Goal: Book appointment/travel/reservation

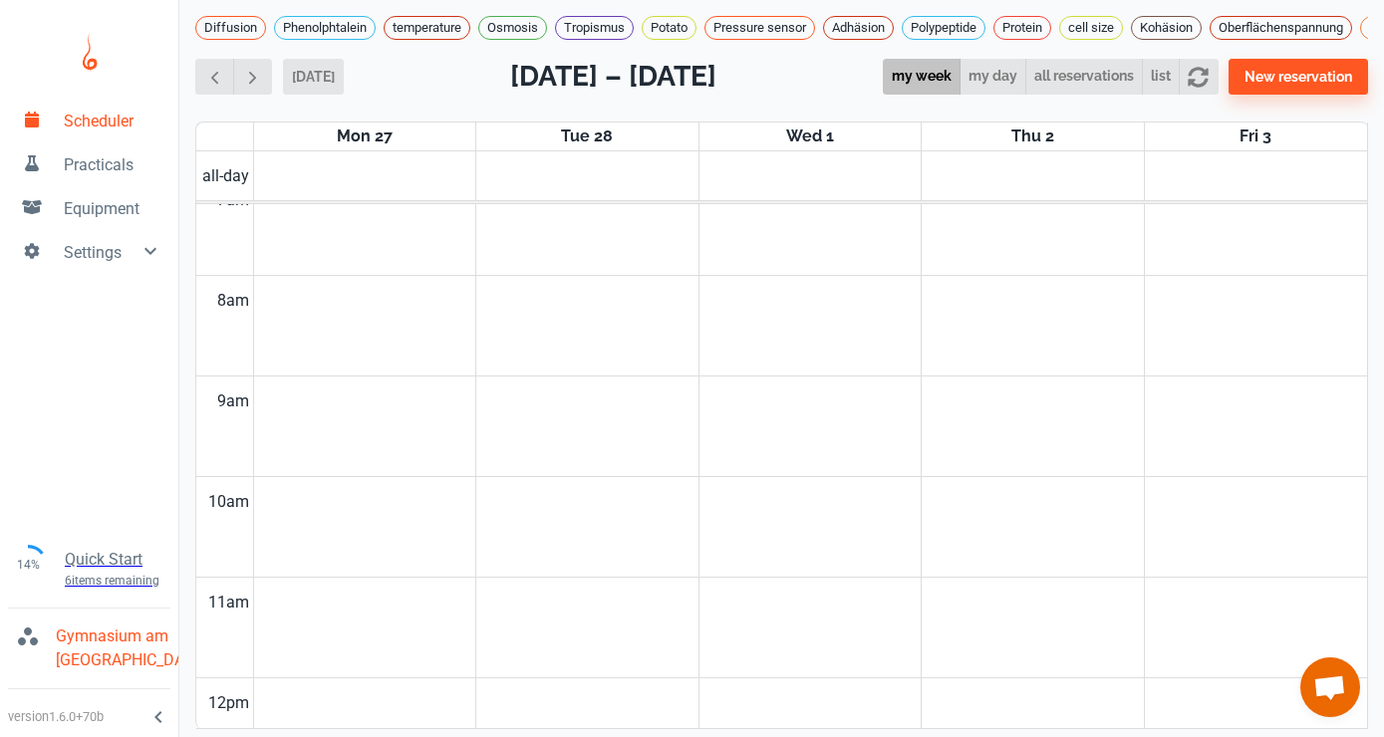
scroll to position [649, 0]
click at [323, 73] on button "[DATE]" at bounding box center [313, 77] width 61 height 36
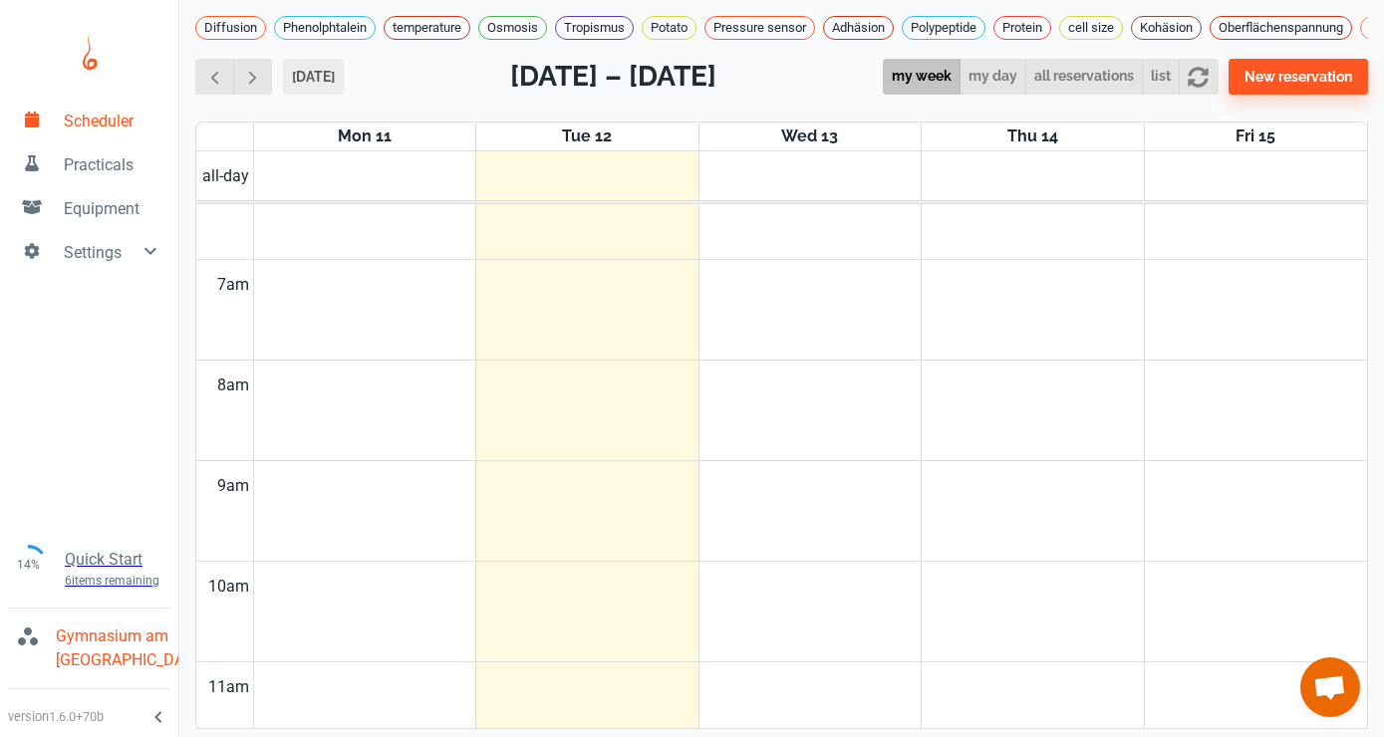
scroll to position [806, 0]
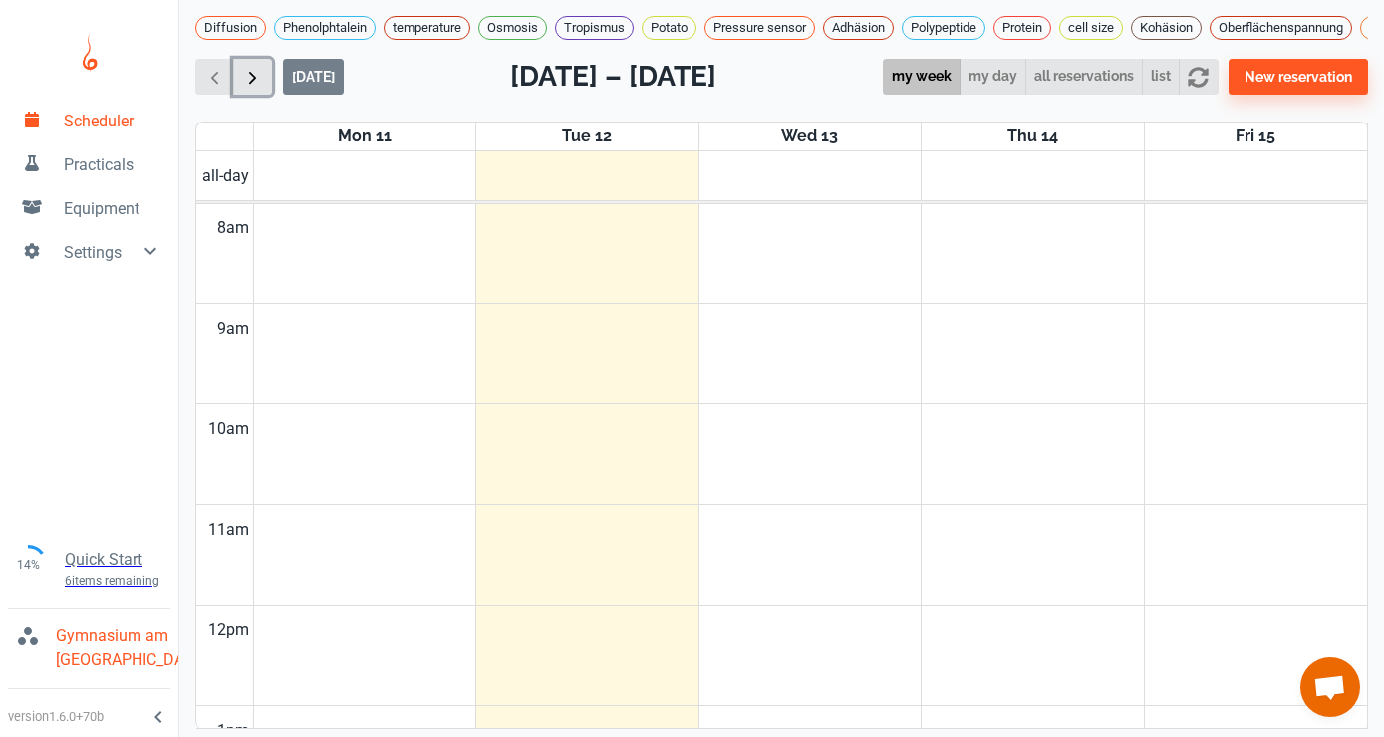
click at [255, 77] on span "button" at bounding box center [252, 77] width 21 height 21
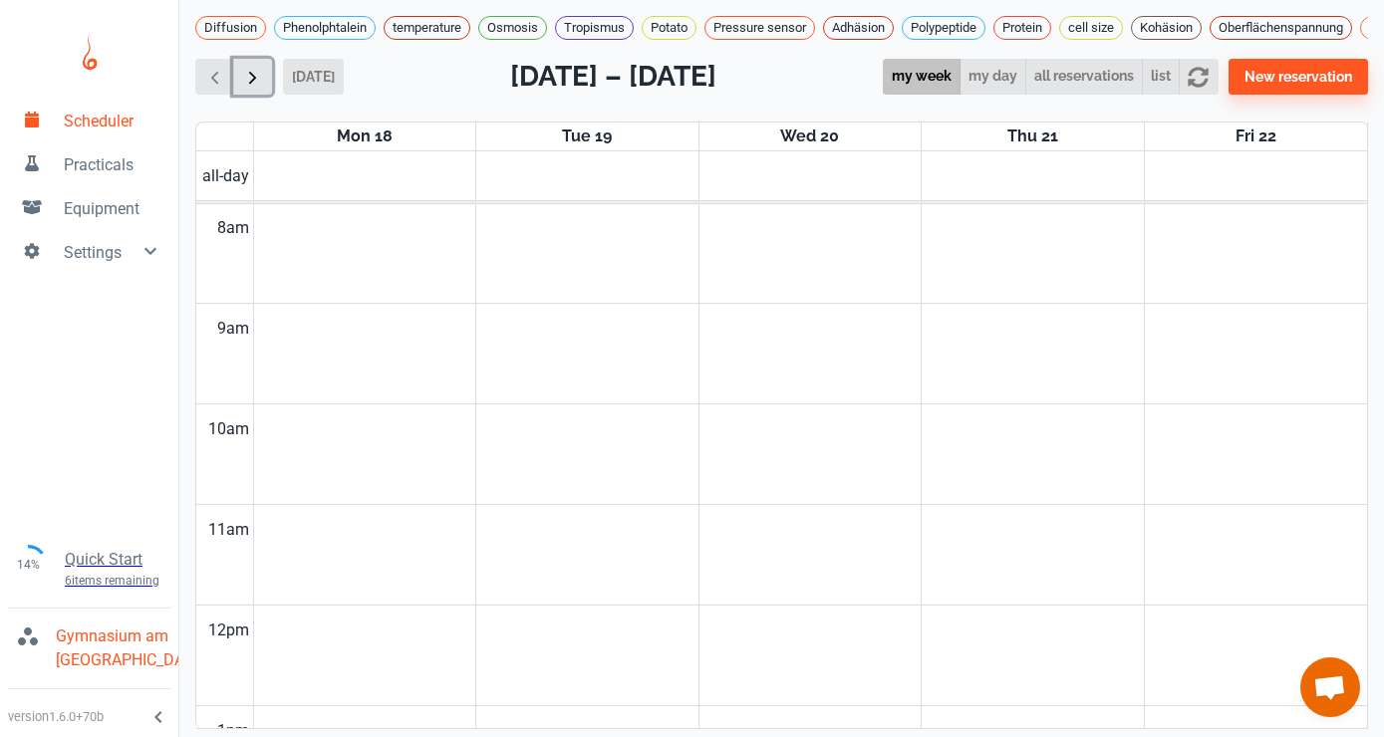
click at [255, 77] on span "button" at bounding box center [252, 77] width 21 height 21
click at [216, 73] on span "button" at bounding box center [214, 77] width 21 height 21
click at [602, 245] on td at bounding box center [810, 228] width 1114 height 51
click at [1261, 72] on button "New reservation" at bounding box center [1299, 77] width 140 height 36
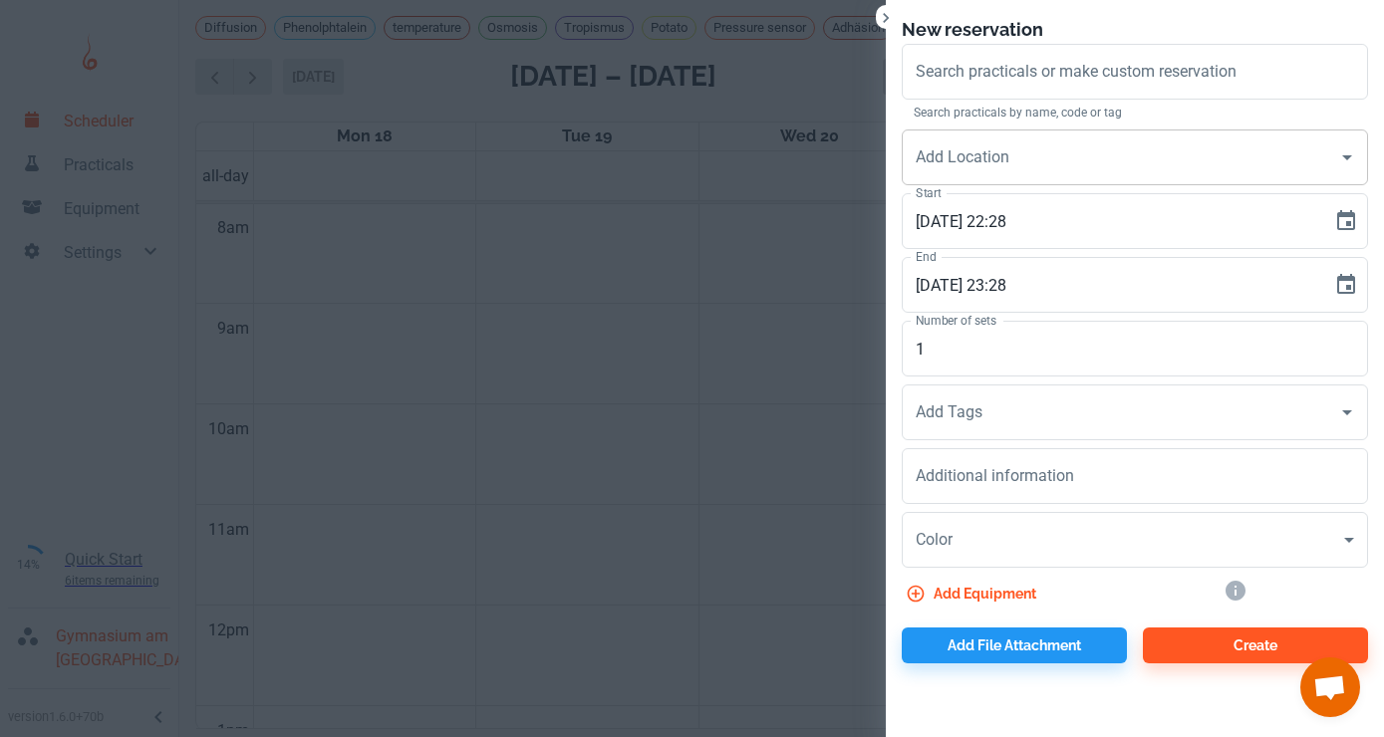
click at [1348, 149] on icon "Open" at bounding box center [1347, 157] width 24 height 24
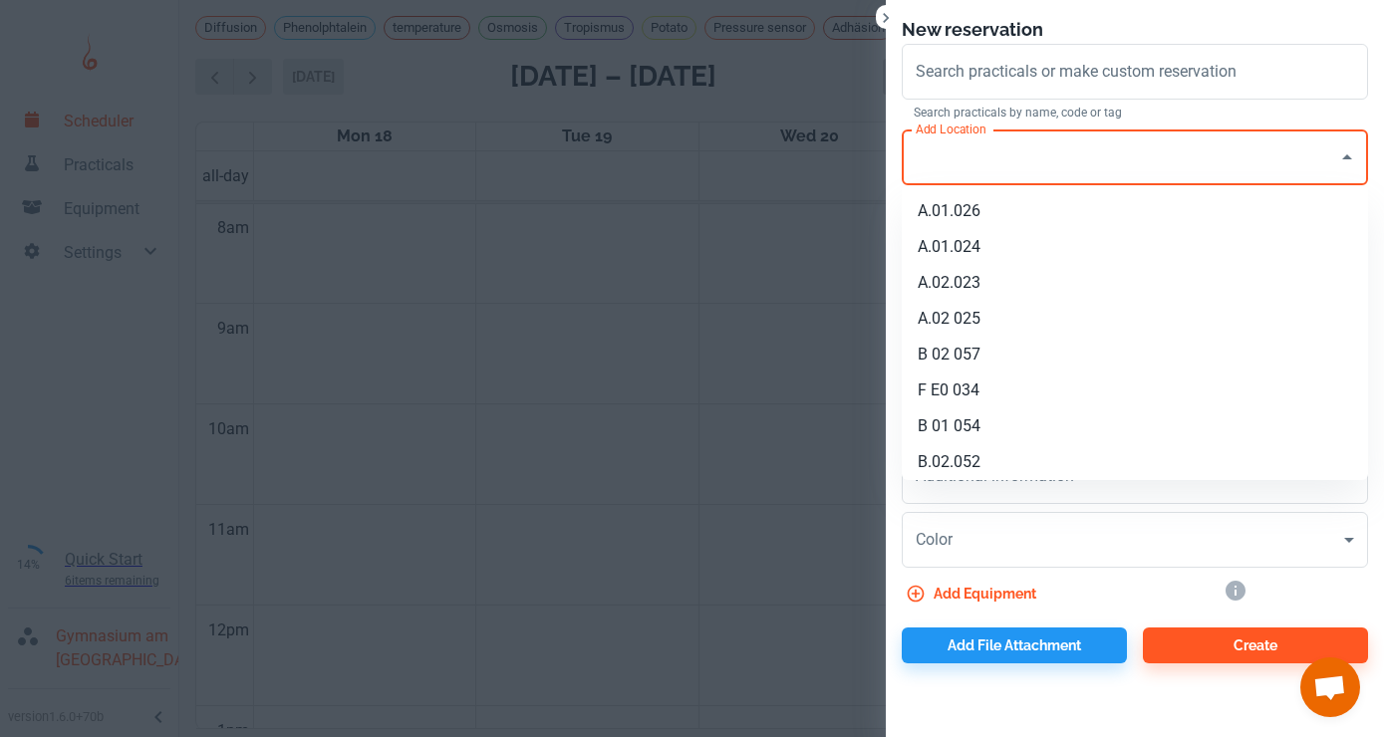
click at [1191, 247] on li "A.01.024" at bounding box center [1135, 247] width 466 height 36
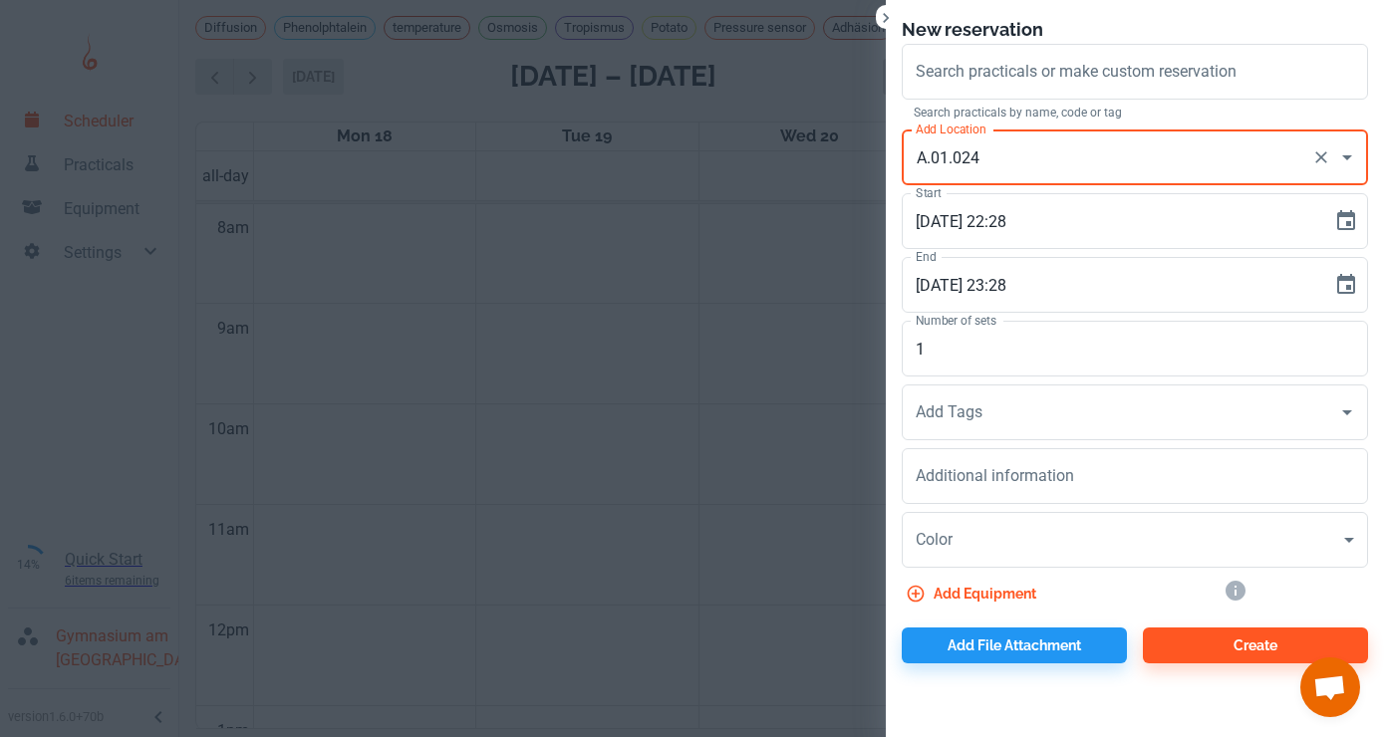
type input "A.01.024"
click at [1348, 220] on icon "Choose date, selected date is Aug 12, 2025" at bounding box center [1346, 221] width 24 height 24
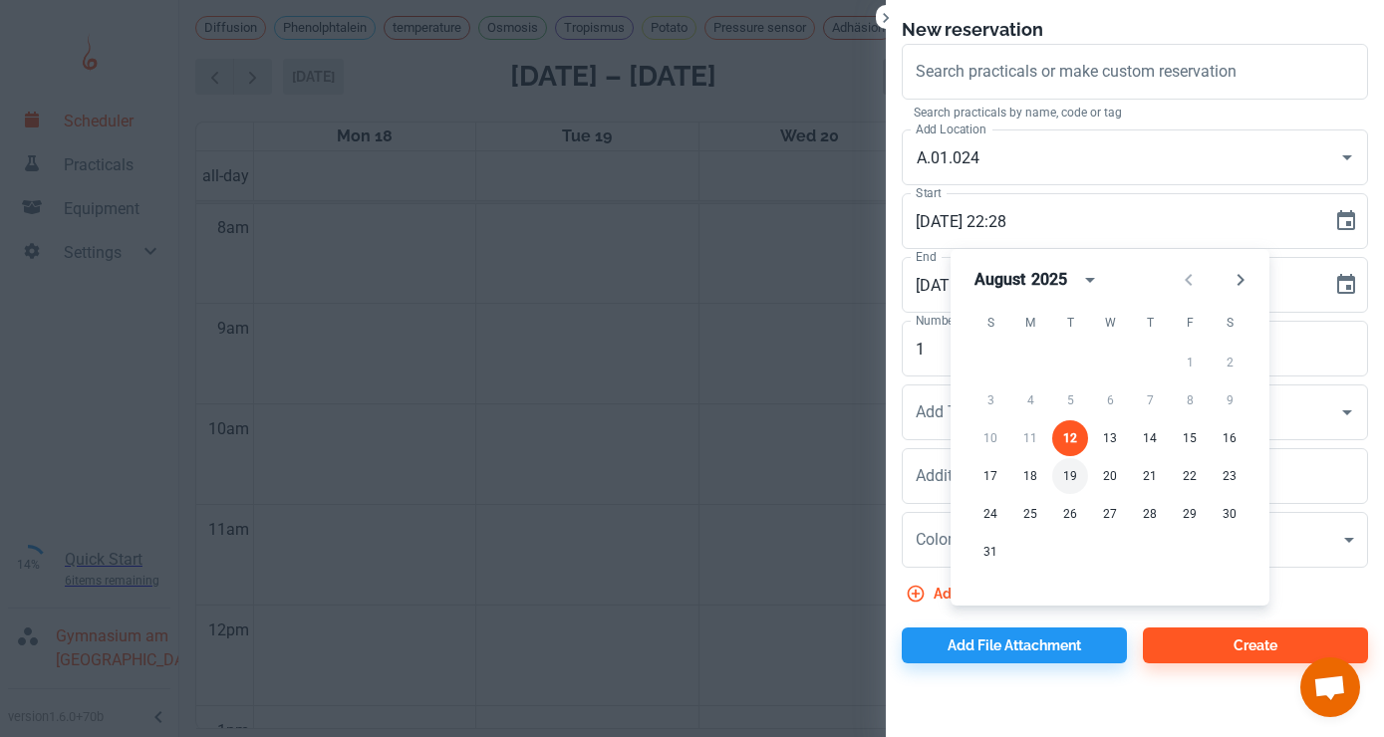
click at [1065, 472] on button "19" at bounding box center [1070, 476] width 36 height 36
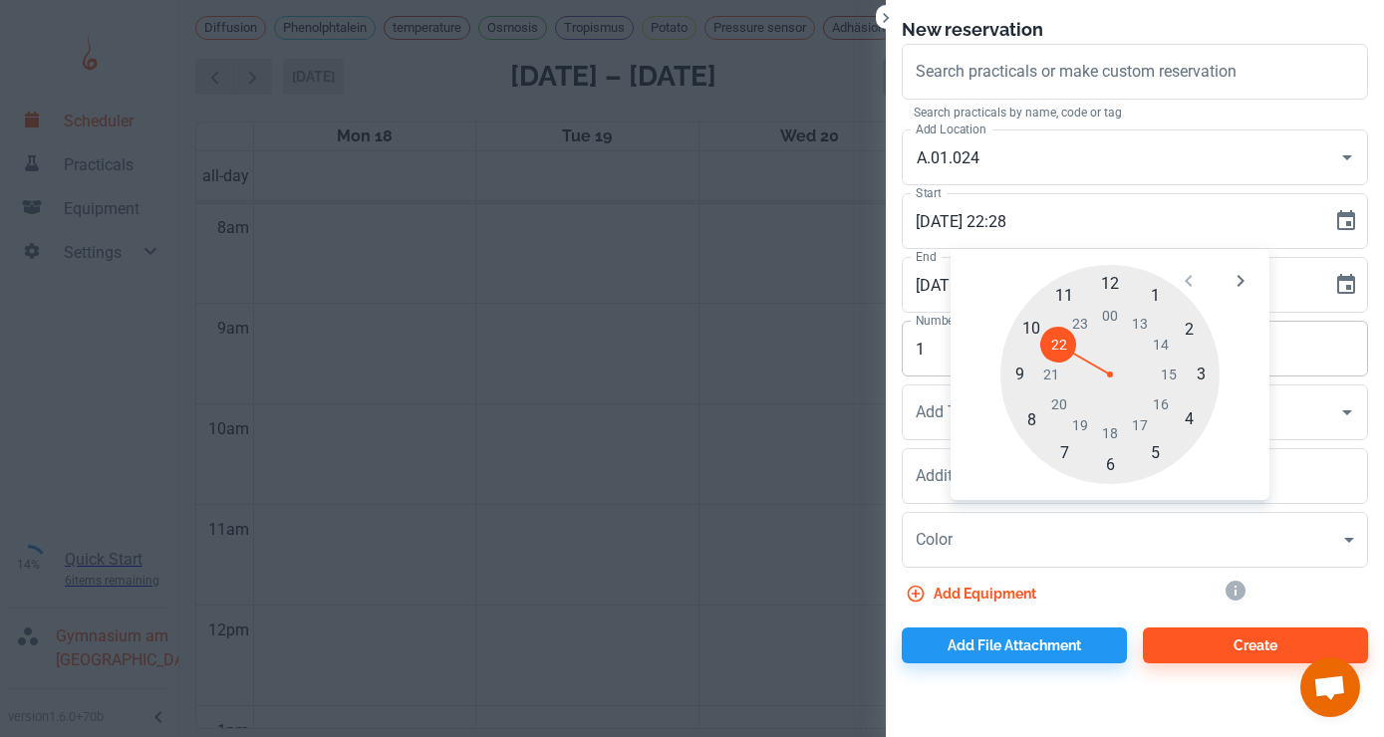
click at [1297, 346] on input "1" at bounding box center [1135, 349] width 466 height 56
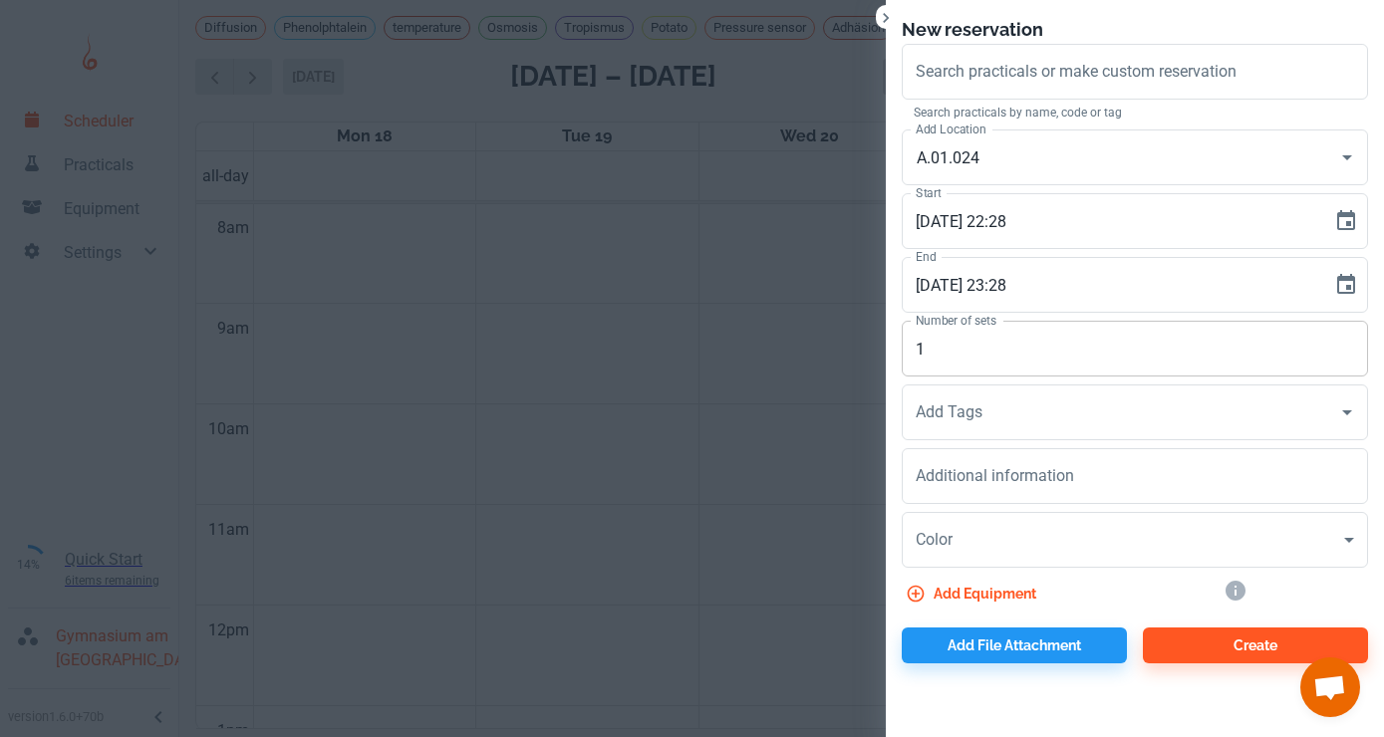
type input "[DATE] 22:28"
click at [1029, 283] on input "[DATE] 23:28" at bounding box center [1110, 285] width 417 height 56
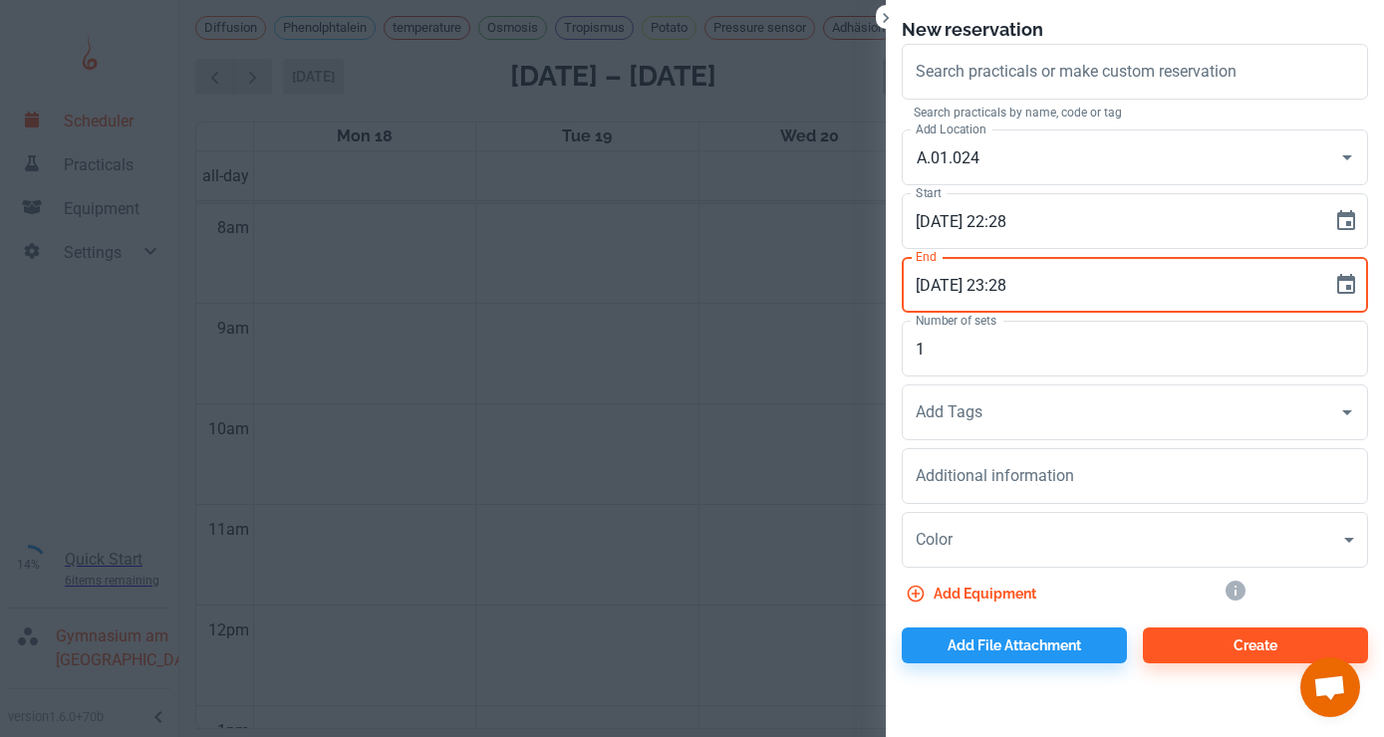
click at [1002, 284] on input "[DATE] 23:28" at bounding box center [1110, 285] width 417 height 56
click at [1023, 282] on input "[DATE] 08:28" at bounding box center [1110, 285] width 417 height 56
type input "[DATE] 08:00"
click at [1004, 220] on input "[DATE] 22:28" at bounding box center [1110, 221] width 417 height 56
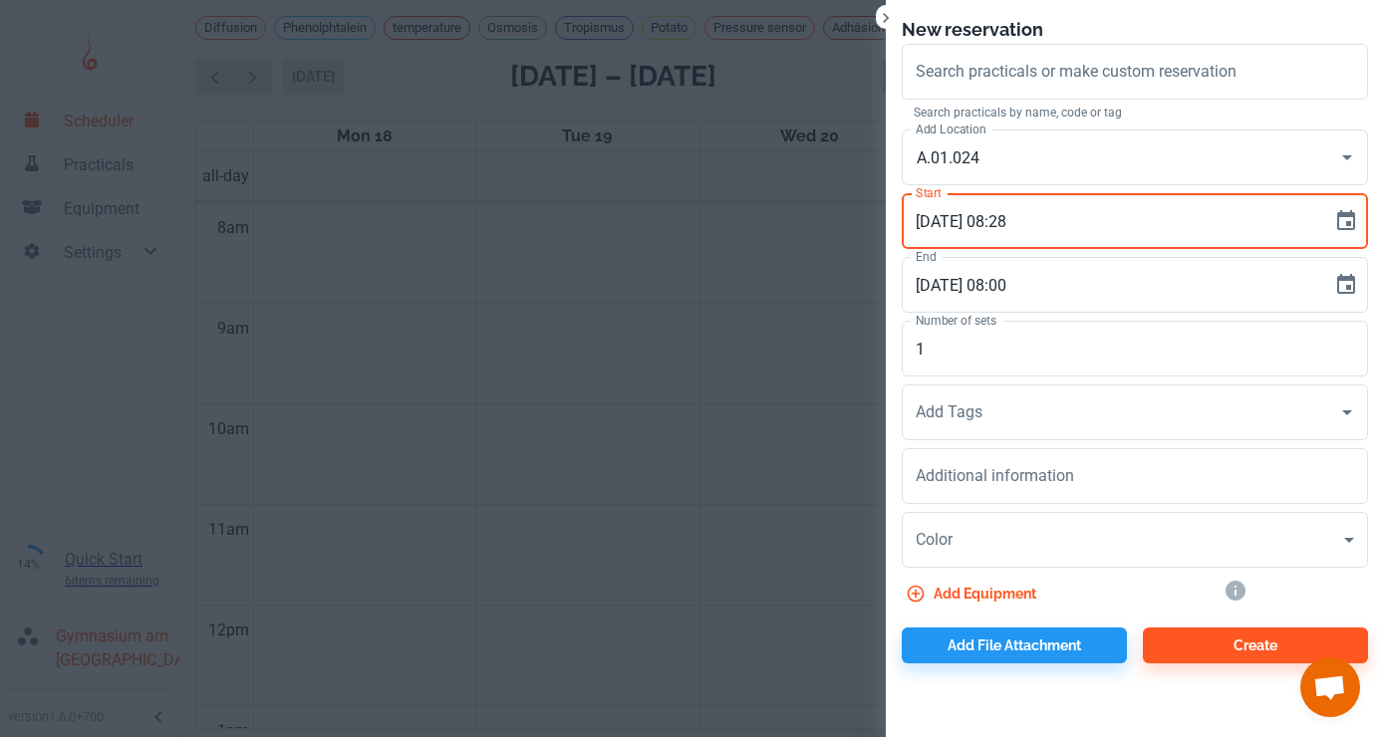
click at [1028, 221] on input "[DATE] 08:28" at bounding box center [1110, 221] width 417 height 56
type input "[DATE] 08:00"
click at [1004, 290] on input "[DATE] 08:00" at bounding box center [1110, 285] width 417 height 56
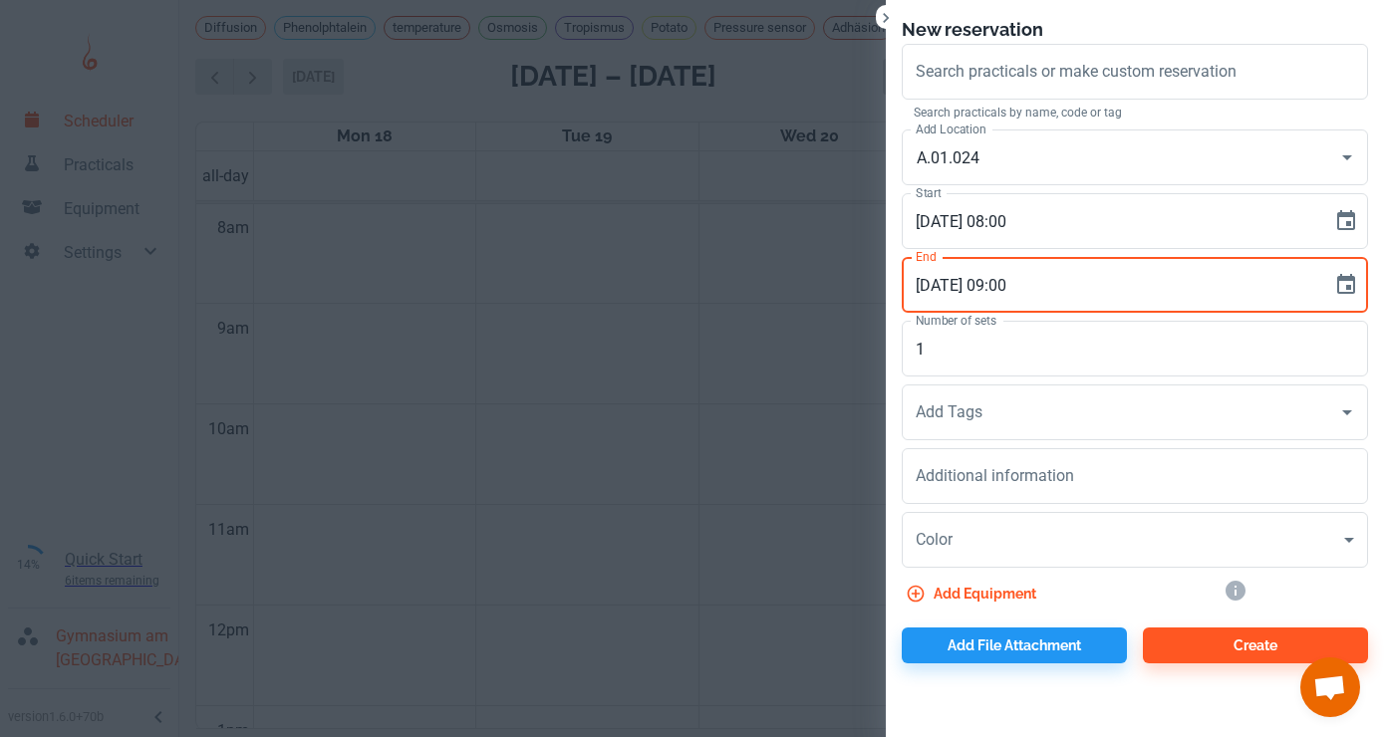
click at [1014, 283] on input "[DATE] 09:00" at bounding box center [1110, 285] width 417 height 56
type input "[DATE] 09:40"
click at [1104, 78] on input "Search practicals or make custom reservation" at bounding box center [1135, 72] width 448 height 38
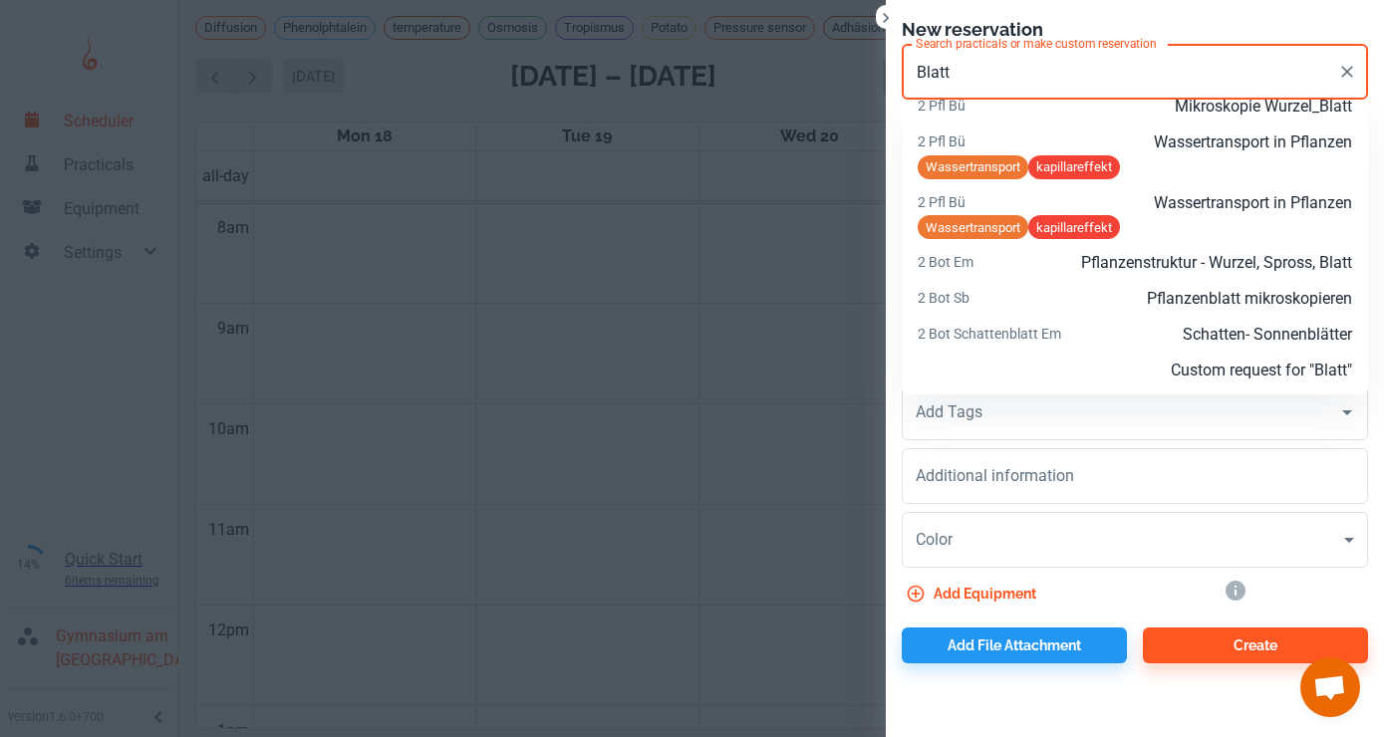
scroll to position [120, 0]
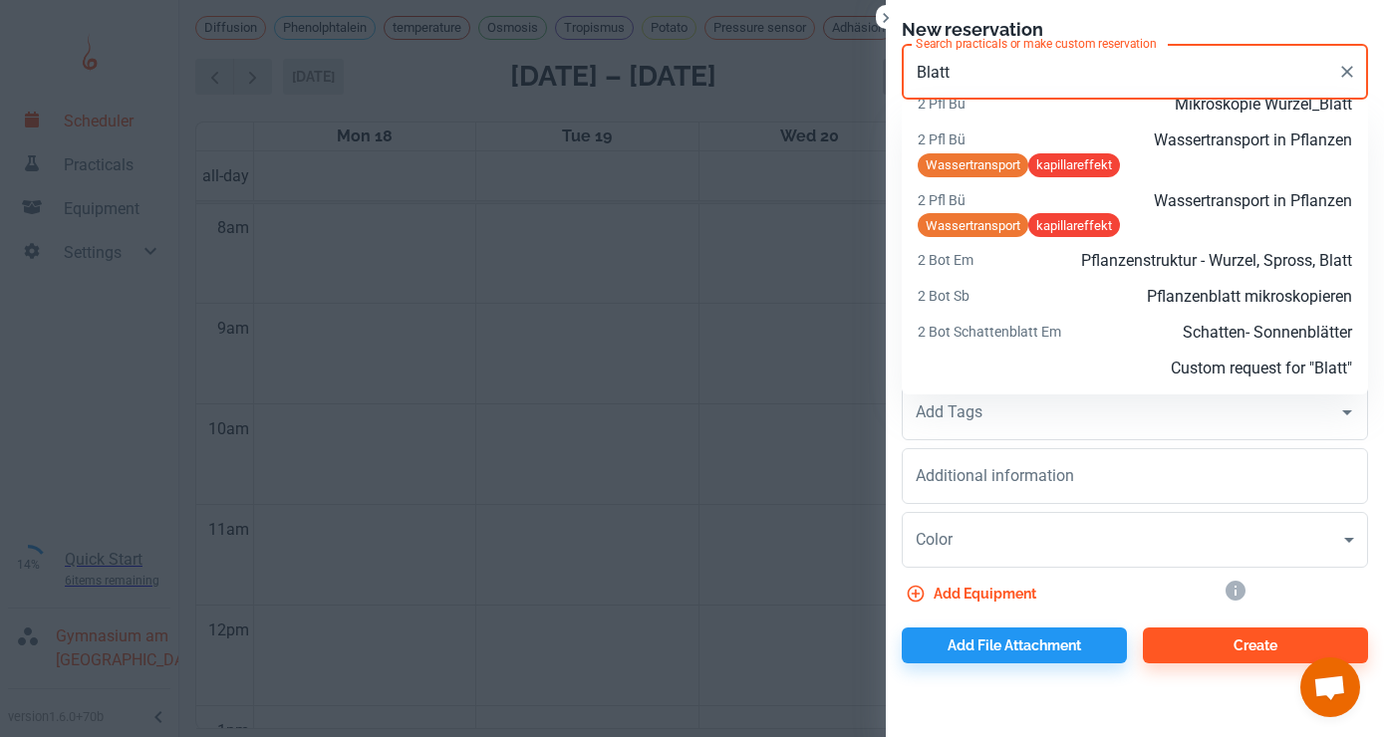
click at [1309, 289] on p "Pflanzenblatt mikroskopieren" at bounding box center [1207, 297] width 290 height 24
type input "Pflanzenblatt mikroskopieren"
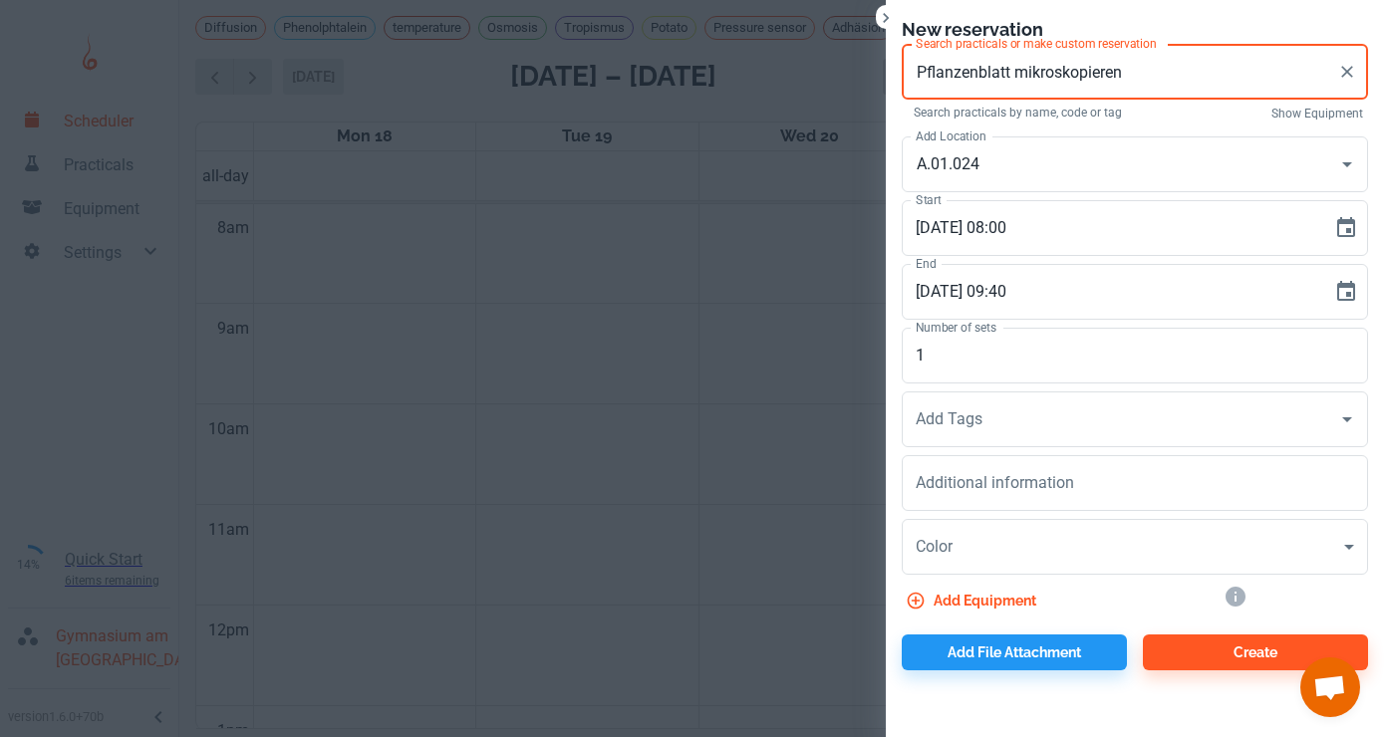
click at [1165, 74] on input "Pflanzenblatt mikroskopieren" at bounding box center [1120, 72] width 419 height 38
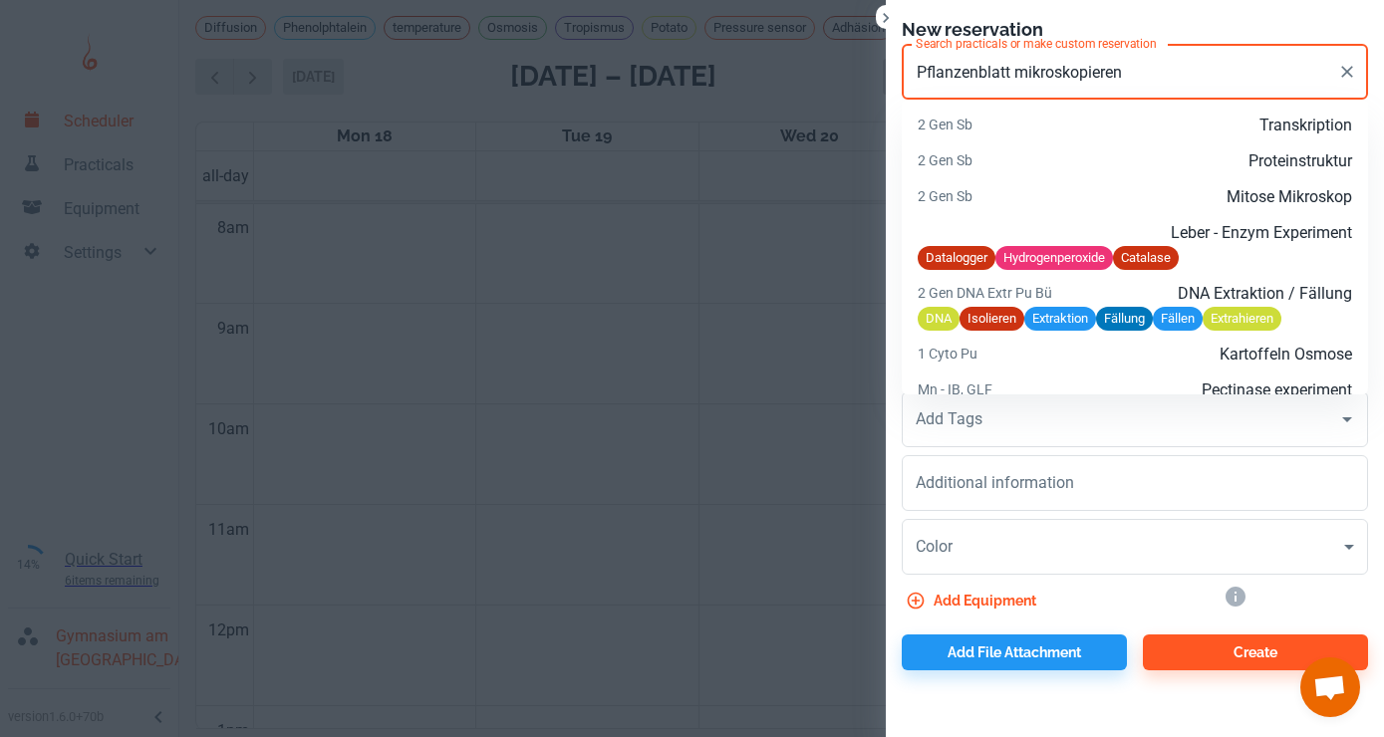
scroll to position [2817, 0]
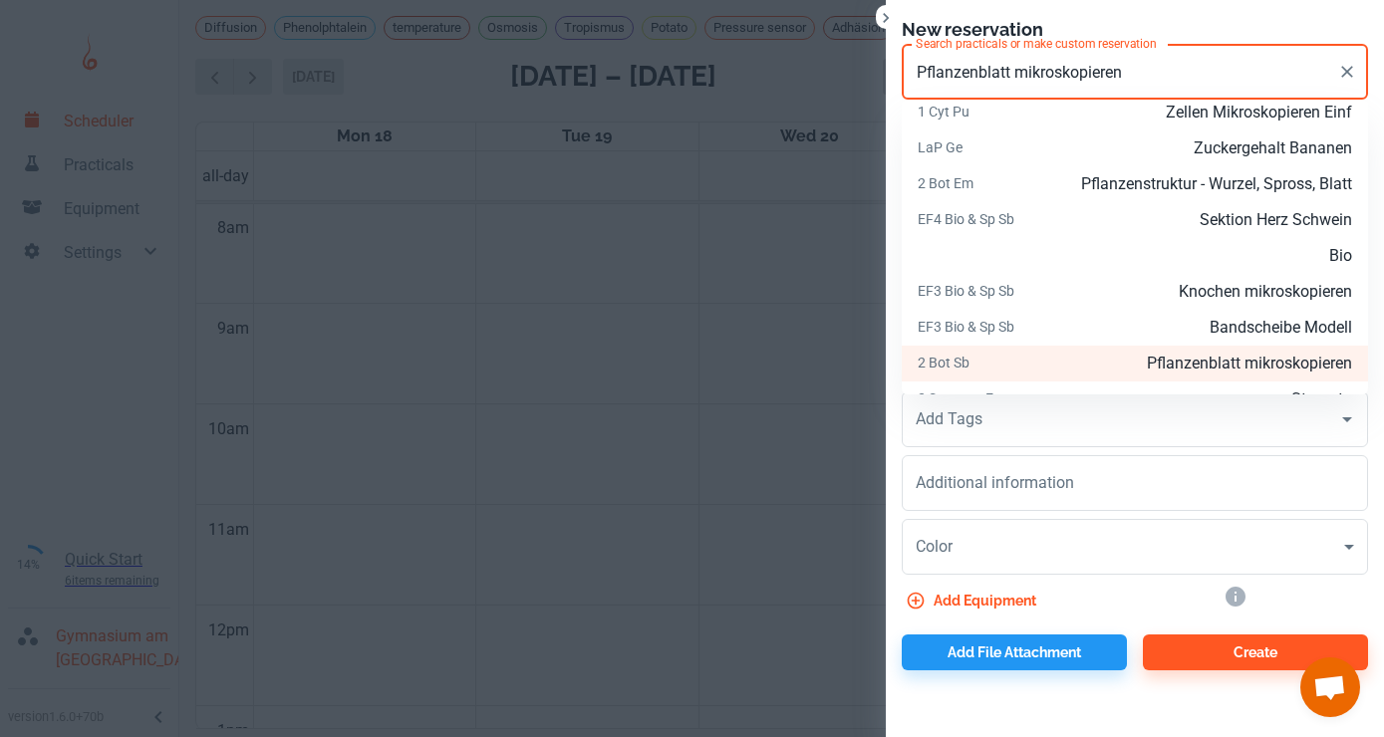
click at [1175, 87] on input "Pflanzenblatt mikroskopieren" at bounding box center [1120, 72] width 419 height 38
click at [1159, 68] on input "Pflanzenblatt mikroskopieren" at bounding box center [1120, 72] width 419 height 38
click at [1348, 71] on icon "Clear" at bounding box center [1347, 72] width 12 height 12
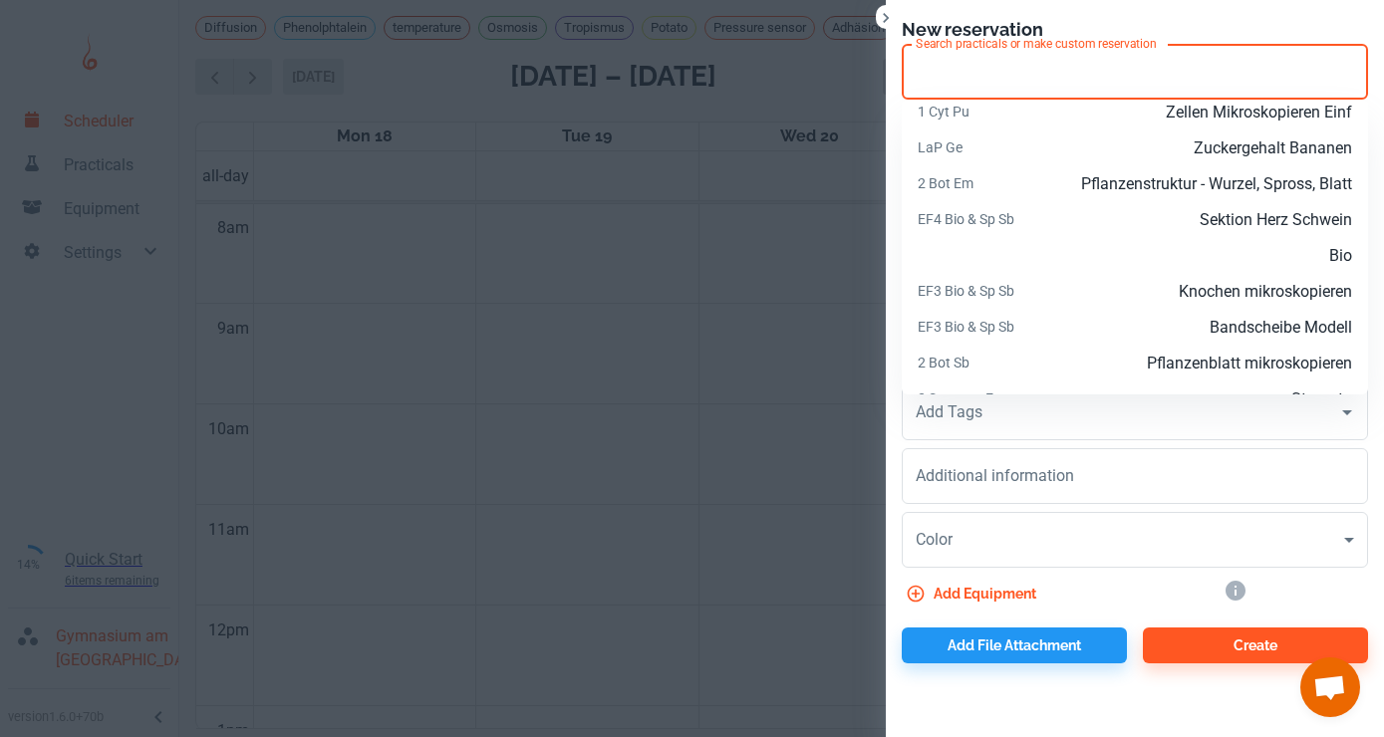
scroll to position [8, 0]
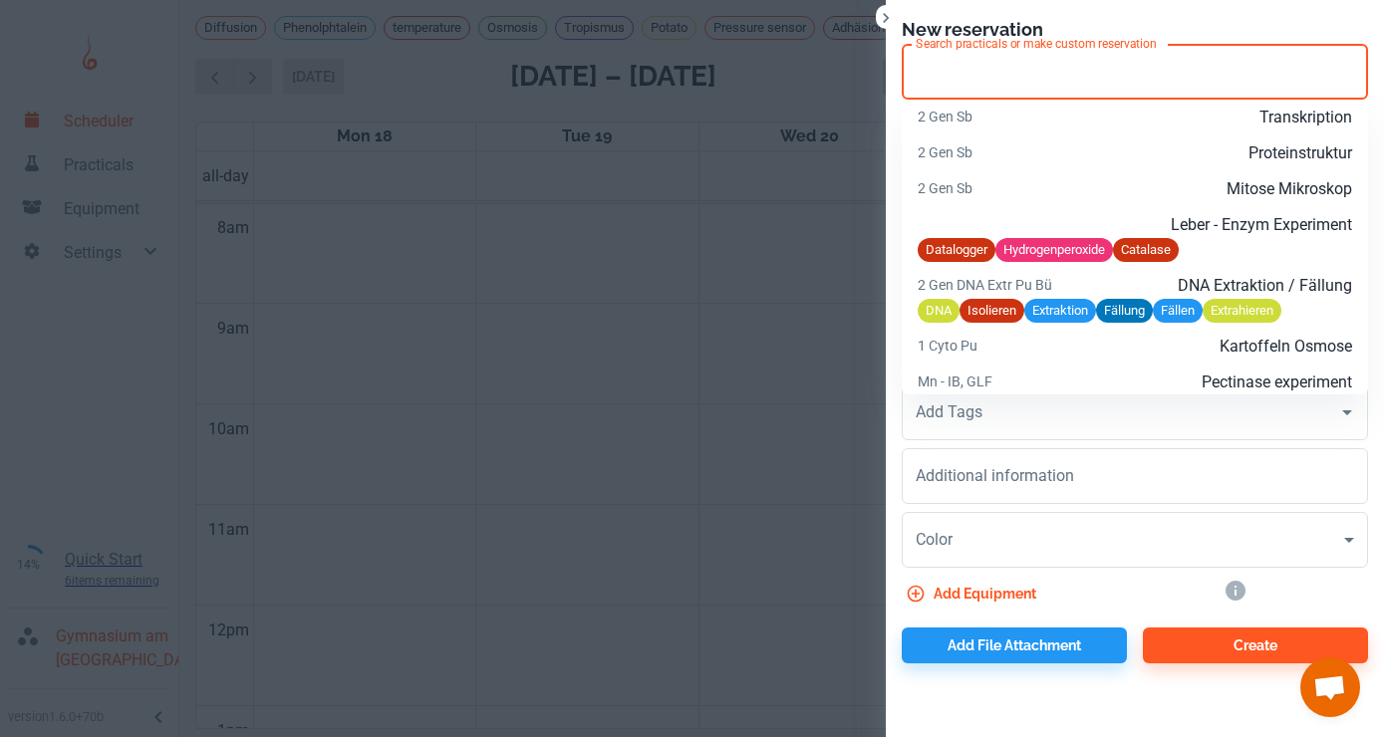
click at [1155, 76] on input "Search practicals or make custom reservation" at bounding box center [1135, 72] width 448 height 38
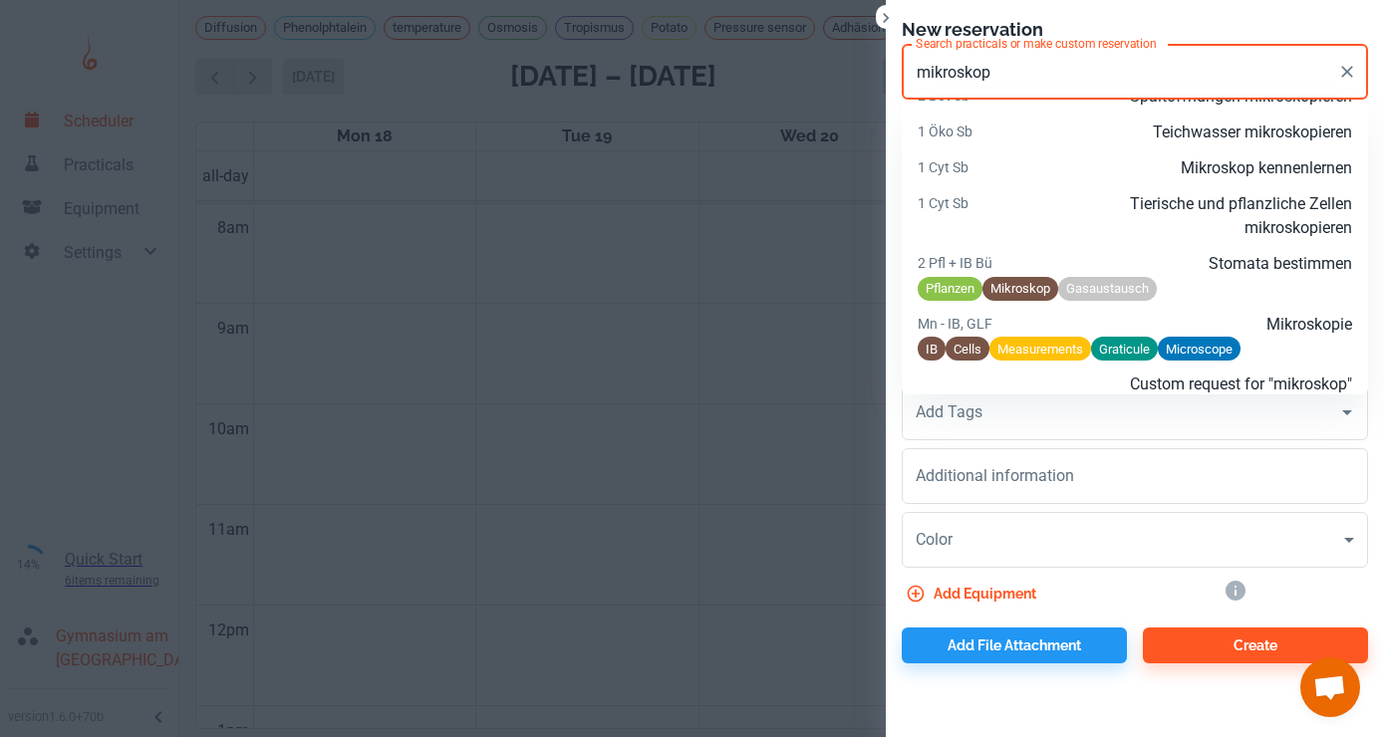
scroll to position [725, 0]
drag, startPoint x: 1023, startPoint y: 68, endPoint x: 878, endPoint y: 76, distance: 145.7
click at [911, 76] on input "mikroskop" at bounding box center [1120, 72] width 419 height 38
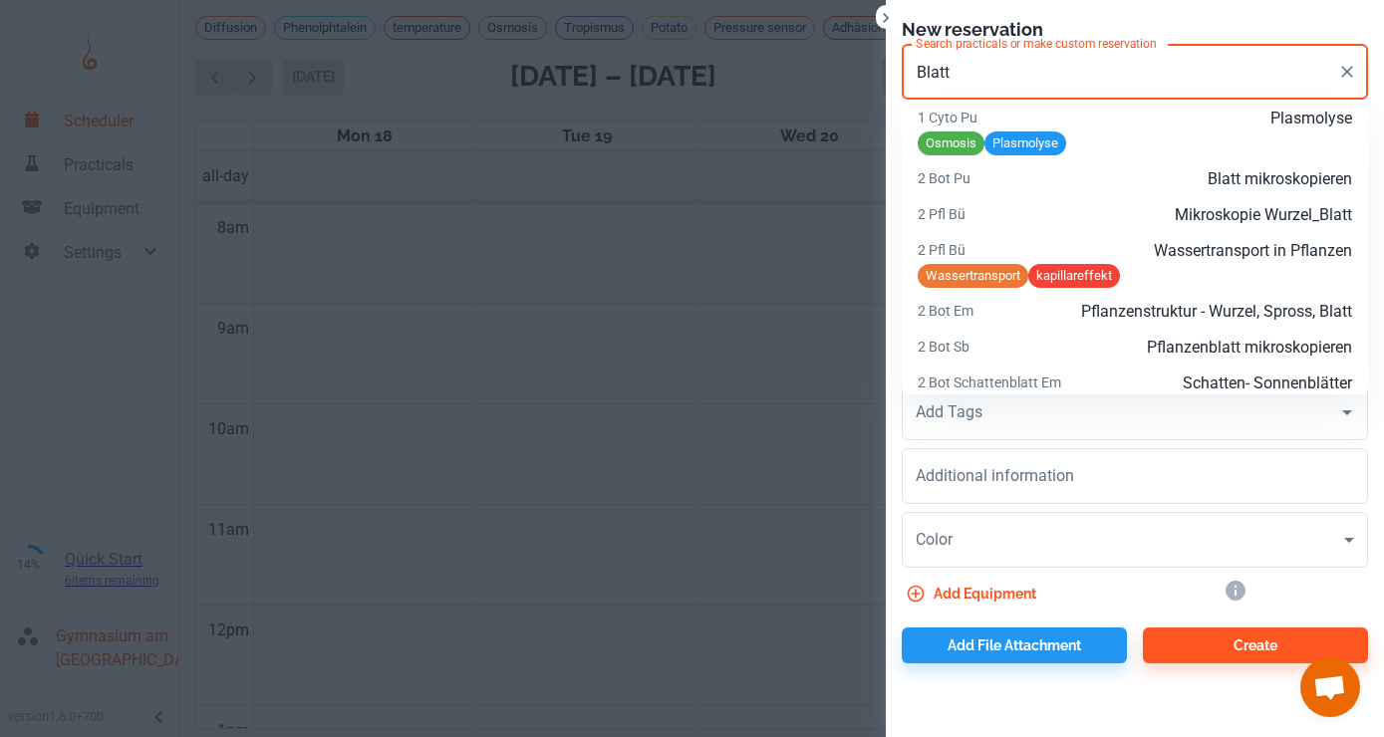
click at [1042, 74] on input "Blatt" at bounding box center [1120, 72] width 419 height 38
click at [1033, 174] on p "2 Bot Pu" at bounding box center [990, 178] width 144 height 22
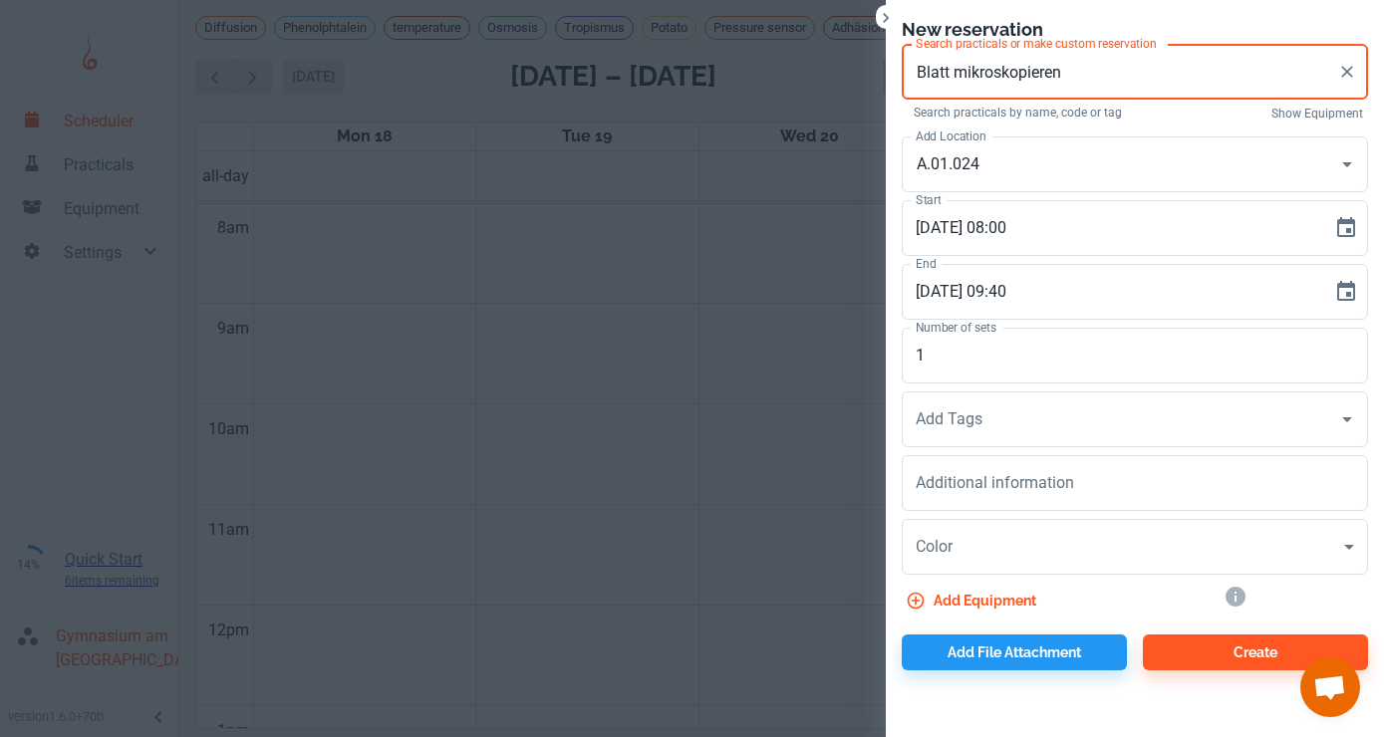
type input "Blatt mikroskopieren"
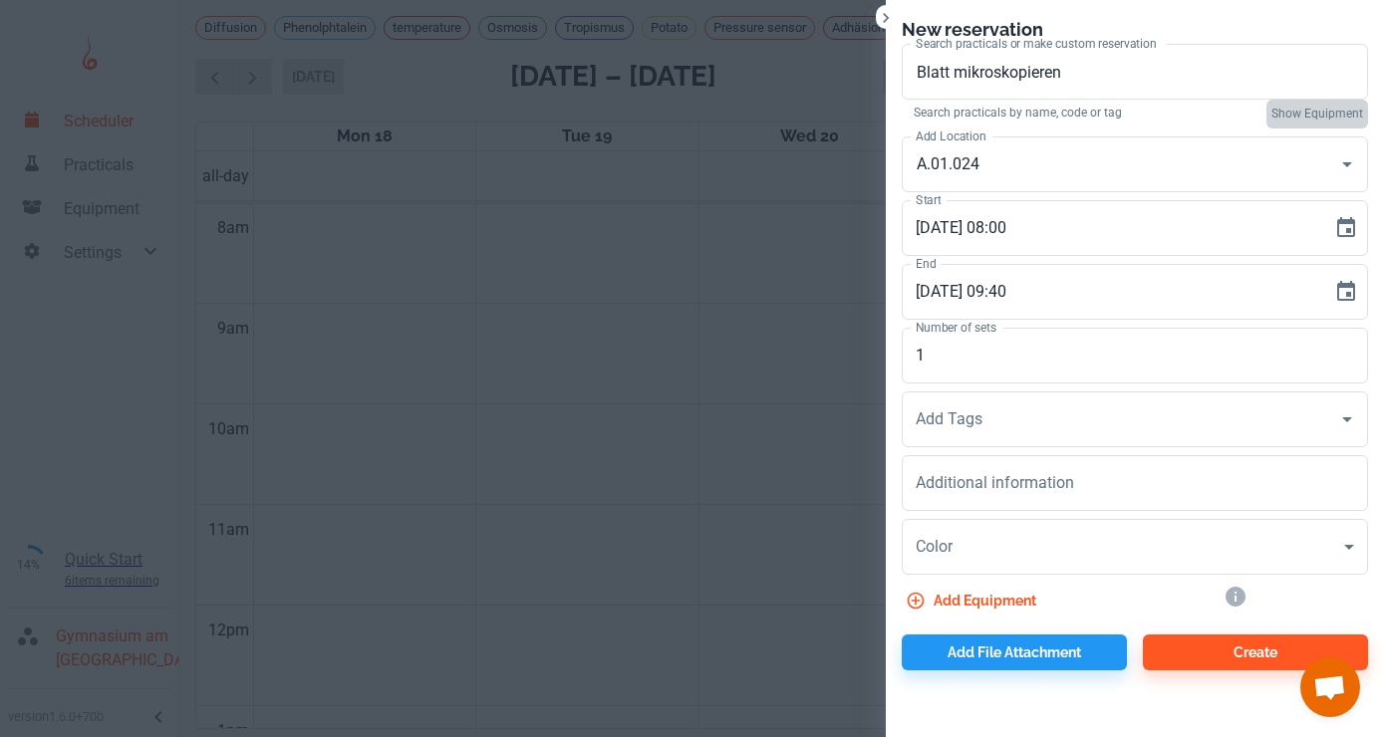
click at [1303, 116] on button "Show equipment" at bounding box center [1318, 114] width 102 height 29
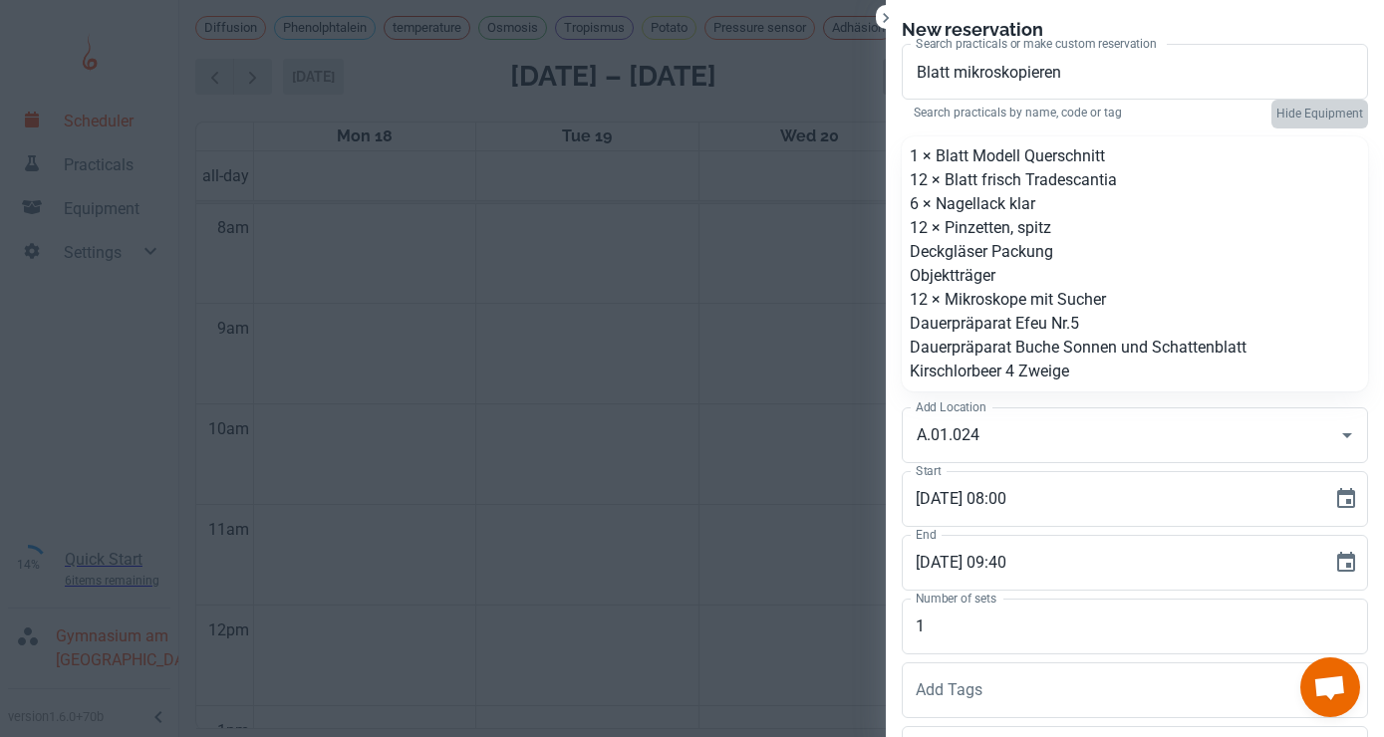
click at [1303, 116] on button "Hide equipment" at bounding box center [1320, 114] width 97 height 29
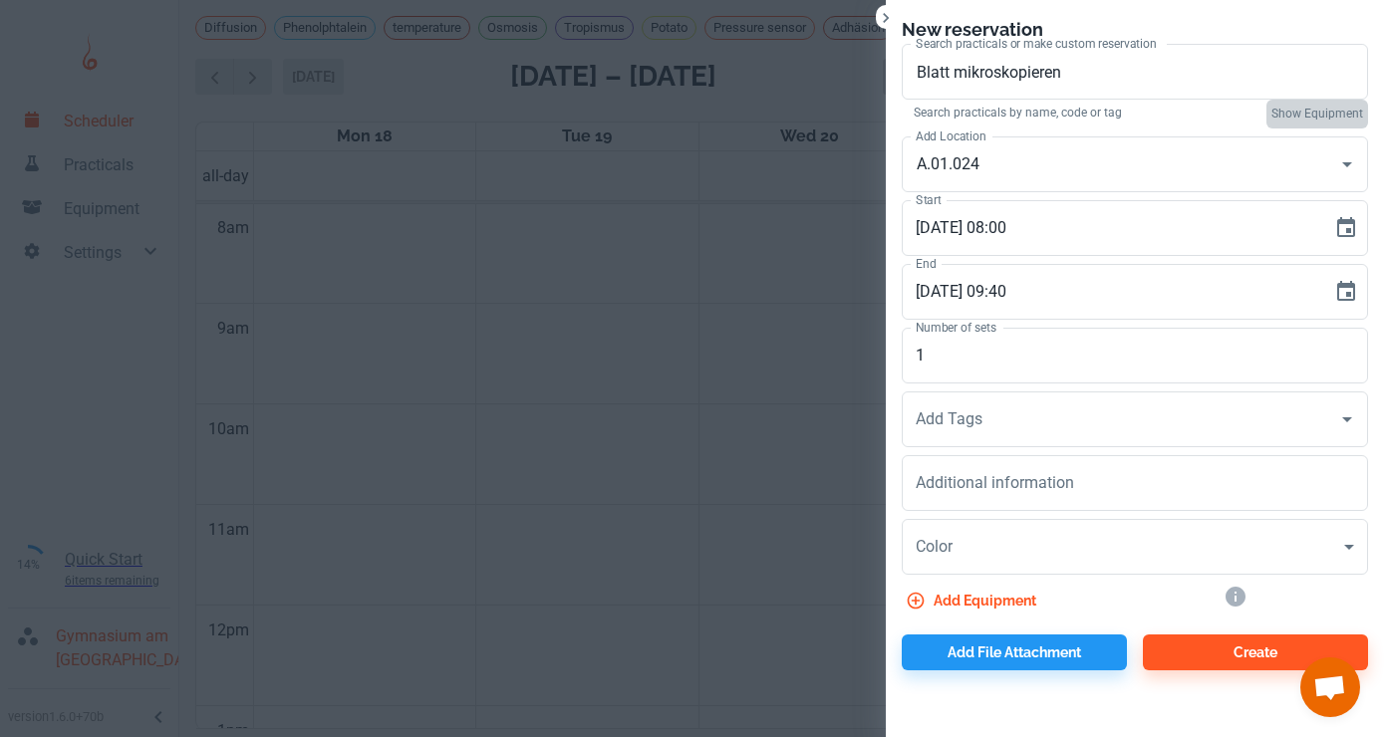
click at [1303, 116] on button "Show equipment" at bounding box center [1318, 114] width 102 height 29
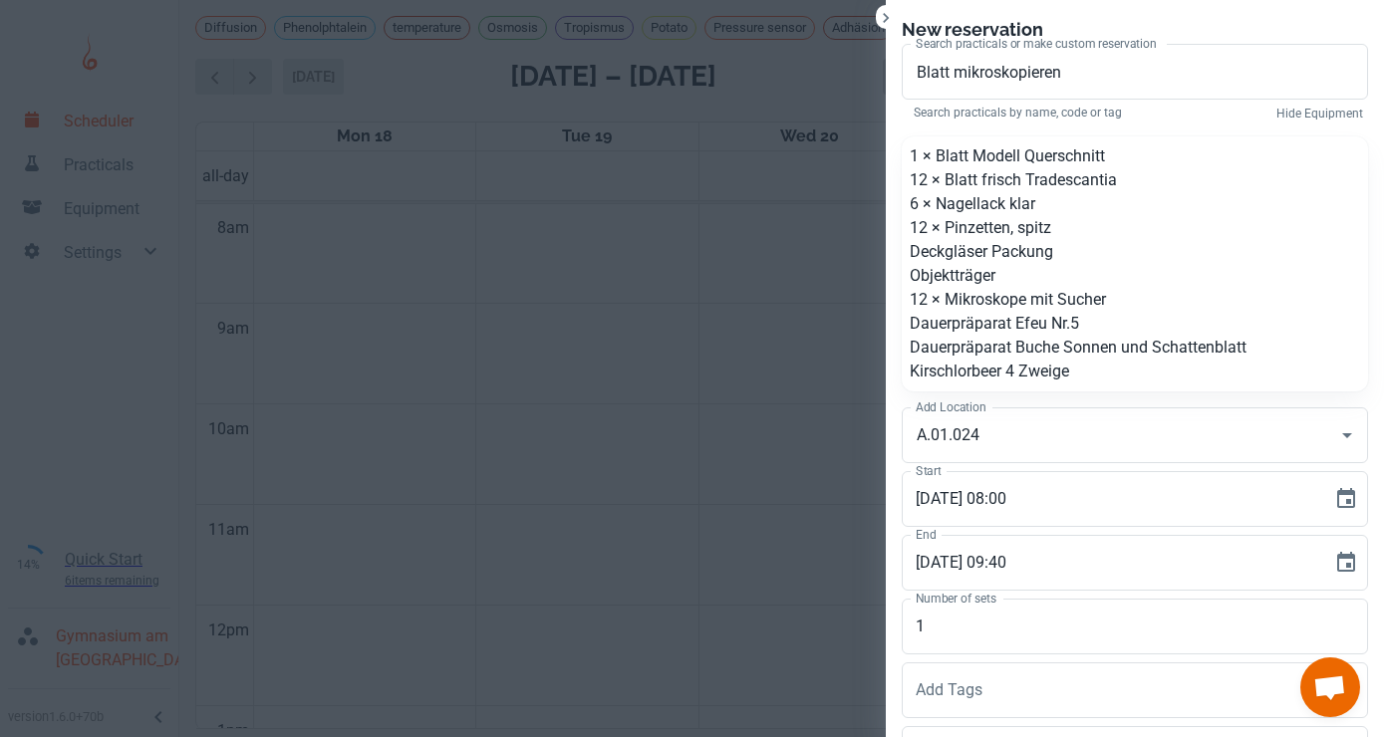
click at [1091, 365] on p "Kirschlorbeer 4 Zweige" at bounding box center [1135, 372] width 450 height 24
click at [1064, 370] on p "Kirschlorbeer 4 Zweige" at bounding box center [1135, 372] width 450 height 24
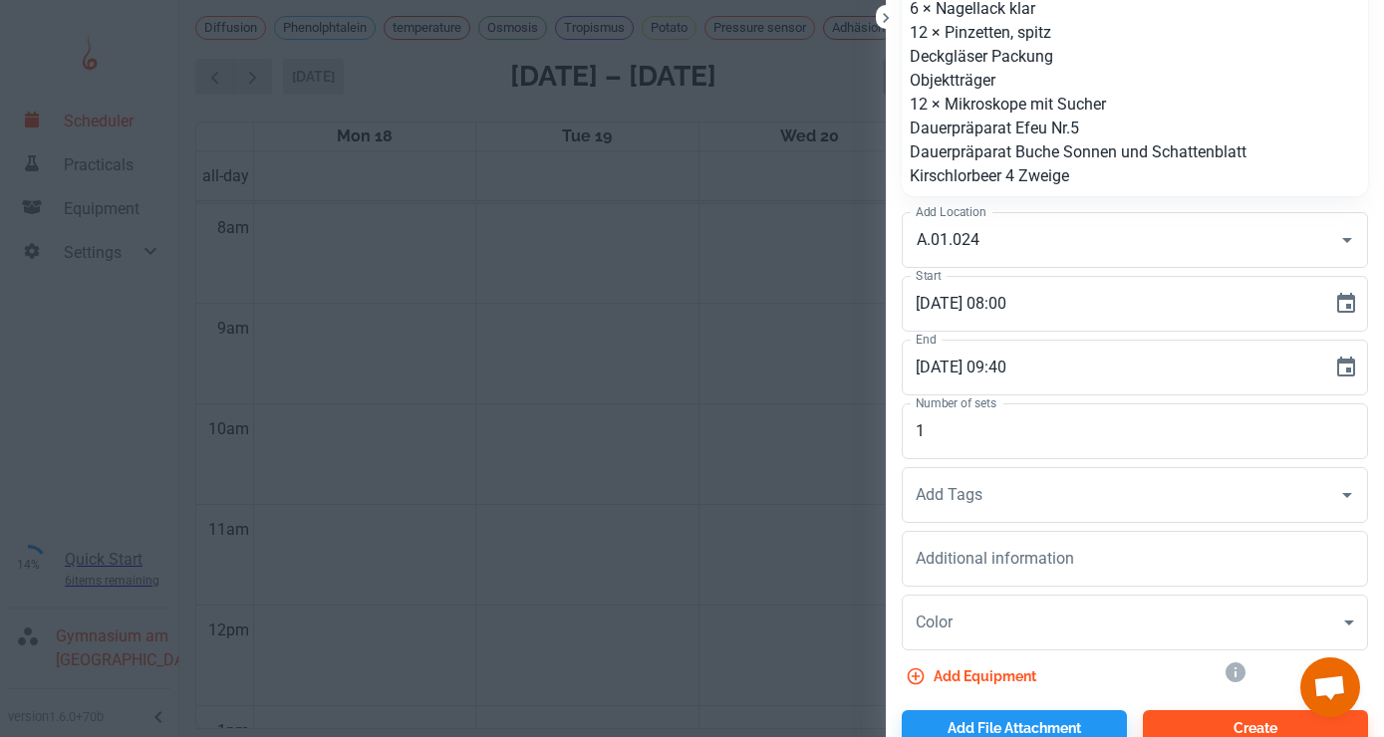
scroll to position [220, 0]
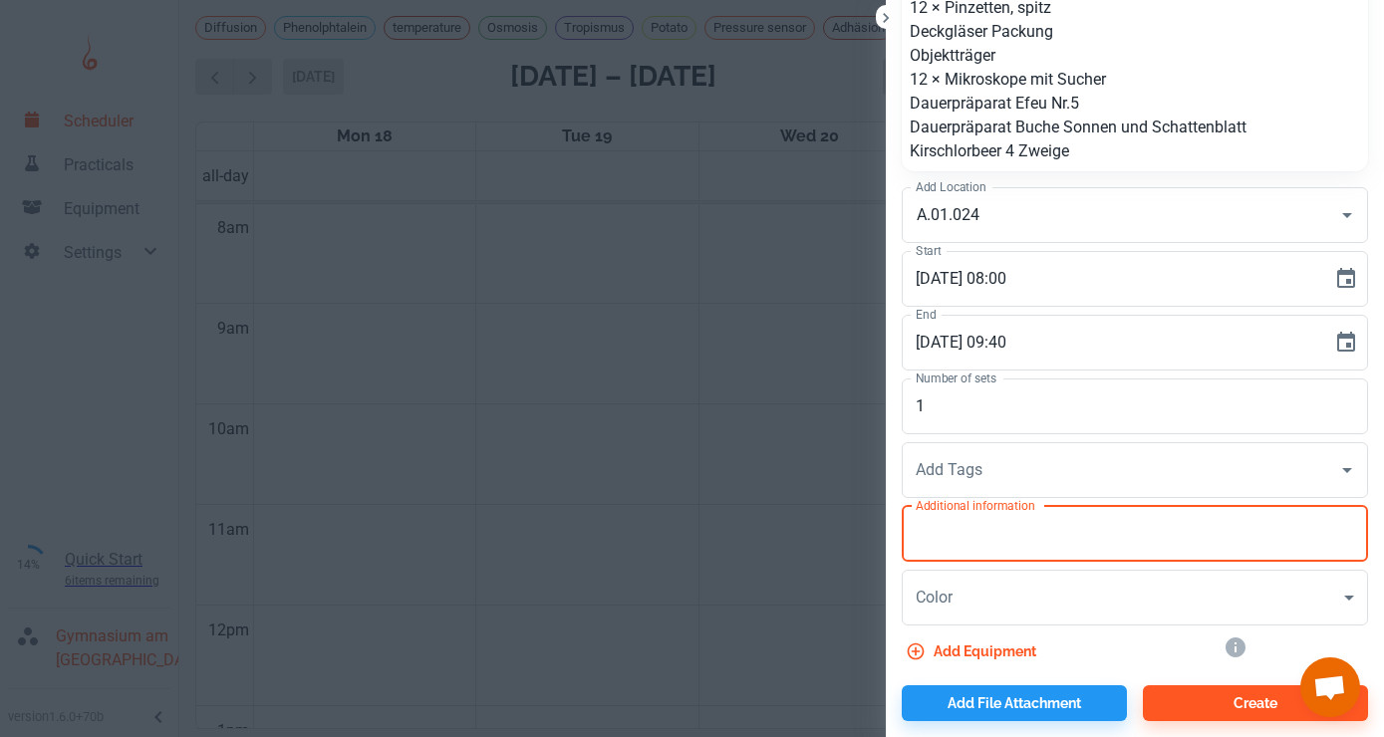
click at [1272, 523] on textarea "Additional information" at bounding box center [1135, 533] width 438 height 23
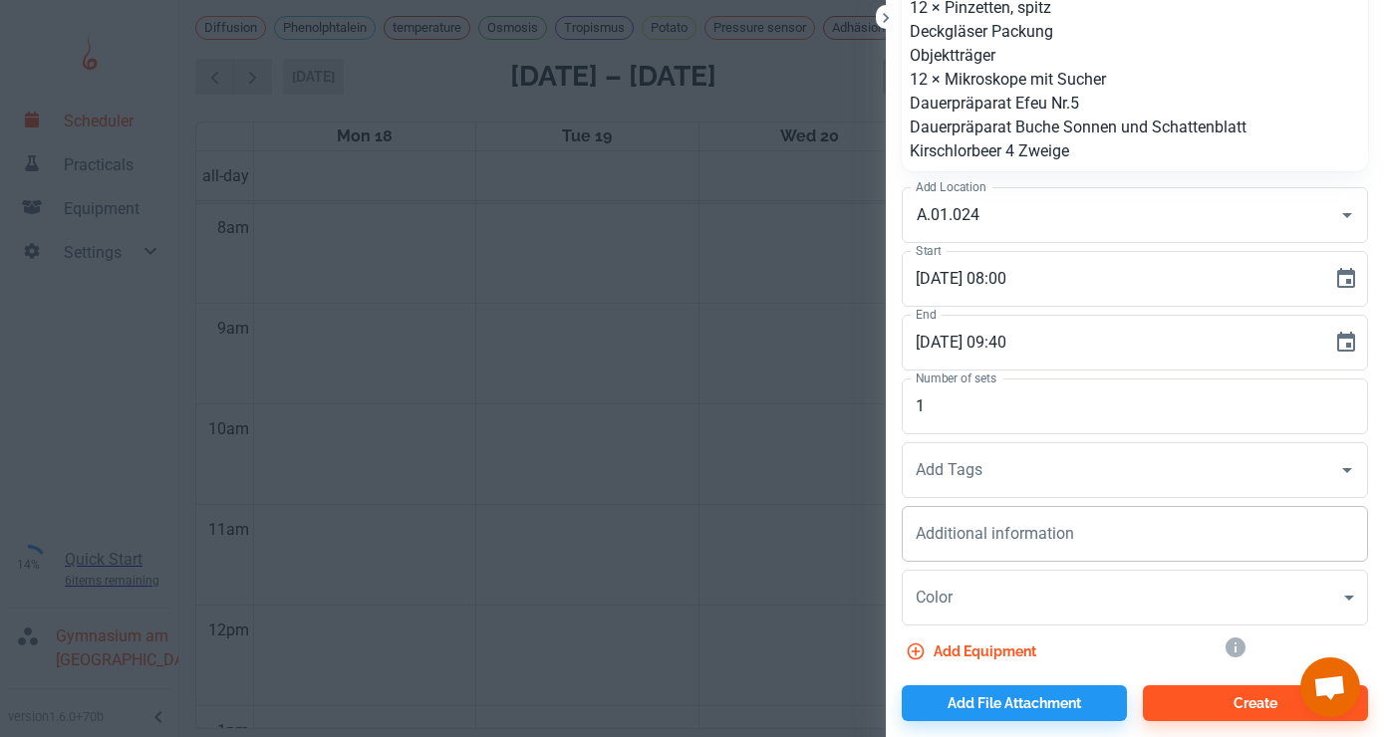
click at [979, 519] on div "x Additional information" at bounding box center [1135, 534] width 466 height 56
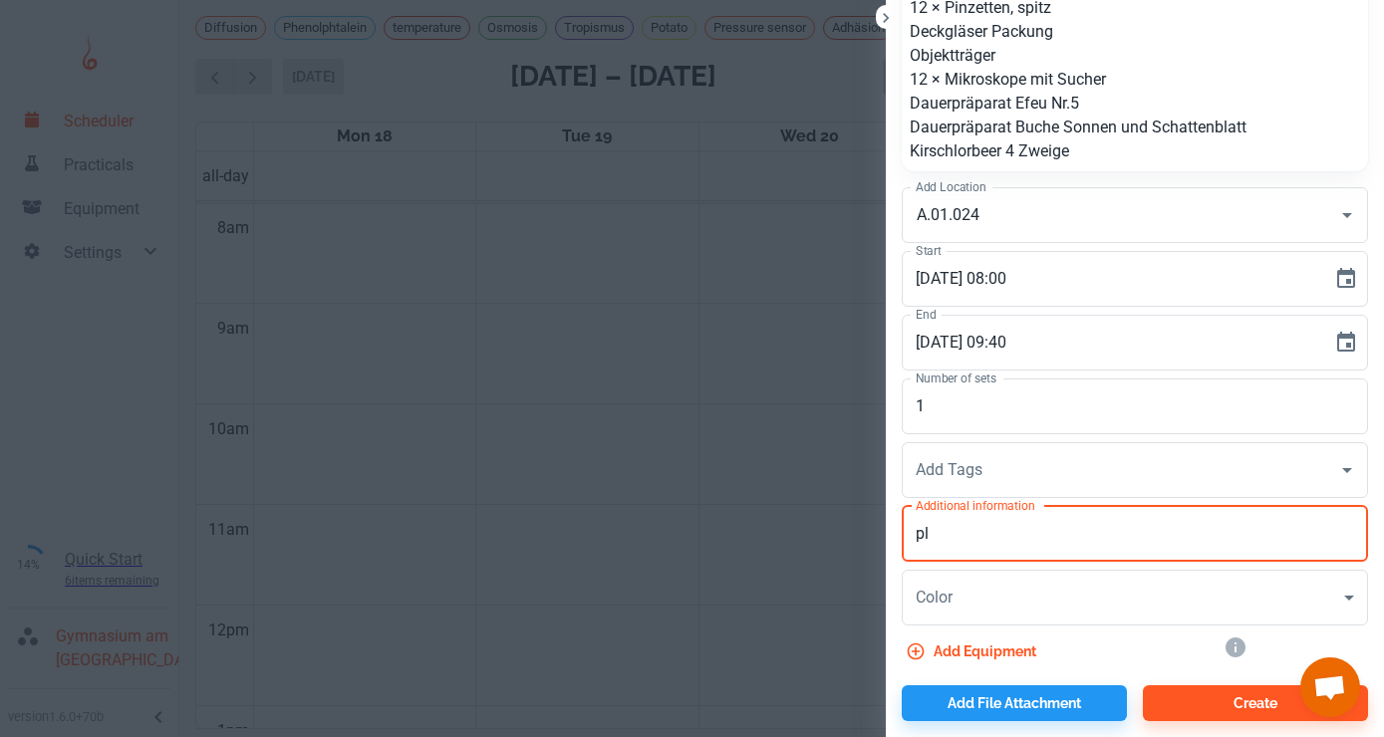
type textarea "p"
type textarea "B"
type textarea "evtl. weitere Dauerpräparate vom Blatt"
click at [1184, 703] on button "Create" at bounding box center [1255, 704] width 225 height 36
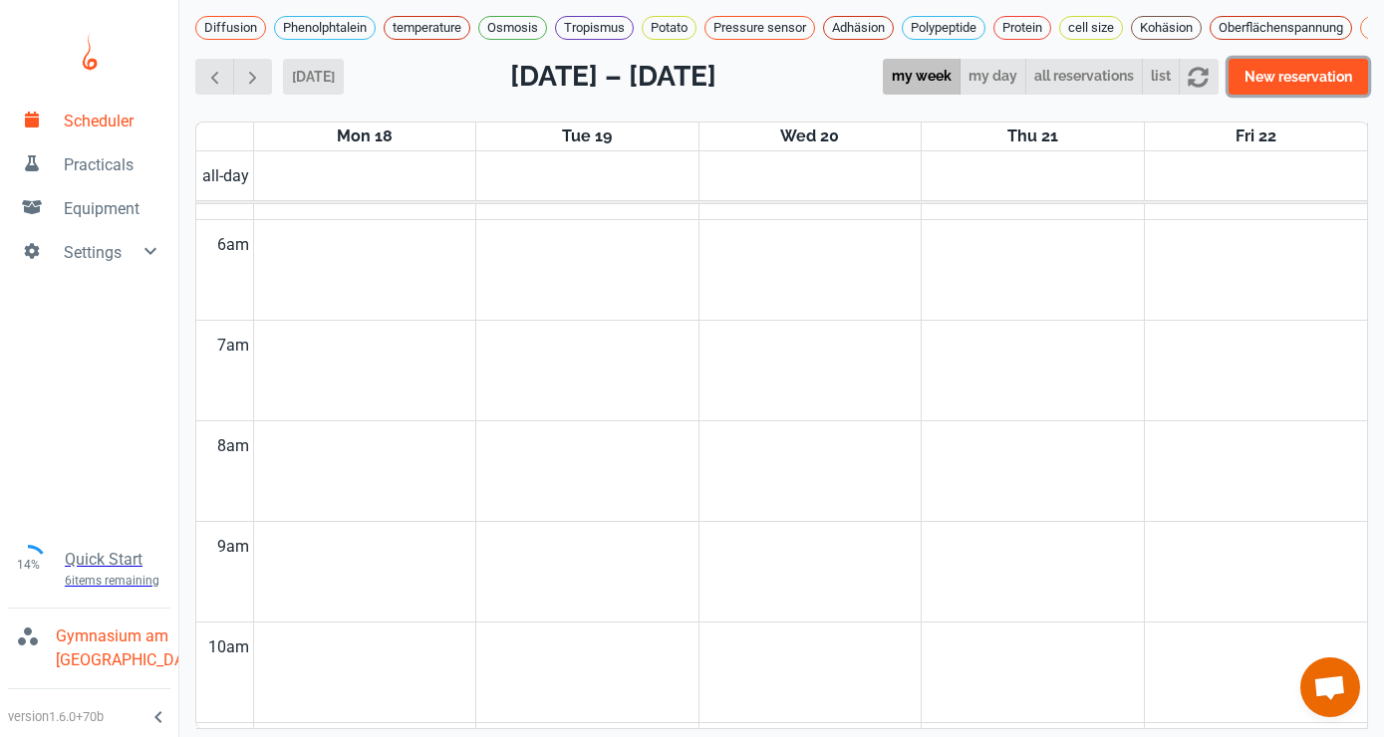
scroll to position [600, 0]
click at [1305, 73] on button "New reservation" at bounding box center [1299, 77] width 140 height 36
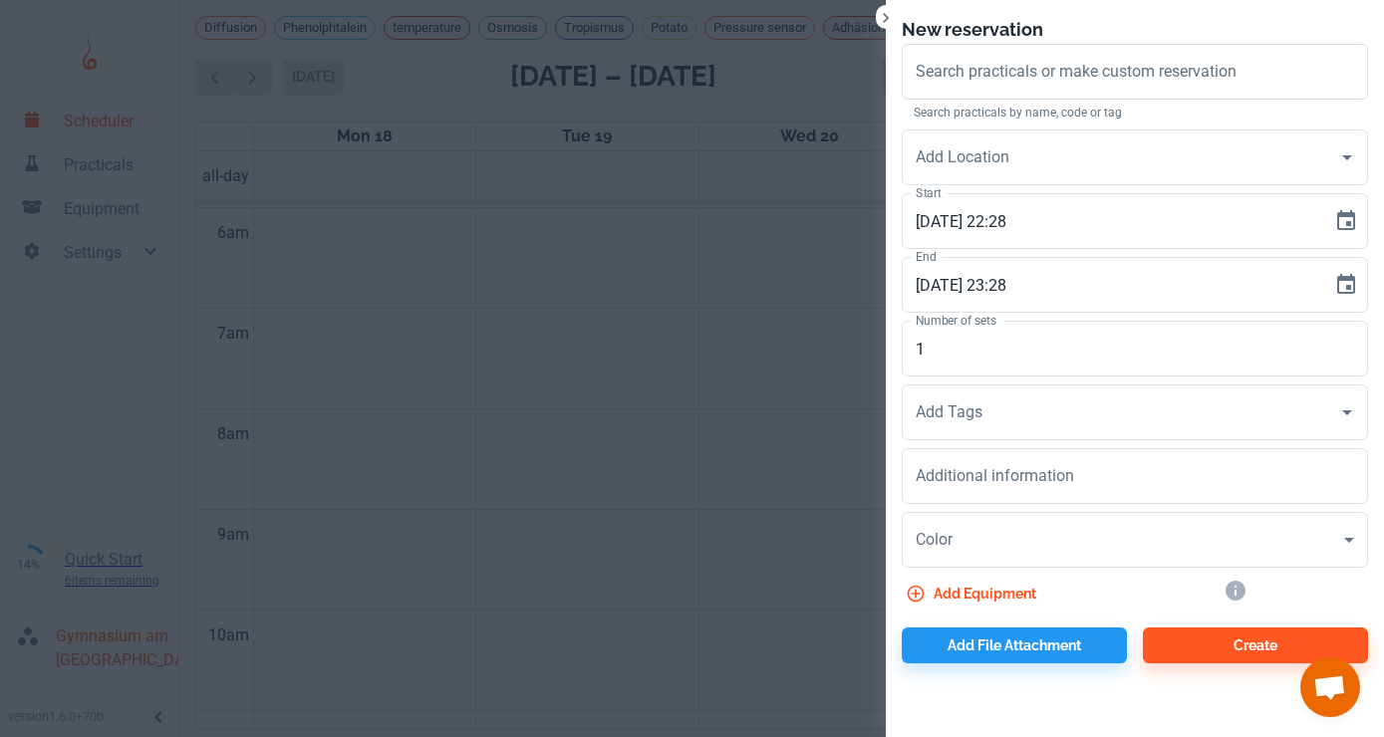
click at [1218, 31] on h6 "New reservation" at bounding box center [1135, 30] width 466 height 28
click at [97, 608] on div at bounding box center [692, 368] width 1384 height 737
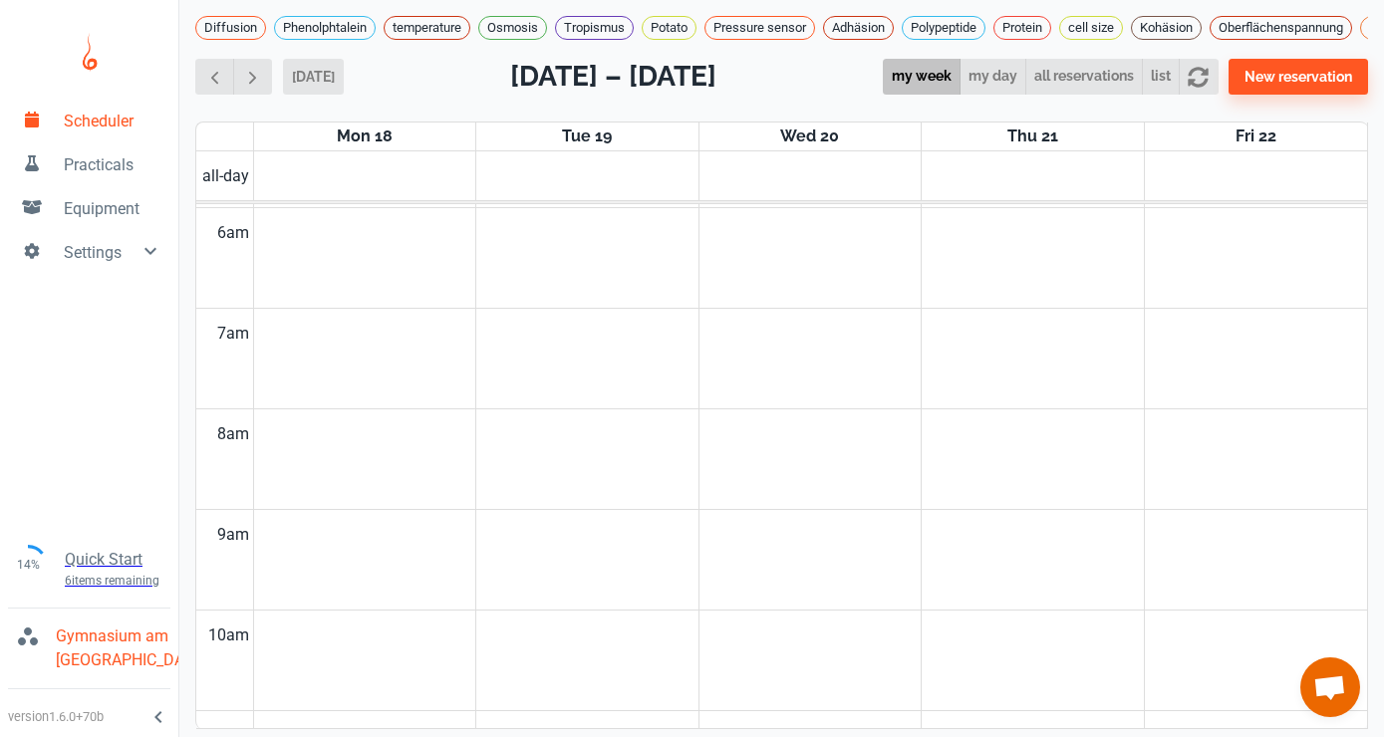
click at [102, 629] on p "Gymnasium am [GEOGRAPHIC_DATA]" at bounding box center [131, 649] width 150 height 48
click at [103, 693] on p "Gymnasium am [GEOGRAPHIC_DATA]" at bounding box center [165, 694] width 267 height 24
click at [1318, 680] on span "Chat öffnen" at bounding box center [1329, 690] width 33 height 28
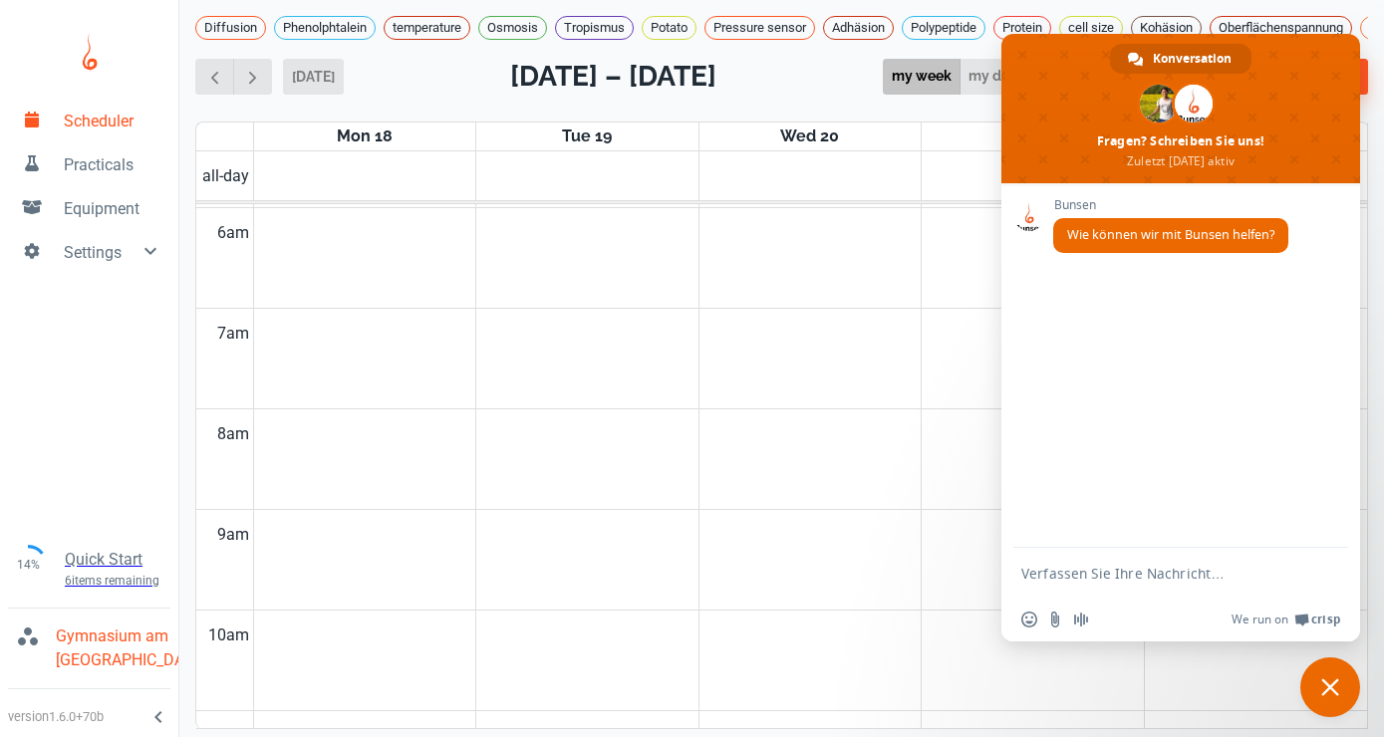
click at [983, 457] on td at bounding box center [810, 435] width 1114 height 51
click at [668, 361] on td at bounding box center [810, 384] width 1114 height 51
click at [219, 76] on span "button" at bounding box center [214, 77] width 21 height 21
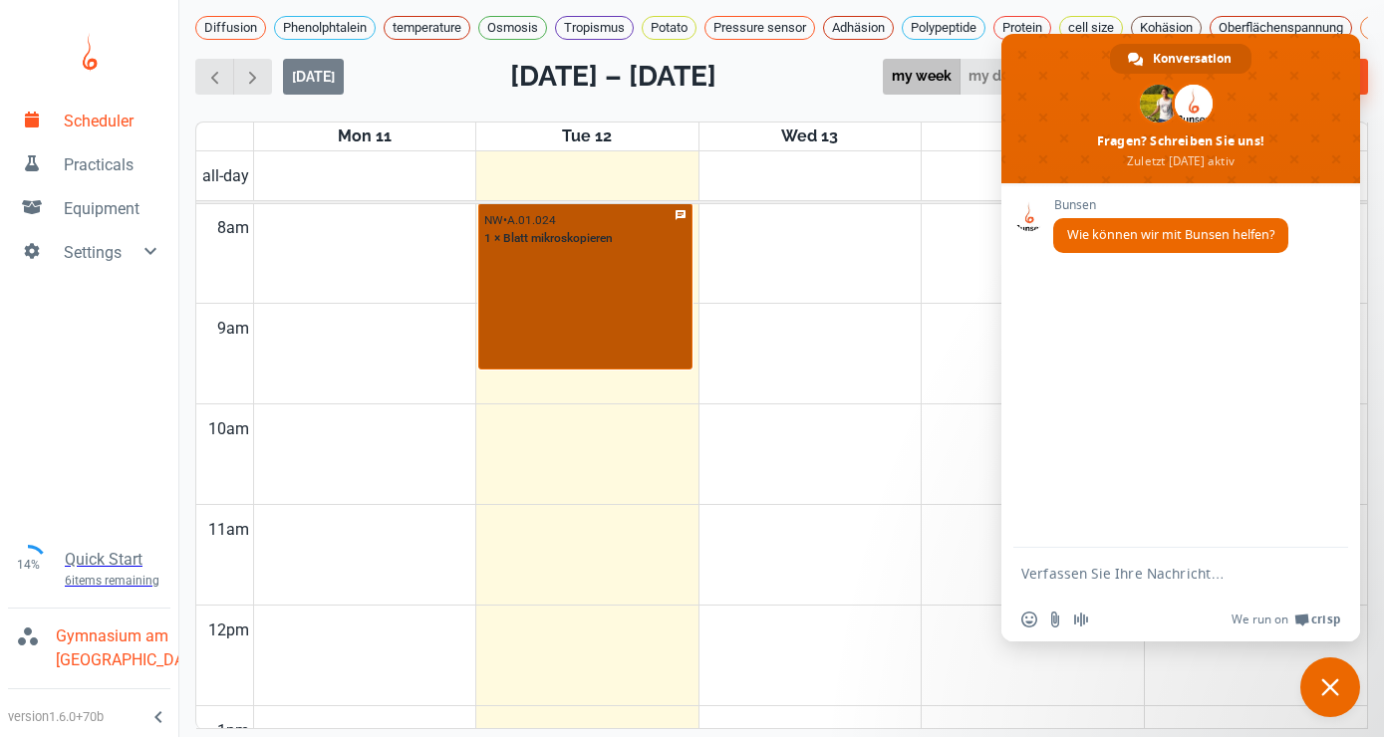
click at [683, 212] on icon at bounding box center [681, 215] width 12 height 12
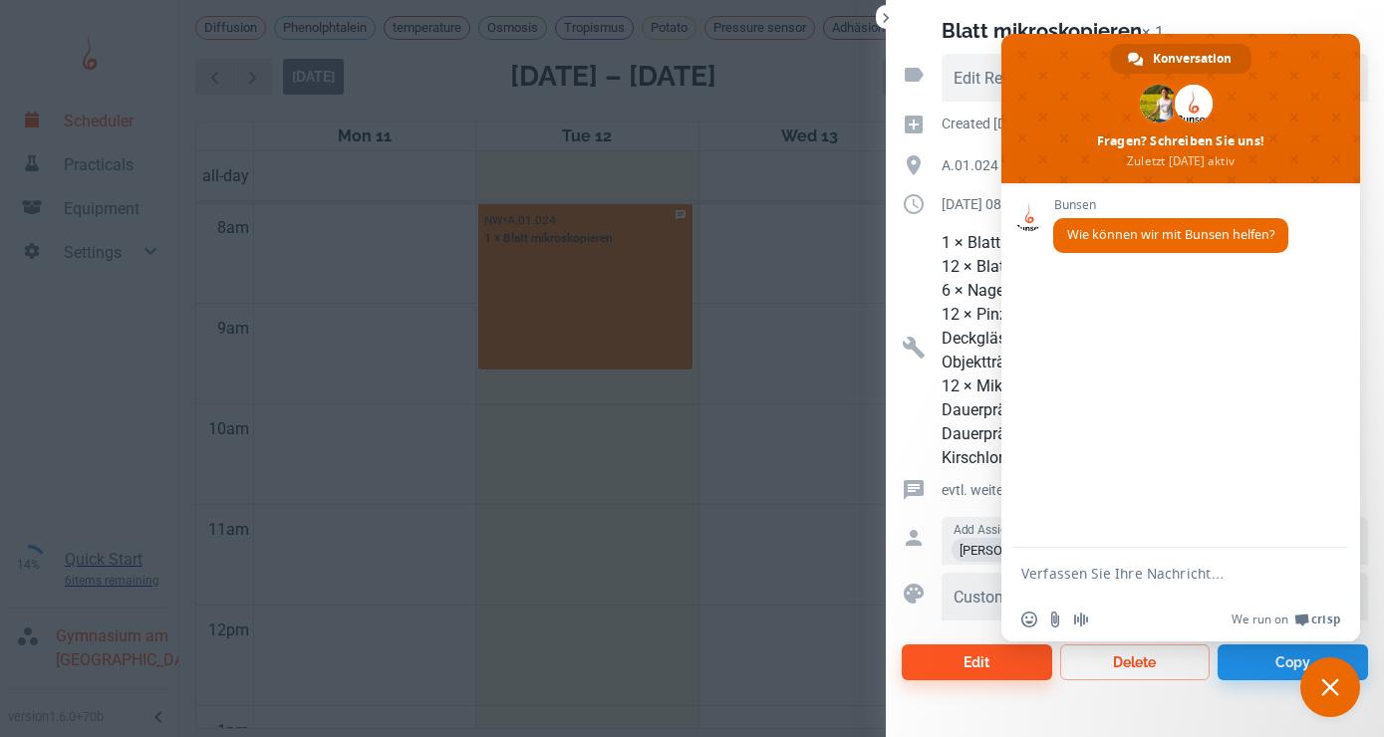
click at [1328, 692] on span "Chat schließen" at bounding box center [1330, 688] width 18 height 18
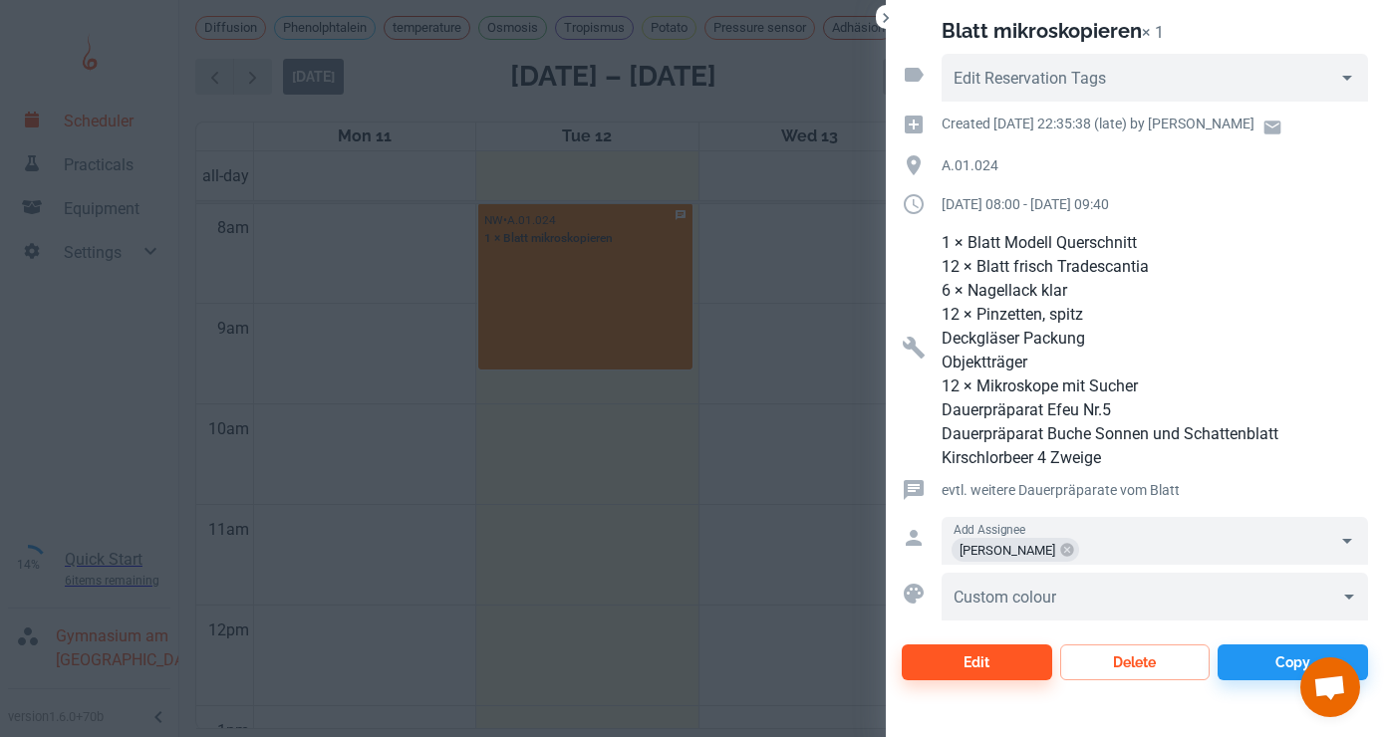
click at [1021, 207] on p "[DATE] 08:00 - [DATE] 09:40" at bounding box center [1155, 204] width 427 height 22
click at [1029, 653] on button "Edit" at bounding box center [977, 663] width 150 height 36
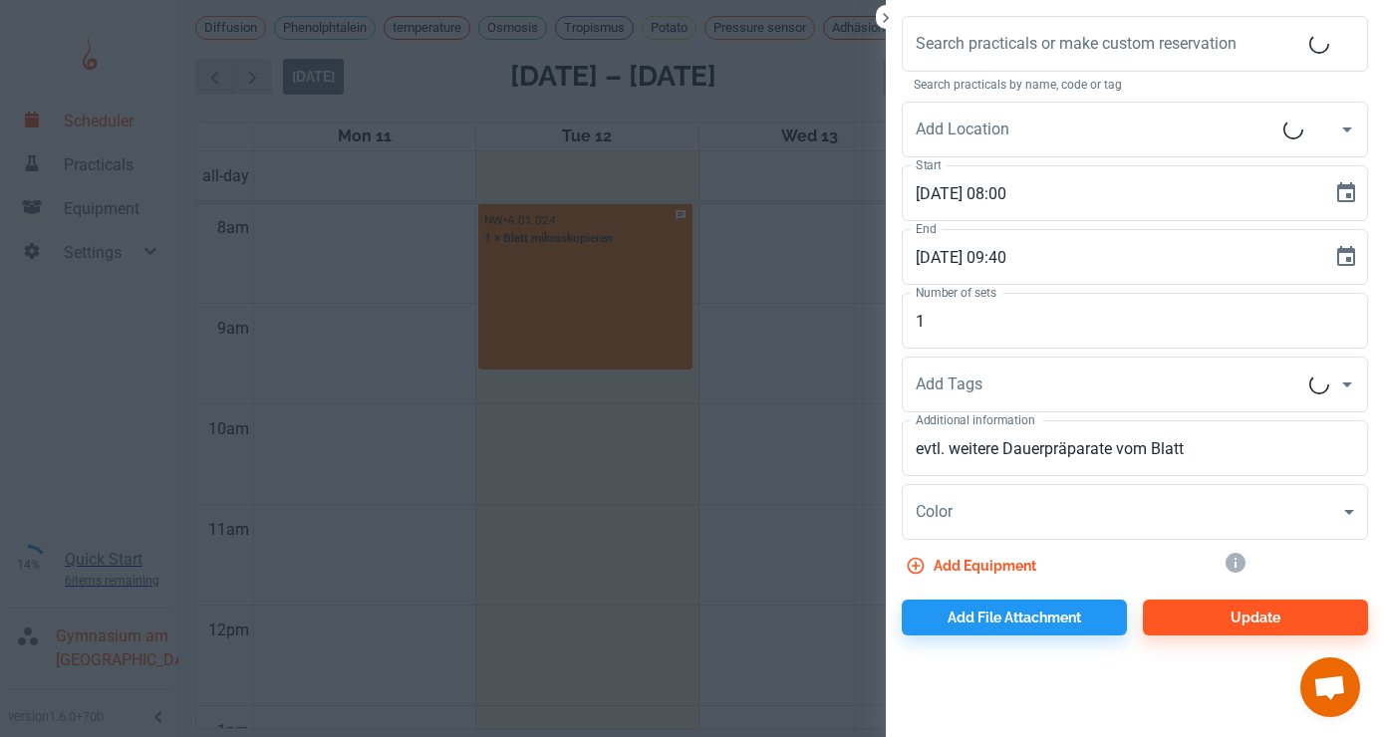
type input "A.01.024"
type input "Blatt mikroskopieren"
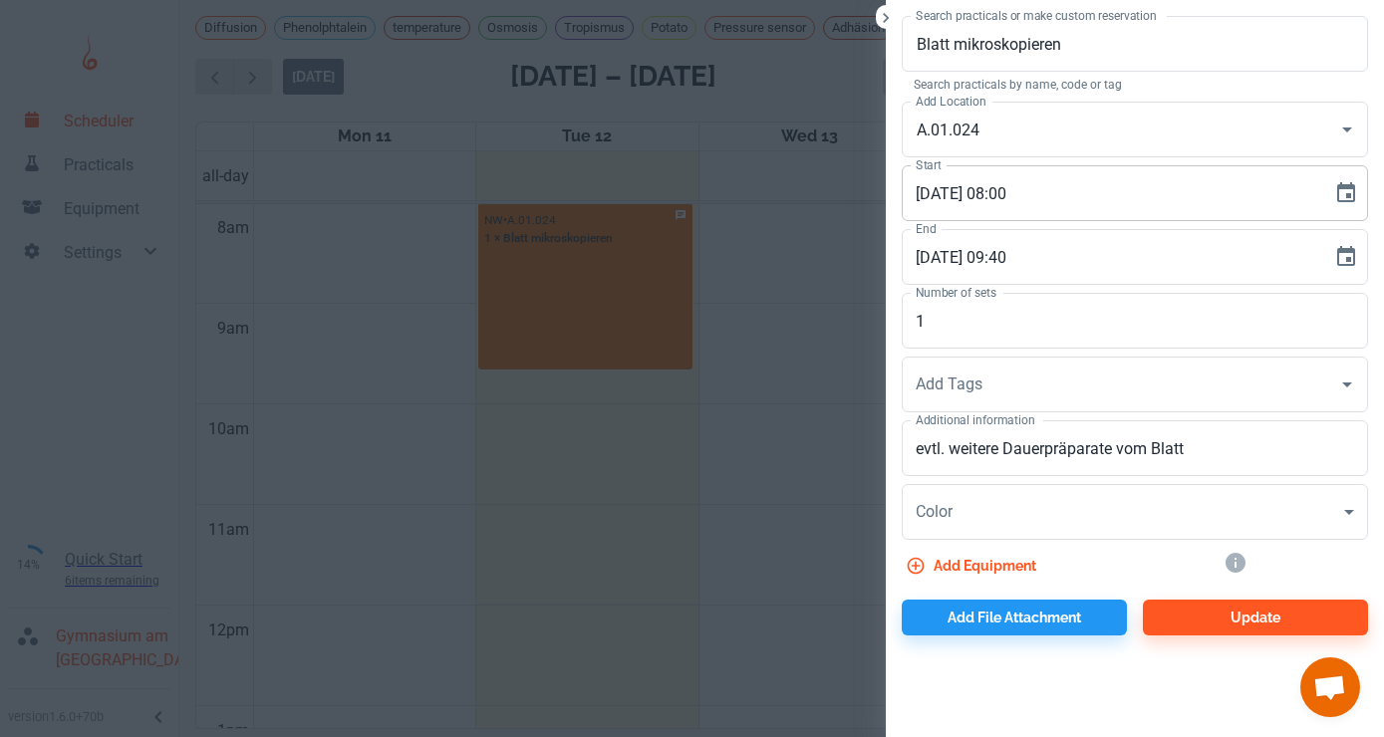
click at [934, 196] on input "[DATE] 08:00" at bounding box center [1110, 193] width 417 height 56
type input "[DATE] 08:00"
click at [933, 254] on input "[DATE] 09:40" at bounding box center [1110, 257] width 417 height 56
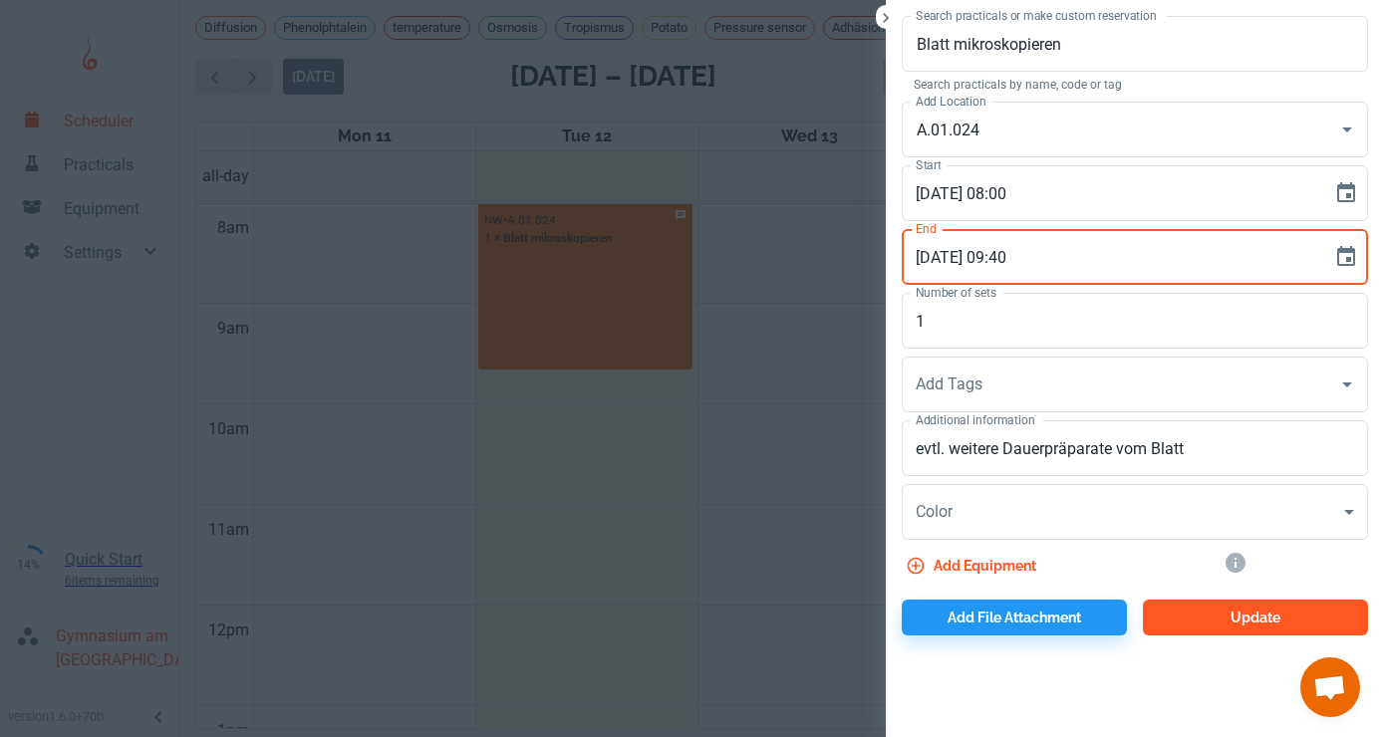
type input "[DATE] 09:40"
click at [1180, 625] on button "Update" at bounding box center [1255, 618] width 225 height 36
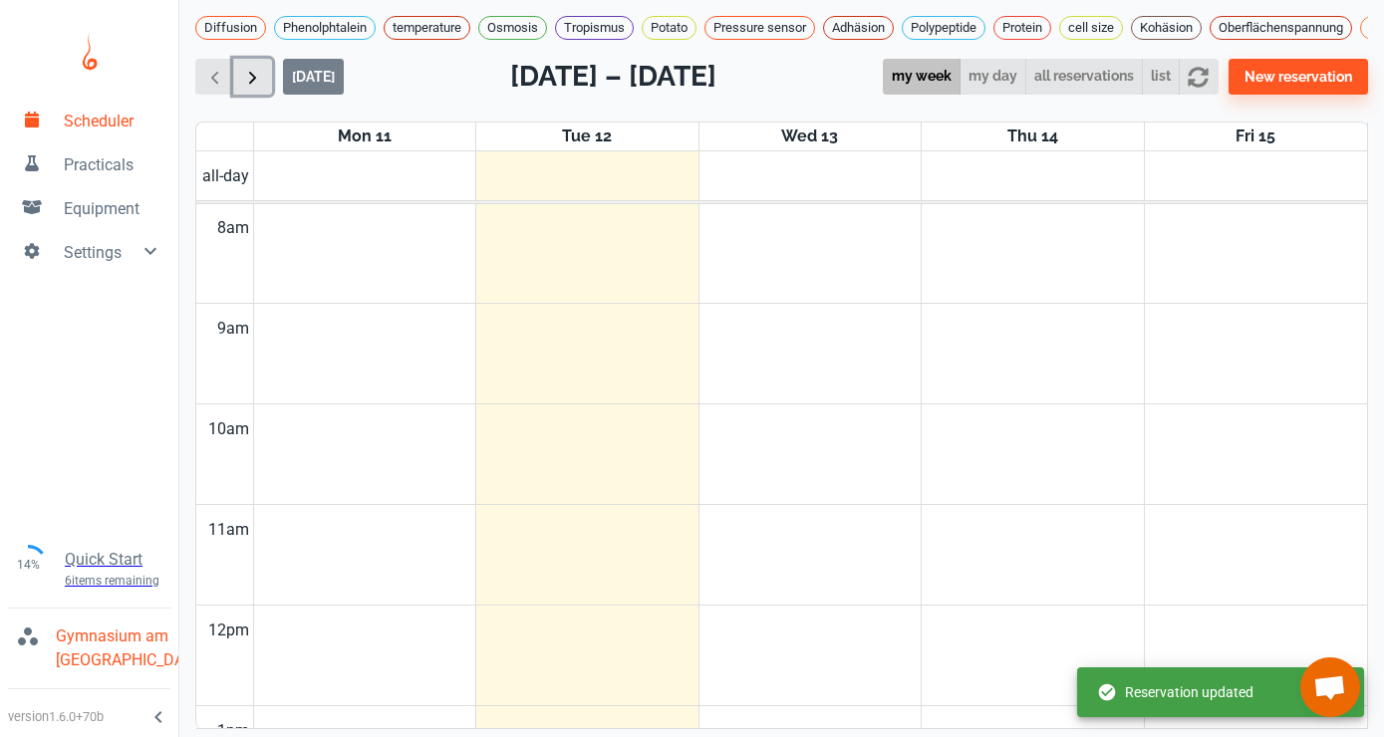
click at [252, 69] on span "button" at bounding box center [252, 77] width 21 height 21
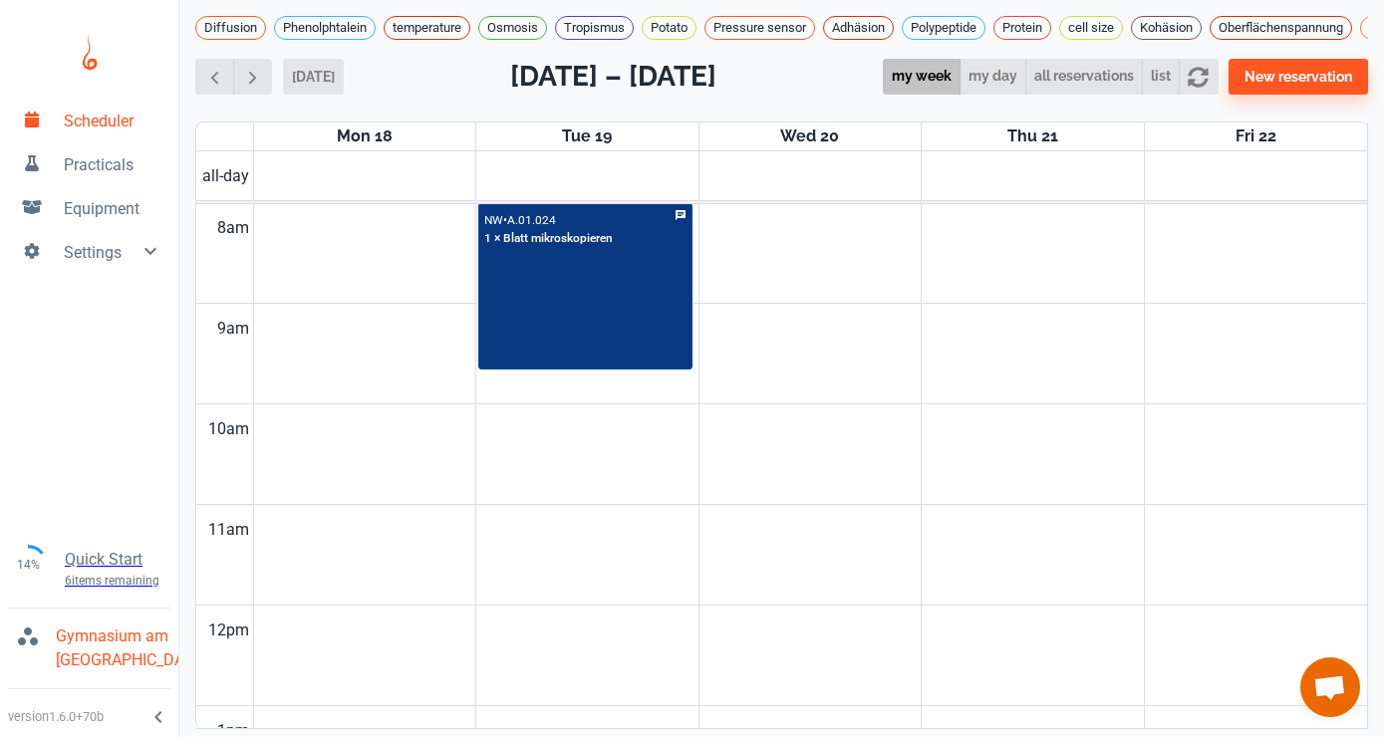
click at [615, 290] on div "NW • A.01.024 1 × Blatt mikroskopieren" at bounding box center [585, 286] width 210 height 163
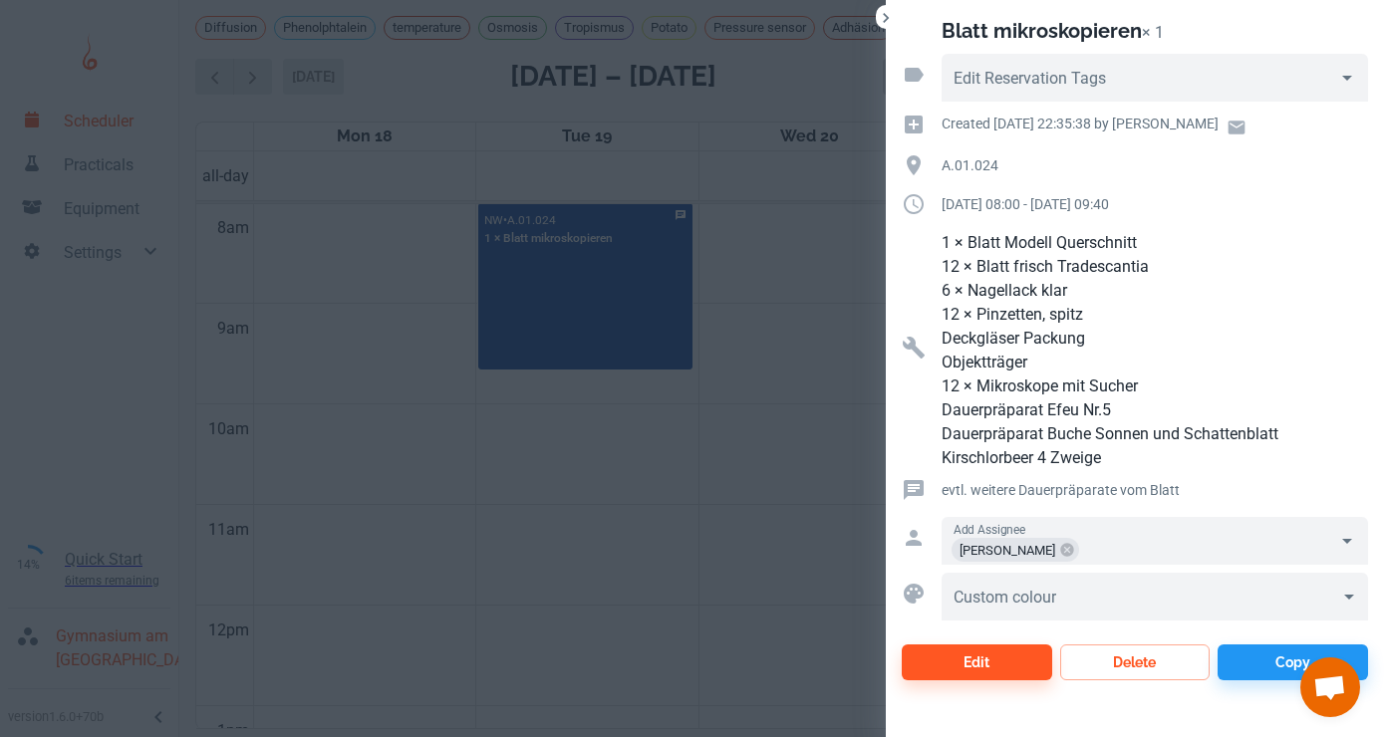
click at [995, 483] on p "evtl. weitere Dauerpräparate vom Blatt" at bounding box center [1155, 490] width 427 height 22
click at [978, 656] on button "Edit" at bounding box center [977, 663] width 150 height 36
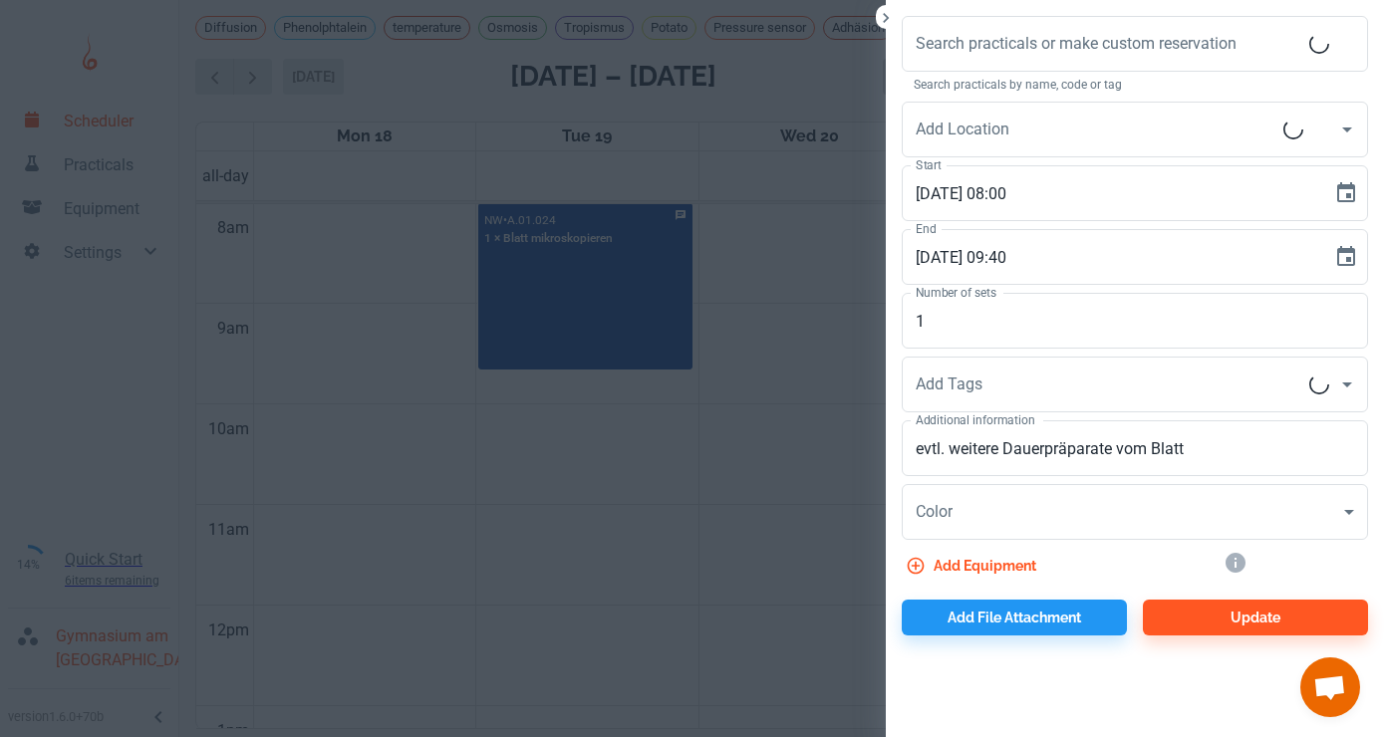
type input "A.01.024"
type input "Blatt mikroskopieren"
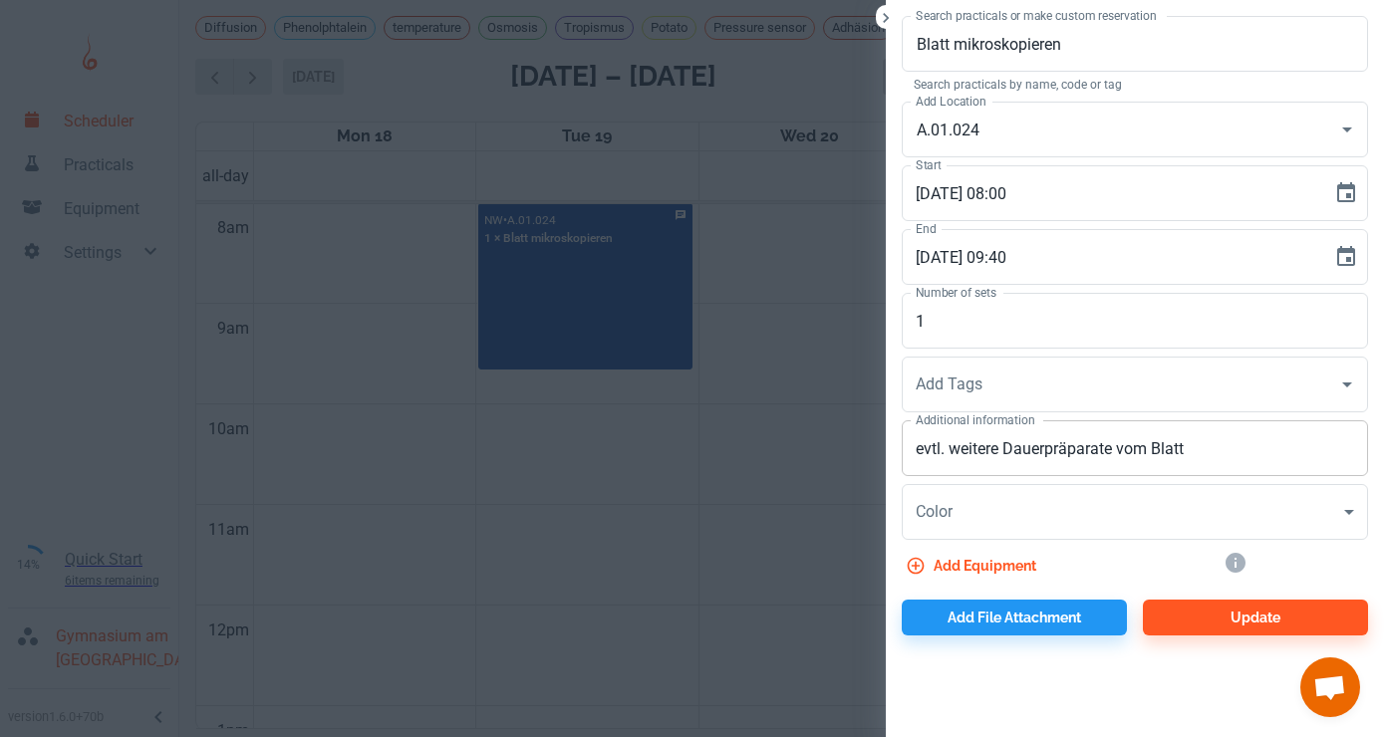
click at [1220, 447] on textarea "evtl. weitere Dauerpräparate vom Blatt" at bounding box center [1135, 448] width 438 height 23
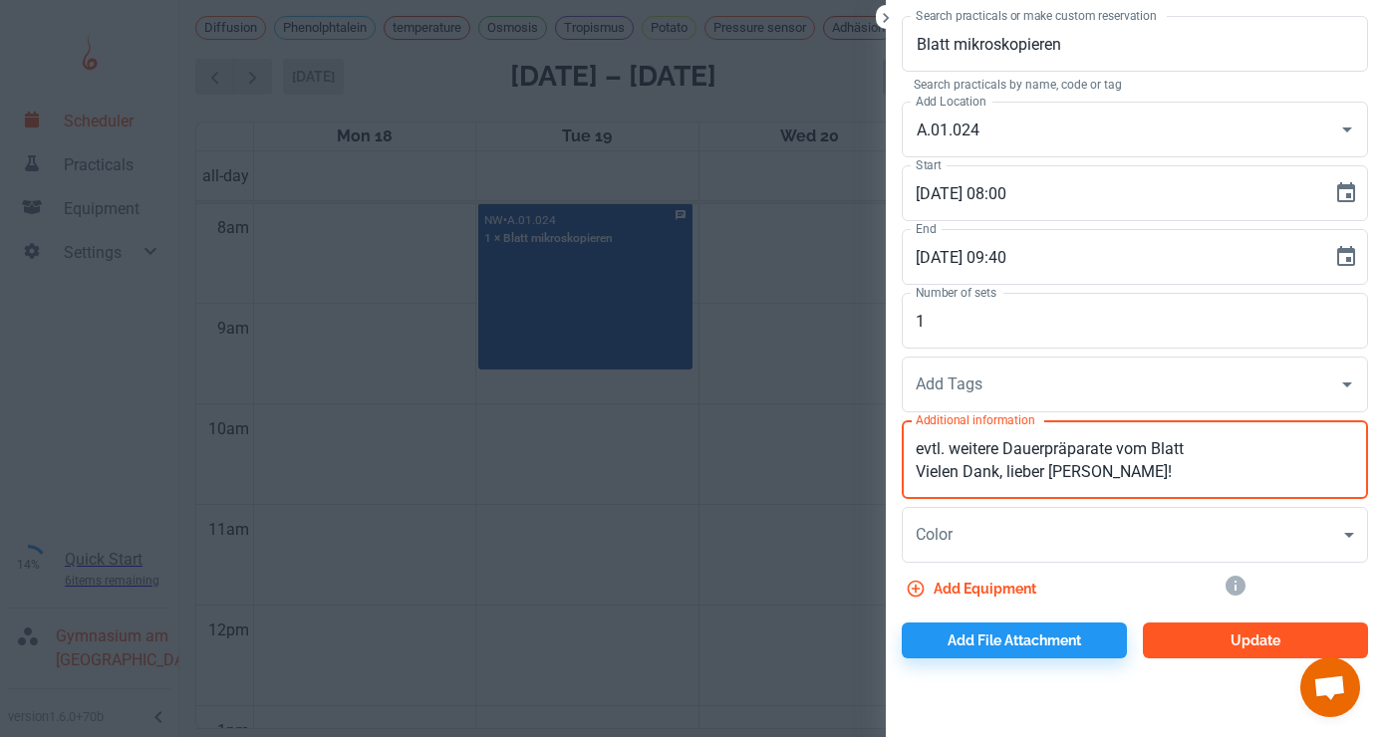
type textarea "evtl. weitere Dauerpräparate vom Blatt Vielen Dank, lieber [PERSON_NAME]!"
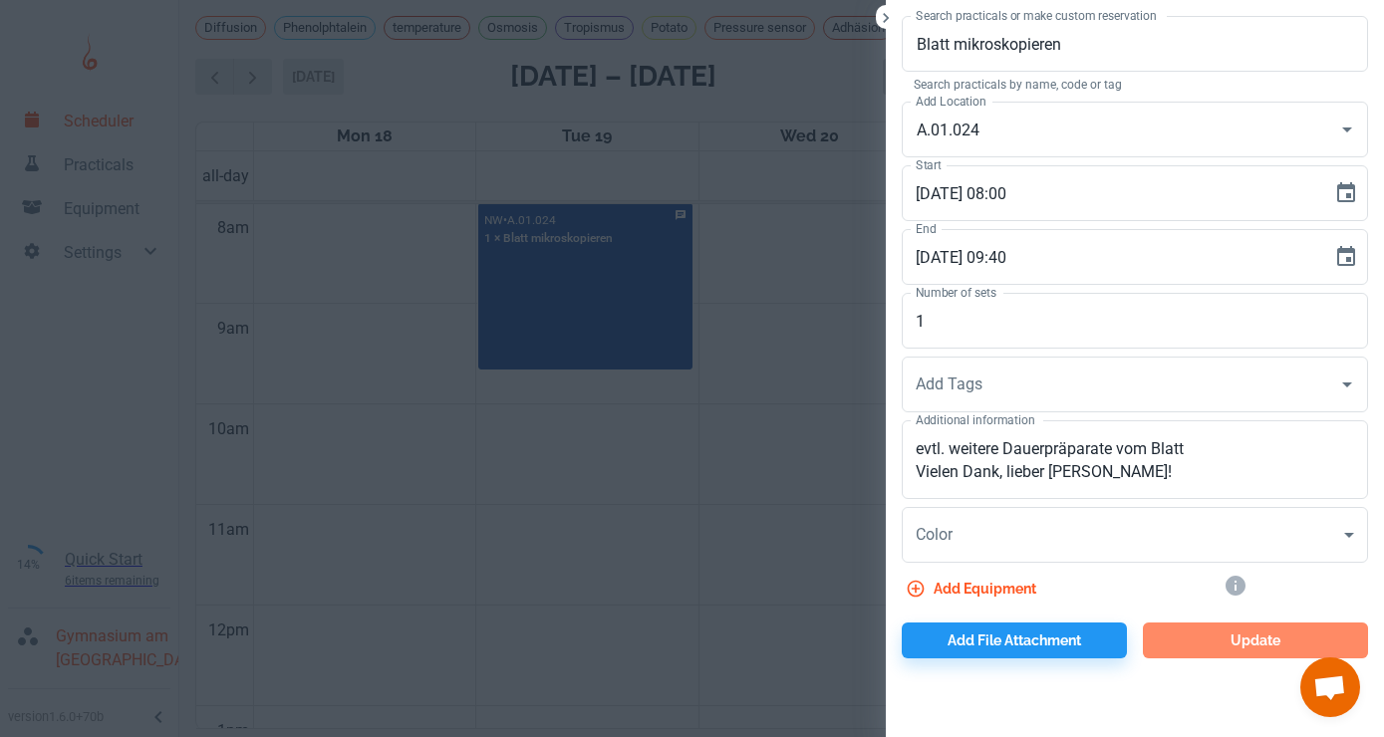
click at [1179, 638] on button "Update" at bounding box center [1255, 641] width 225 height 36
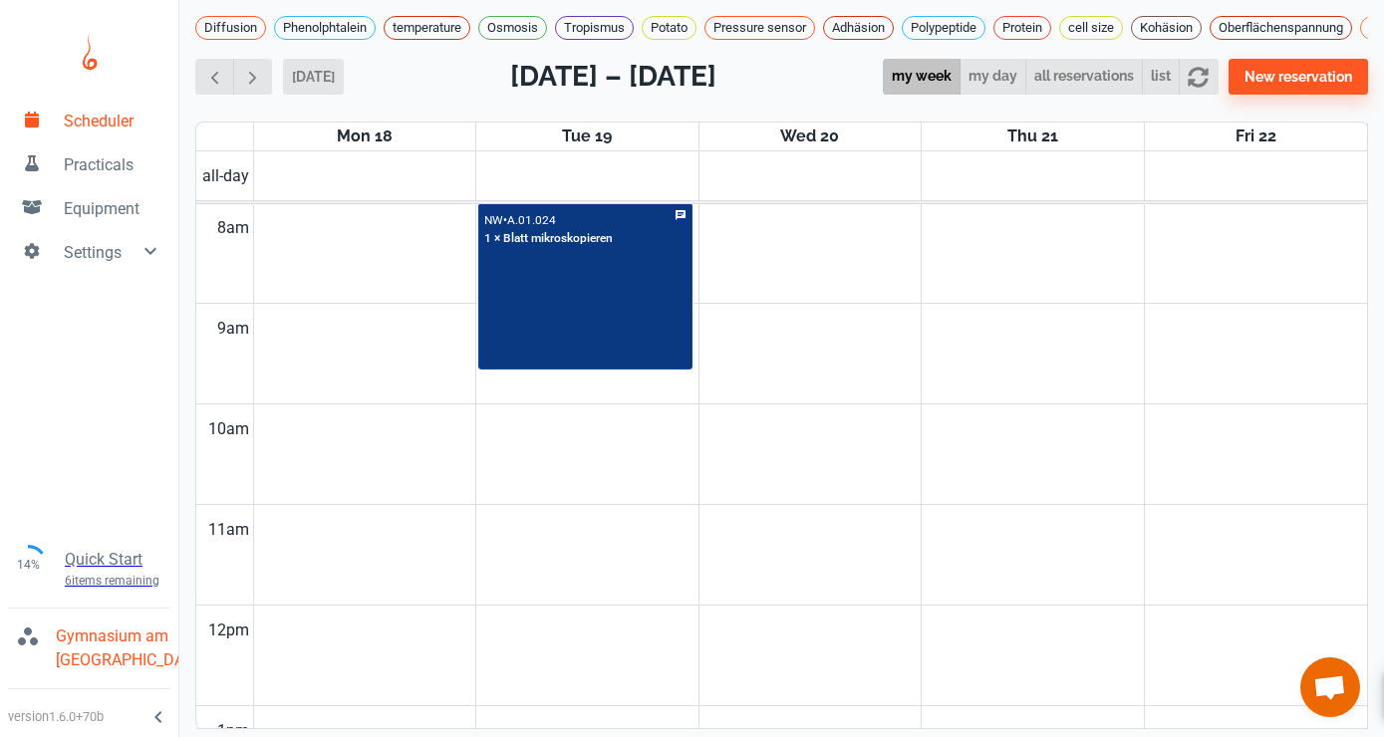
click at [576, 295] on div "NW • A.01.024 1 × Blatt mikroskopieren" at bounding box center [585, 286] width 210 height 163
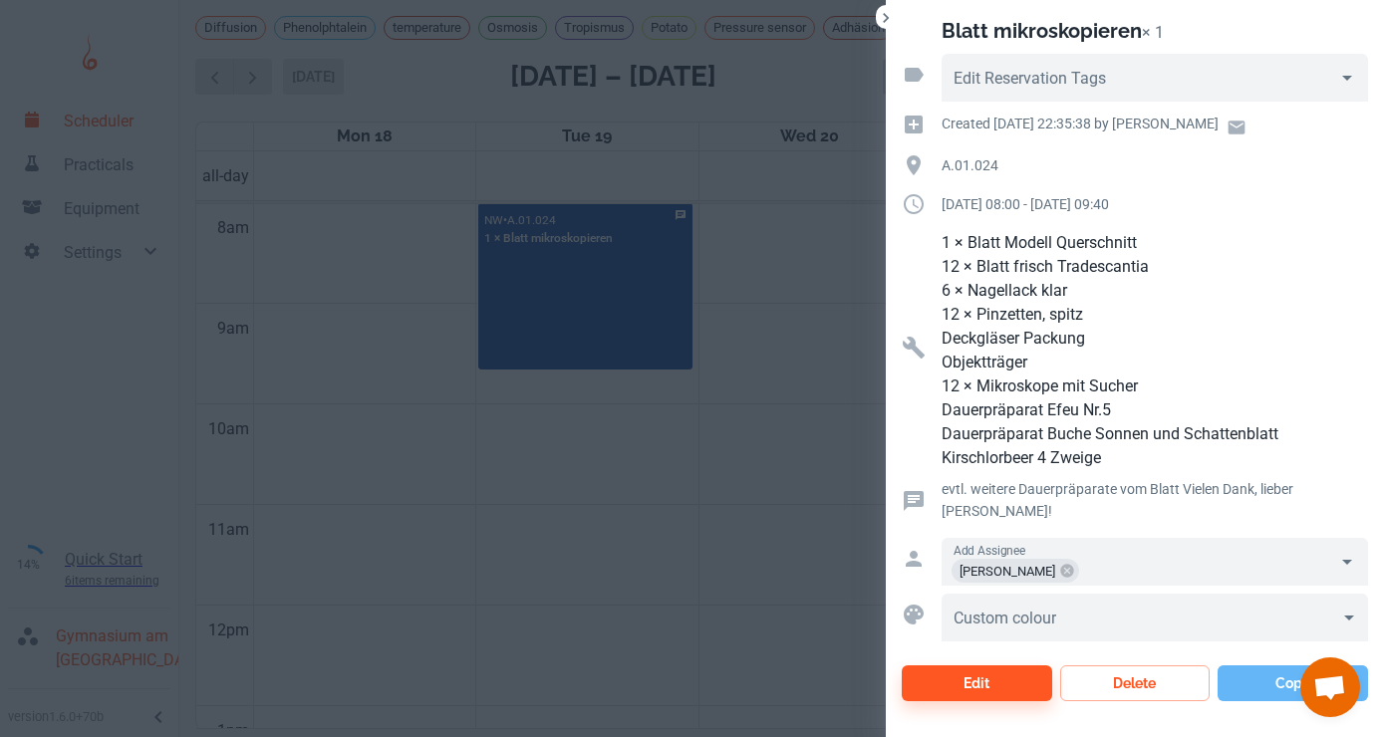
click at [1245, 666] on button "Copy" at bounding box center [1293, 684] width 150 height 36
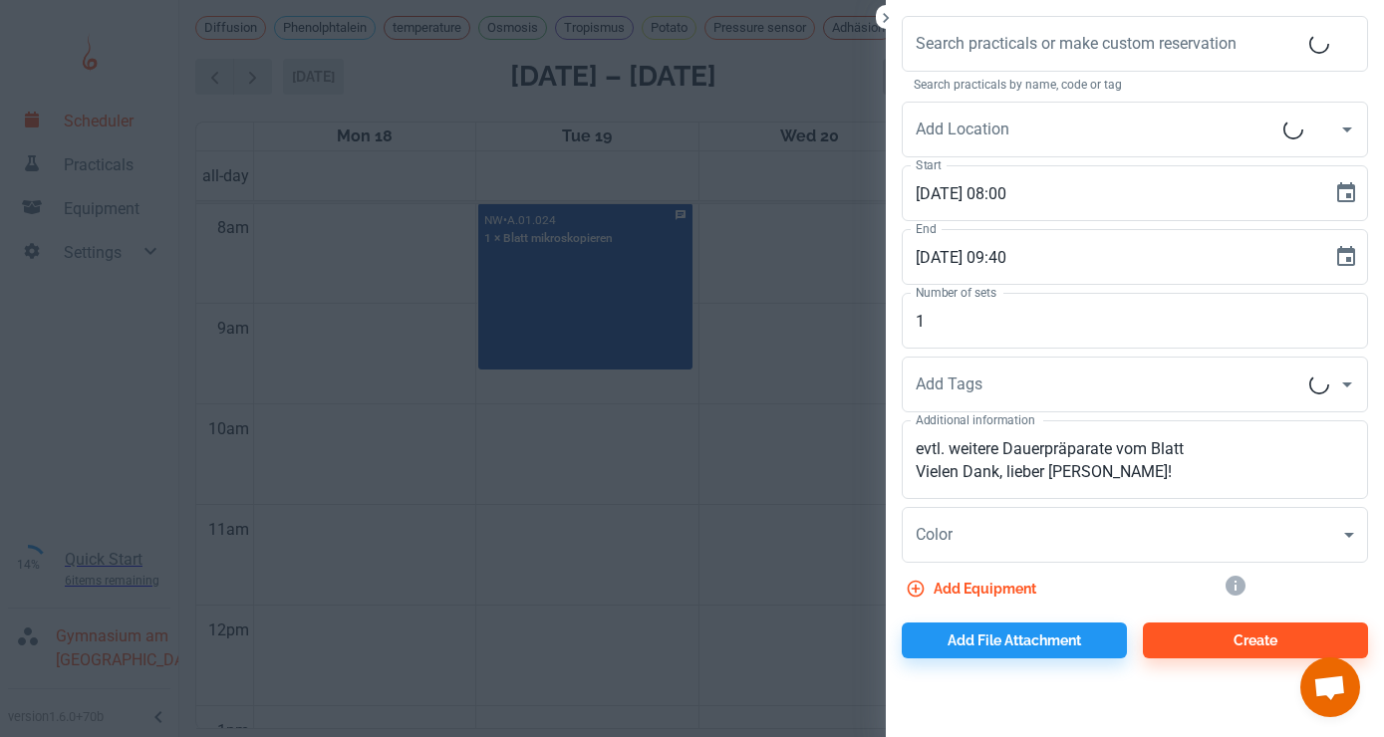
type input "A.01.024"
type input "Blatt mikroskopieren"
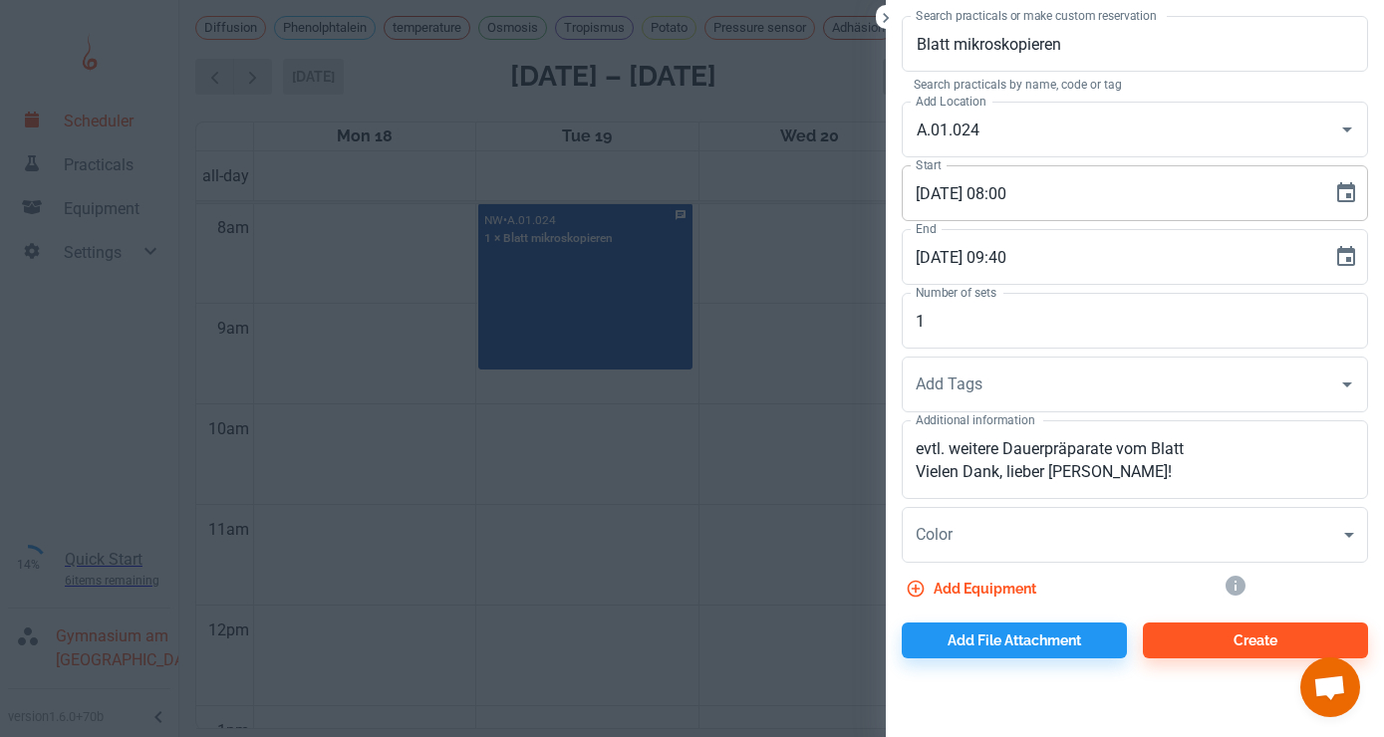
click at [933, 197] on input "[DATE] 08:00" at bounding box center [1110, 193] width 417 height 56
type input "[DATE] 08:00"
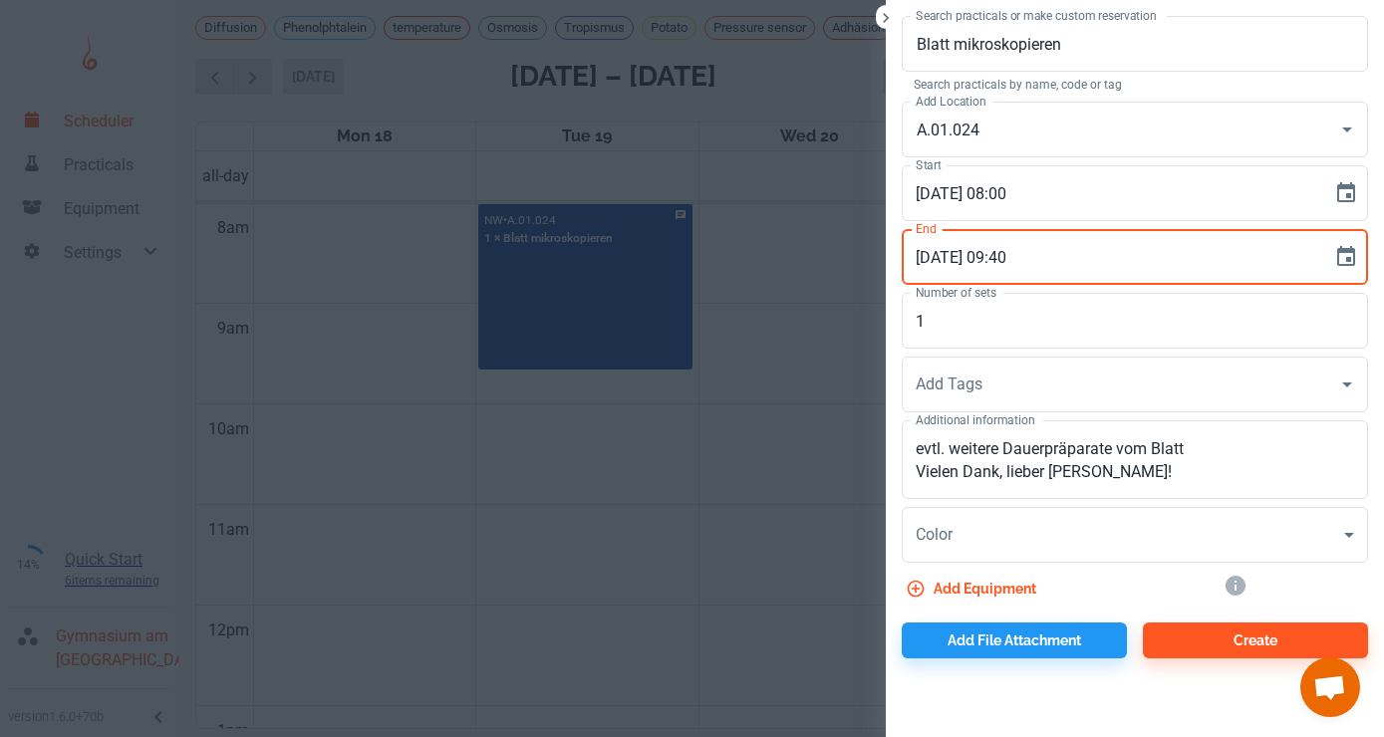
click at [932, 256] on input "[DATE] 09:40" at bounding box center [1110, 257] width 417 height 56
type input "[DATE] 09:40"
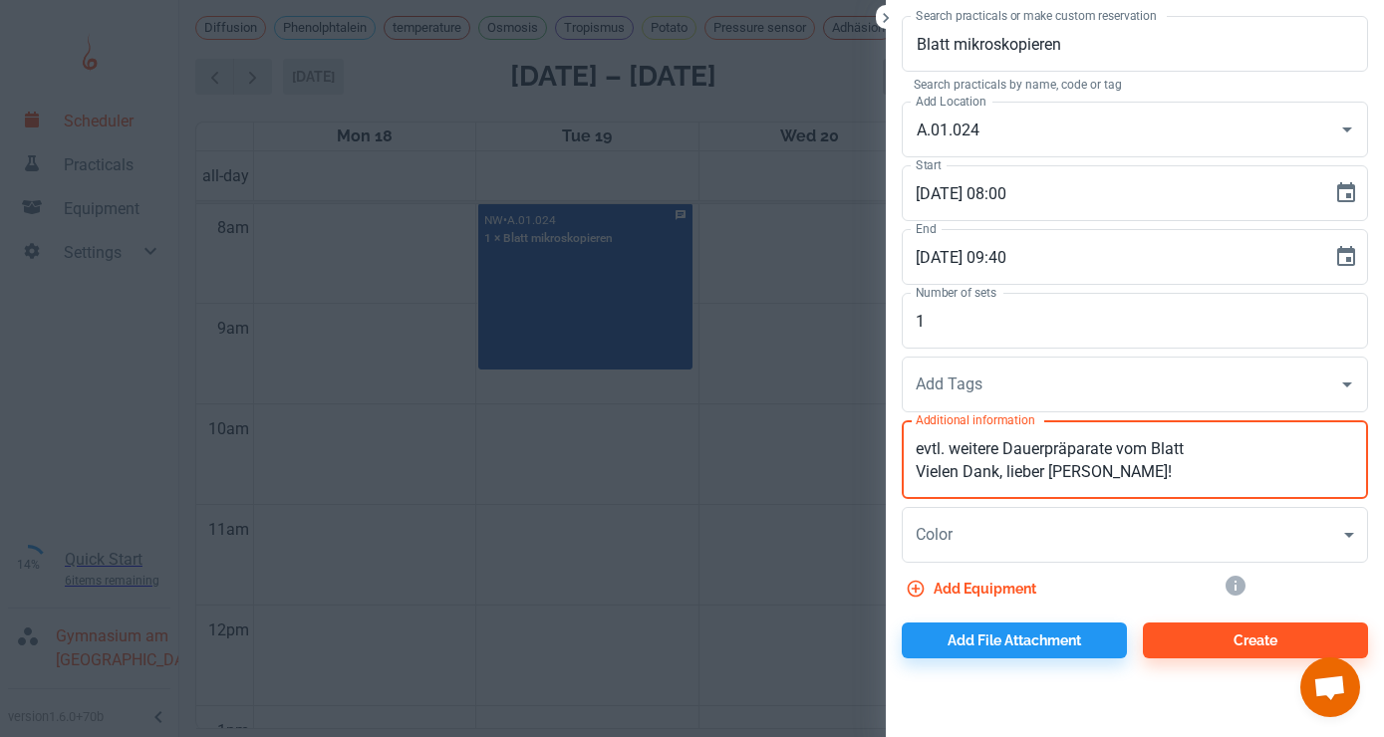
click at [1126, 469] on textarea "evtl. weitere Dauerpräparate vom Blatt Vielen Dank, lieber [PERSON_NAME]!" at bounding box center [1135, 460] width 438 height 46
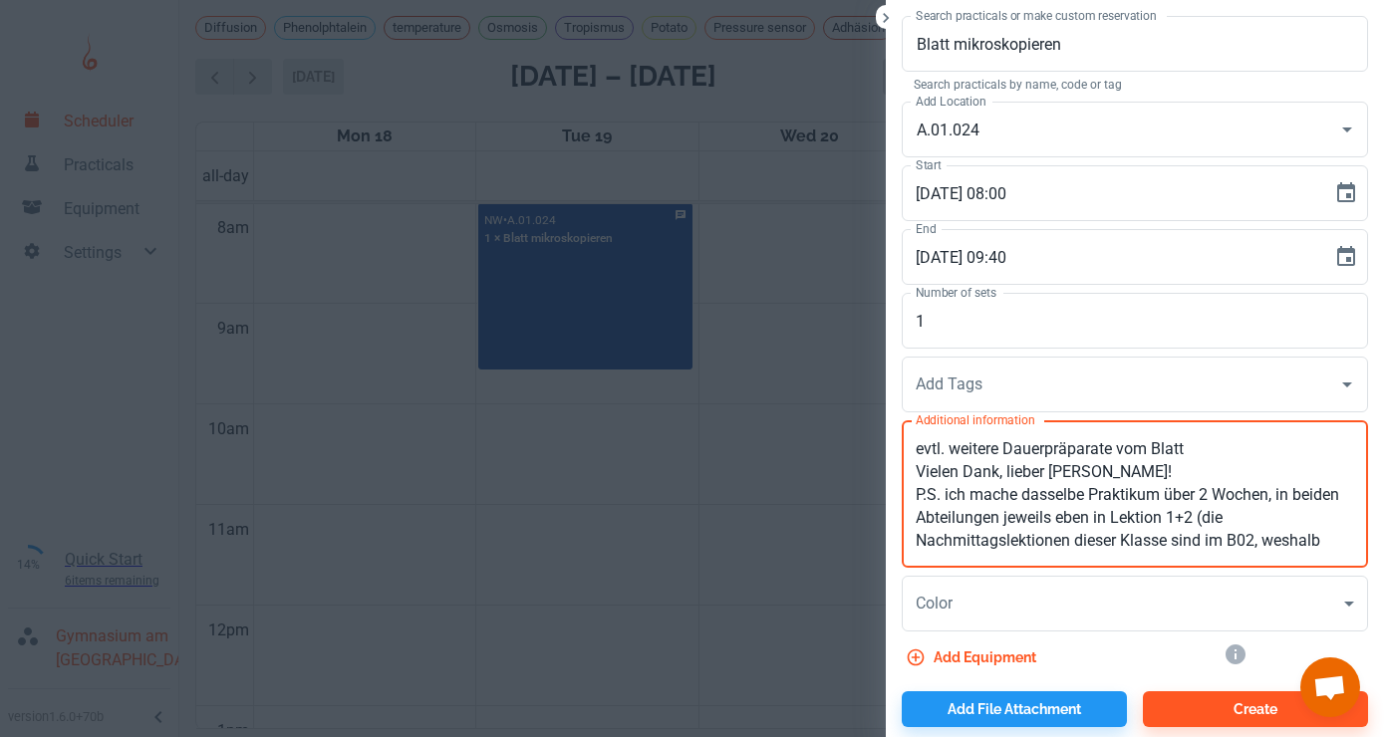
click at [1167, 495] on textarea "evtl. weitere Dauerpräparate vom Blatt Vielen Dank, lieber [PERSON_NAME]! P.S. …" at bounding box center [1135, 494] width 438 height 115
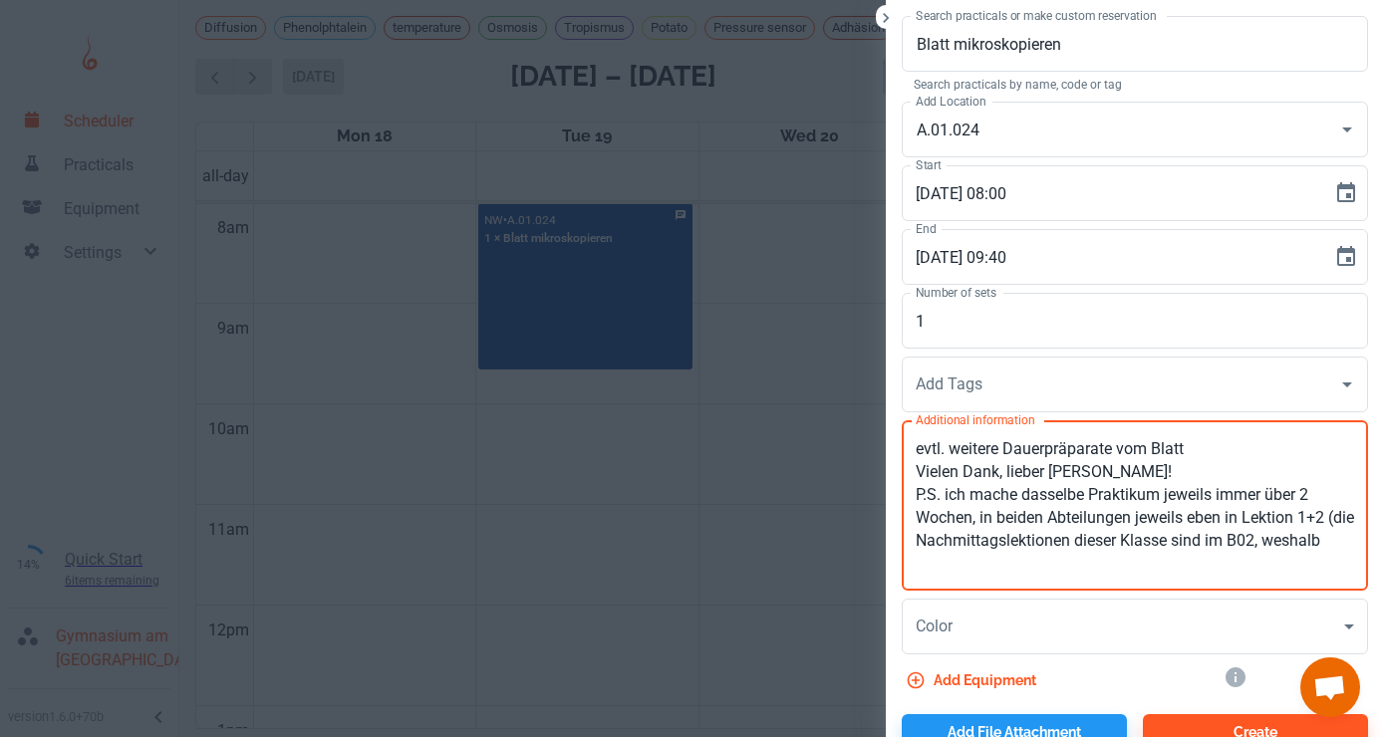
click at [974, 520] on textarea "evtl. weitere Dauerpräparate vom Blatt Vielen Dank, lieber [PERSON_NAME]! P.S. …" at bounding box center [1135, 506] width 438 height 138
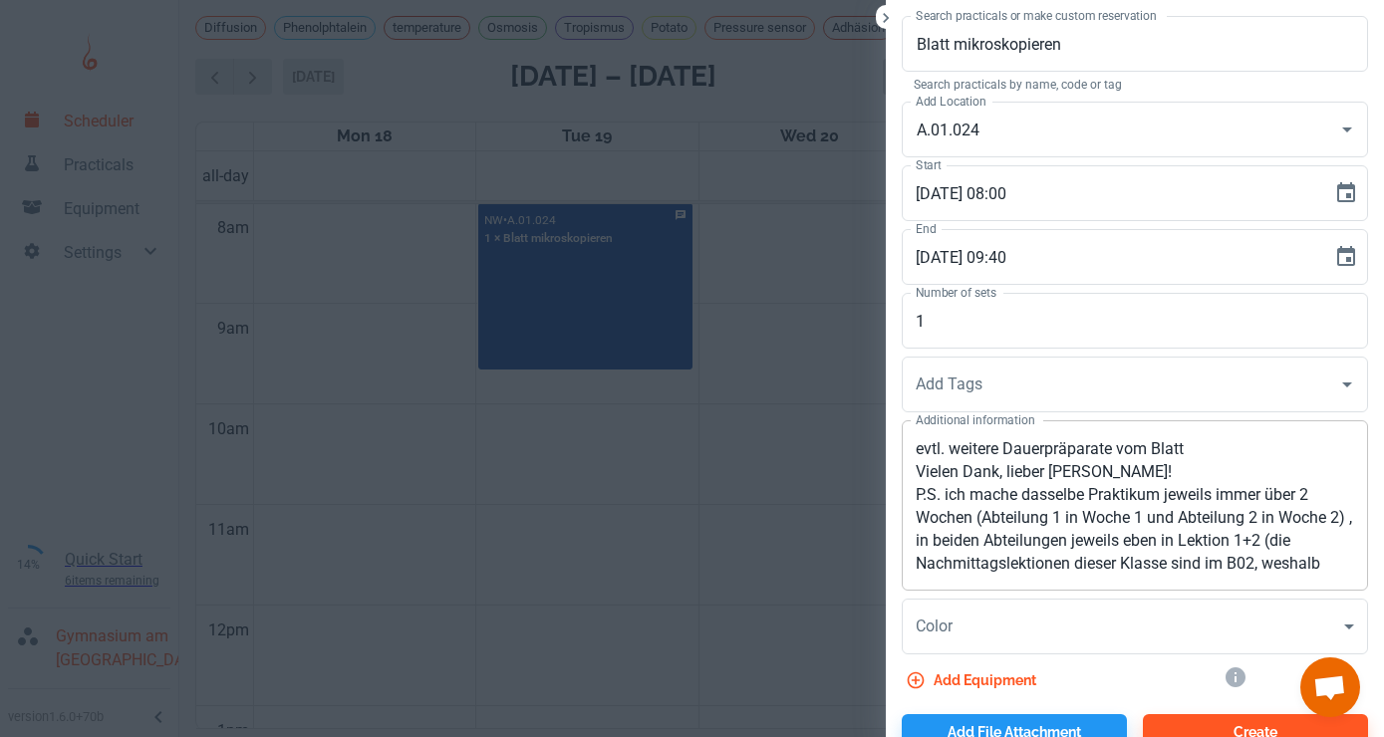
drag, startPoint x: 914, startPoint y: 537, endPoint x: 1258, endPoint y: 549, distance: 344.0
click at [1258, 549] on div "evtl. weitere Dauerpräparate vom Blatt Vielen Dank, lieber [PERSON_NAME]! P.S. …" at bounding box center [1135, 506] width 466 height 170
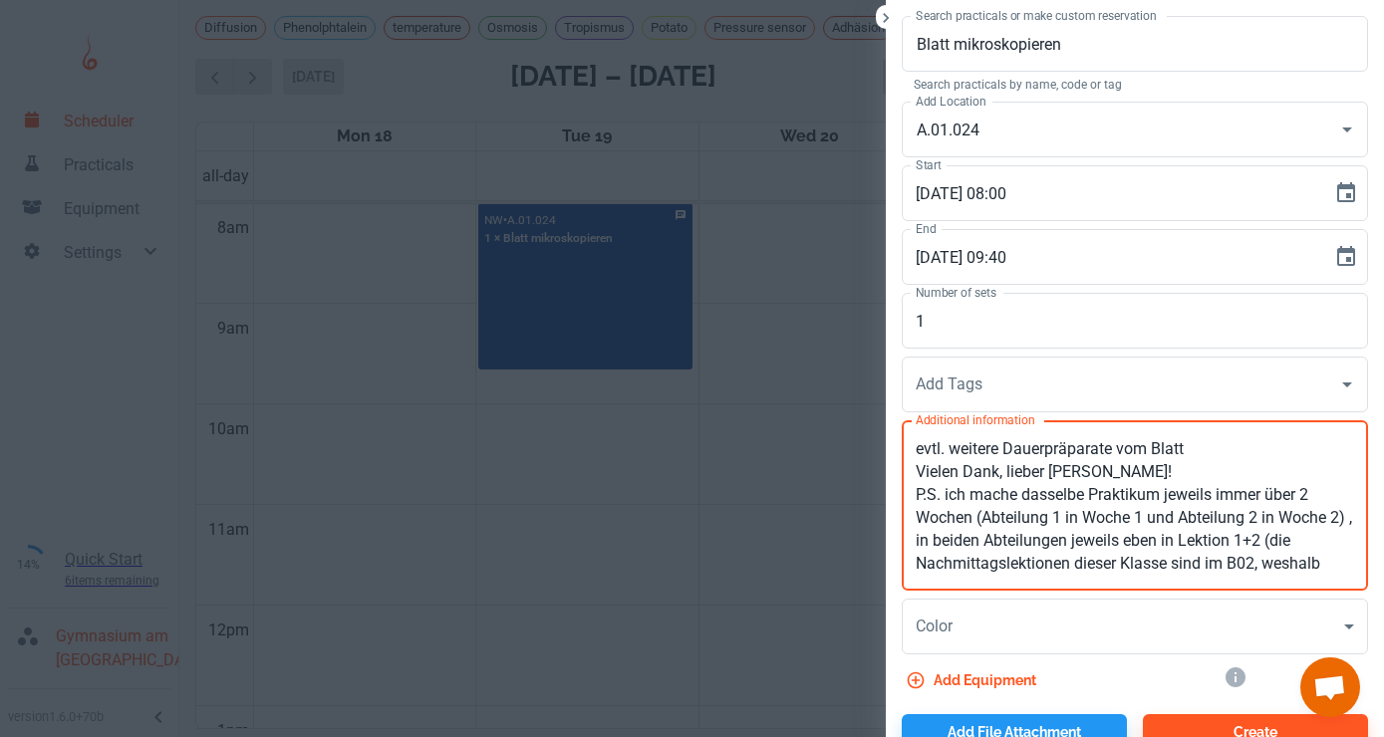
click at [1330, 563] on textarea "evtl. weitere Dauerpräparate vom Blatt Vielen Dank, lieber [PERSON_NAME]! P.S. …" at bounding box center [1135, 506] width 438 height 138
drag, startPoint x: 1330, startPoint y: 560, endPoint x: 913, endPoint y: 537, distance: 418.2
click at [916, 537] on textarea "evtl. weitere Dauerpräparate vom Blatt Vielen Dank, lieber [PERSON_NAME]! P.S. …" at bounding box center [1135, 506] width 438 height 138
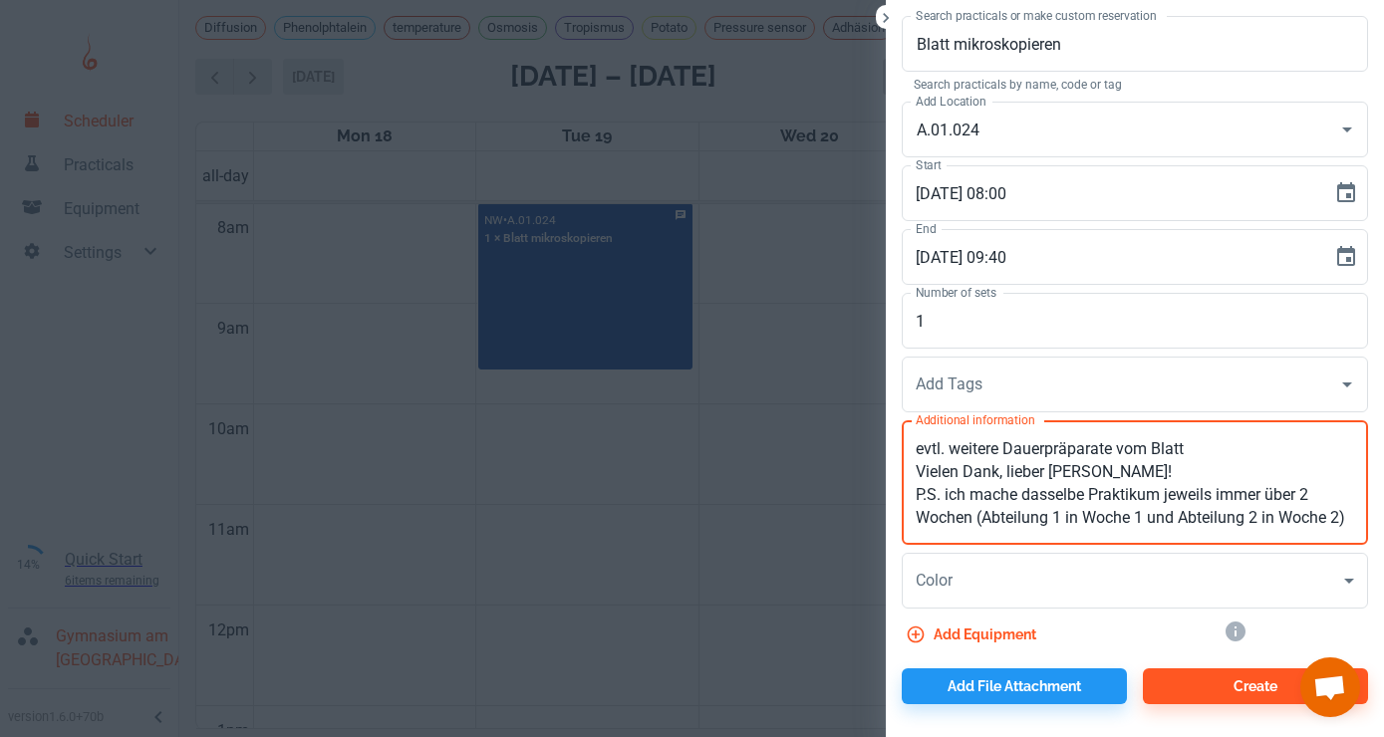
click at [944, 493] on textarea "evtl. weitere Dauerpräparate vom Blatt Vielen Dank, lieber [PERSON_NAME]! P.S. …" at bounding box center [1135, 483] width 438 height 92
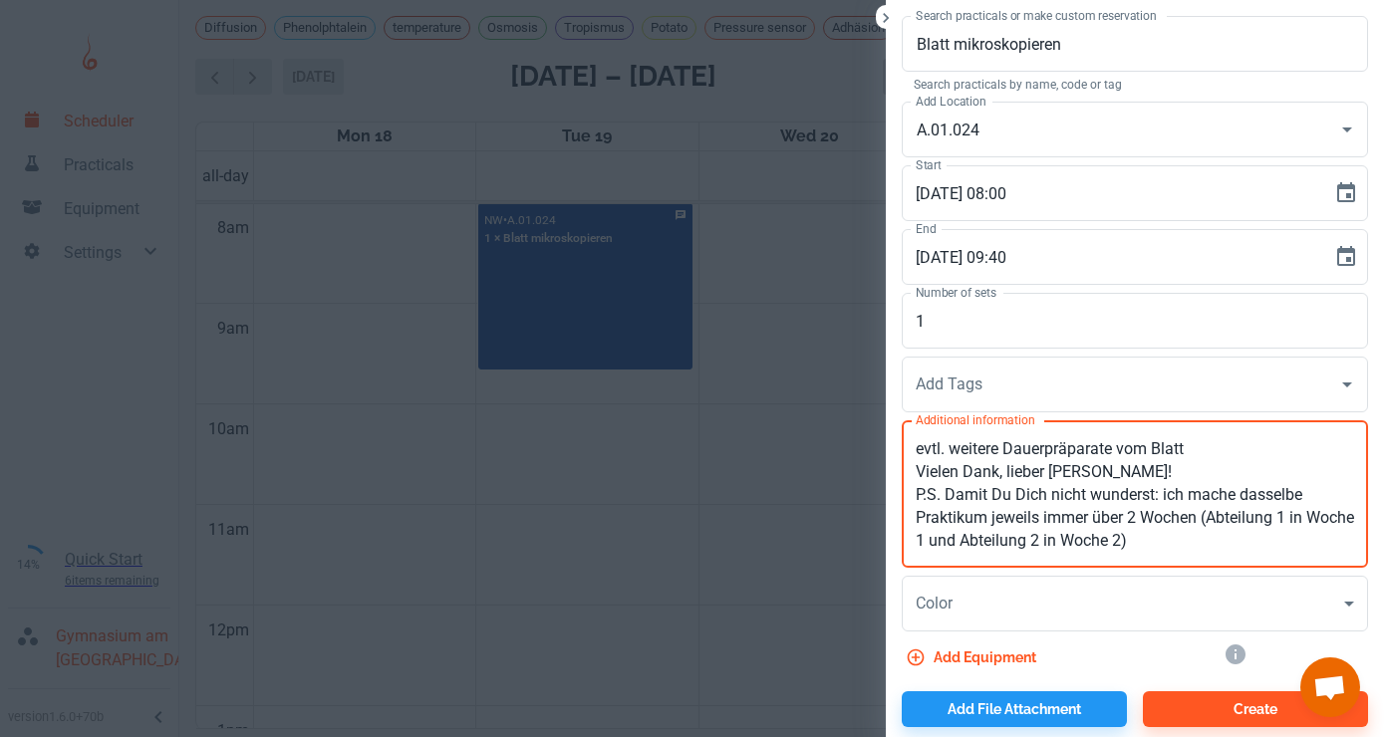
click at [1194, 540] on textarea "evtl. weitere Dauerpräparate vom Blatt Vielen Dank, lieber [PERSON_NAME]! P.S. …" at bounding box center [1135, 494] width 438 height 115
type textarea "evtl. weitere Dauerpräparate vom Blatt Vielen Dank, lieber [PERSON_NAME]! P.S. …"
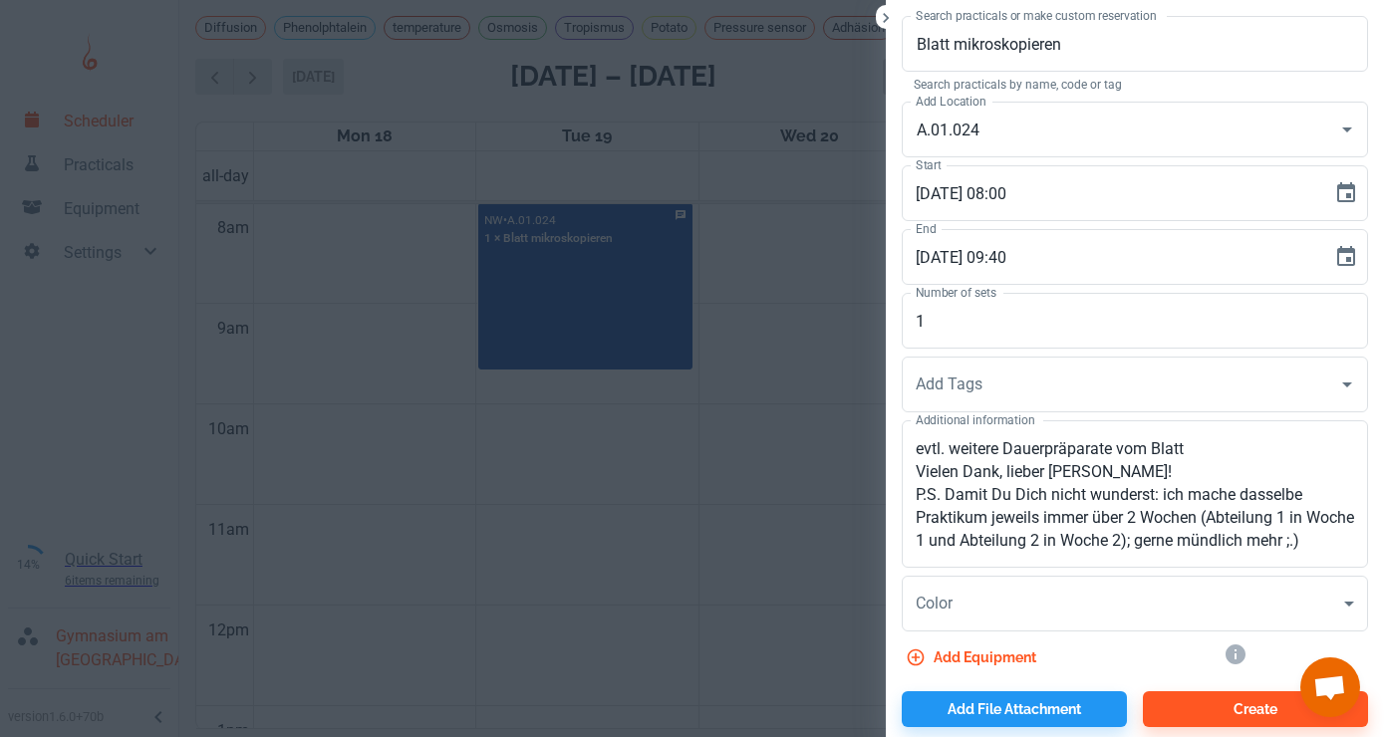
scroll to position [6, 0]
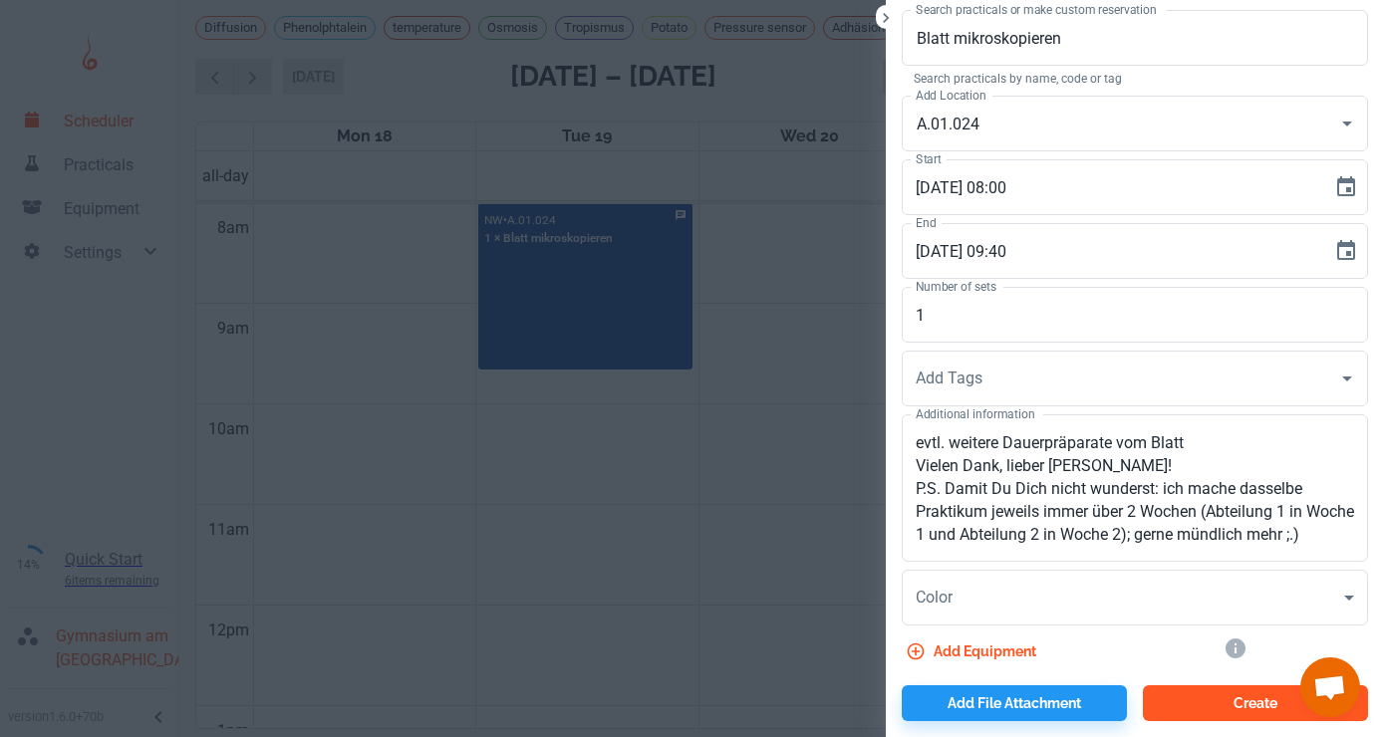
click at [1223, 703] on button "Create" at bounding box center [1255, 704] width 225 height 36
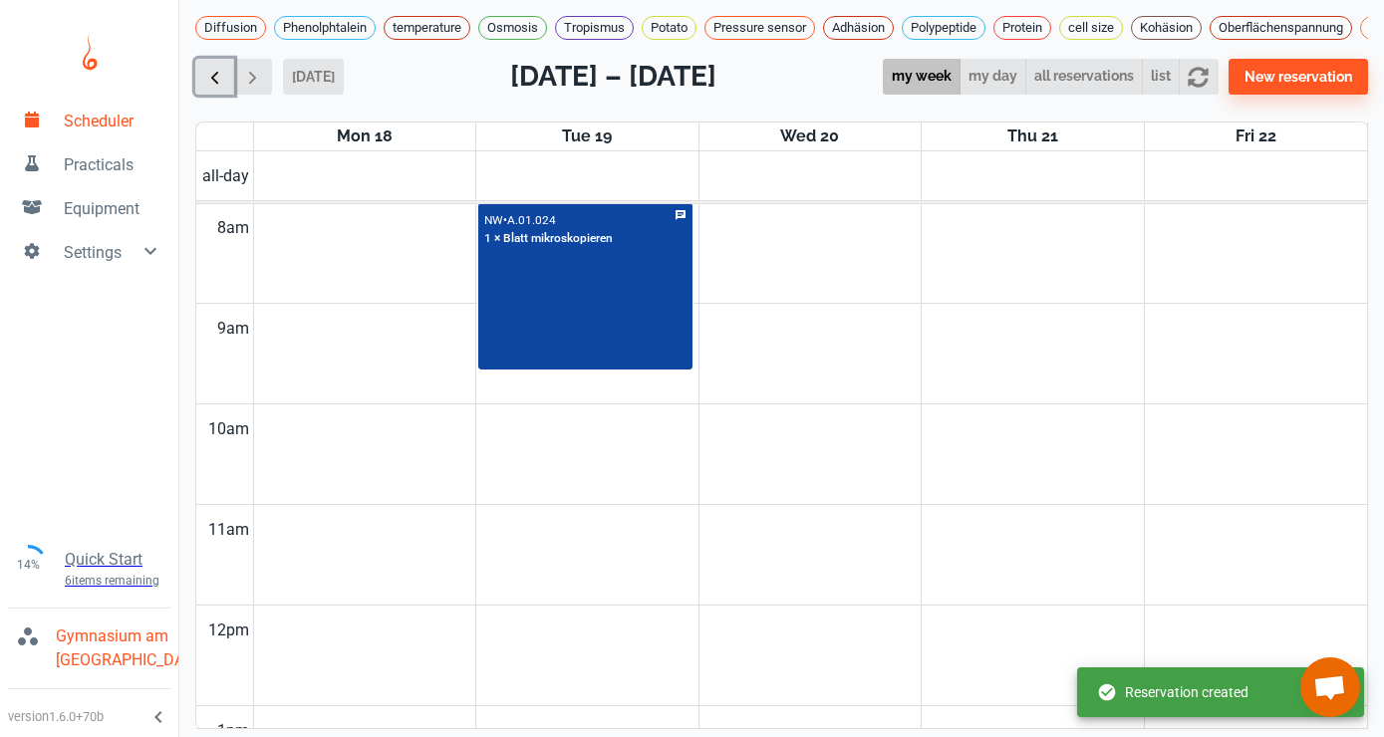
click at [219, 70] on span "button" at bounding box center [214, 77] width 21 height 21
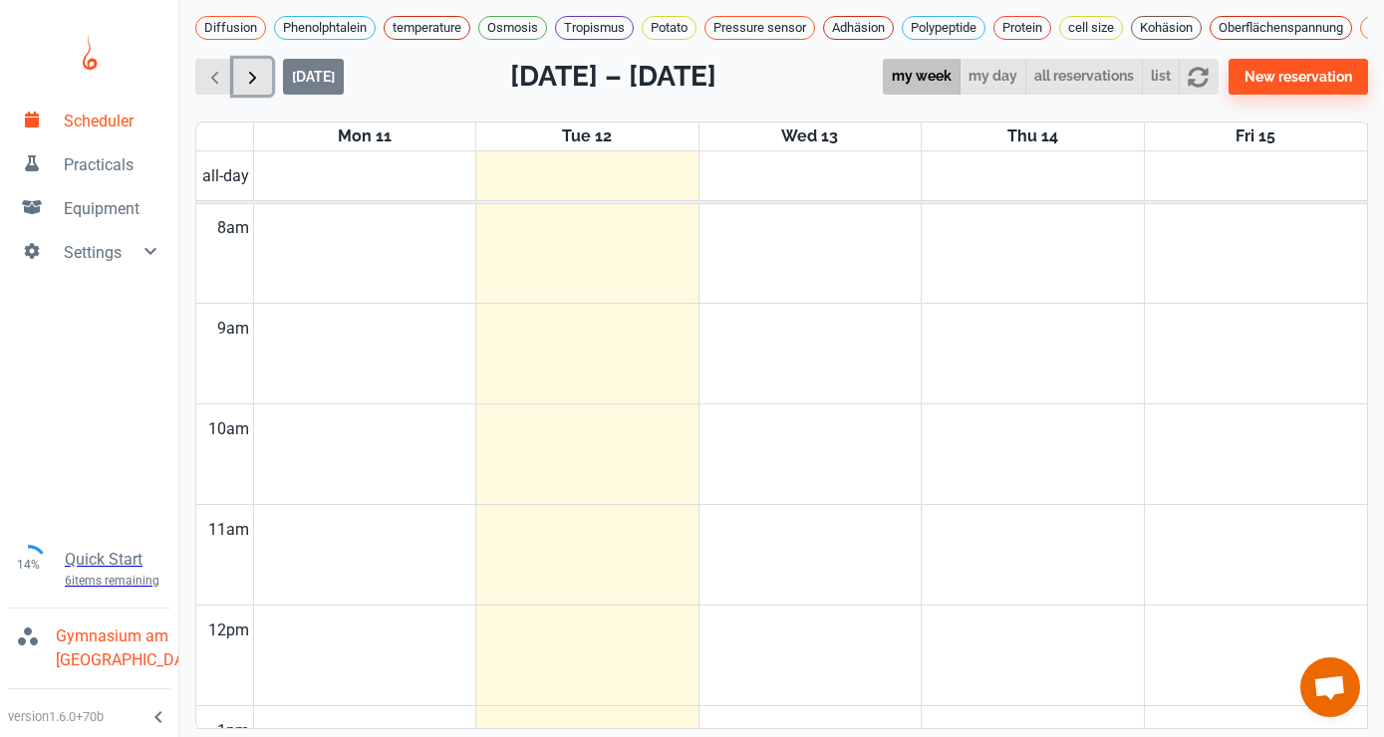
click at [255, 74] on span "button" at bounding box center [252, 77] width 21 height 21
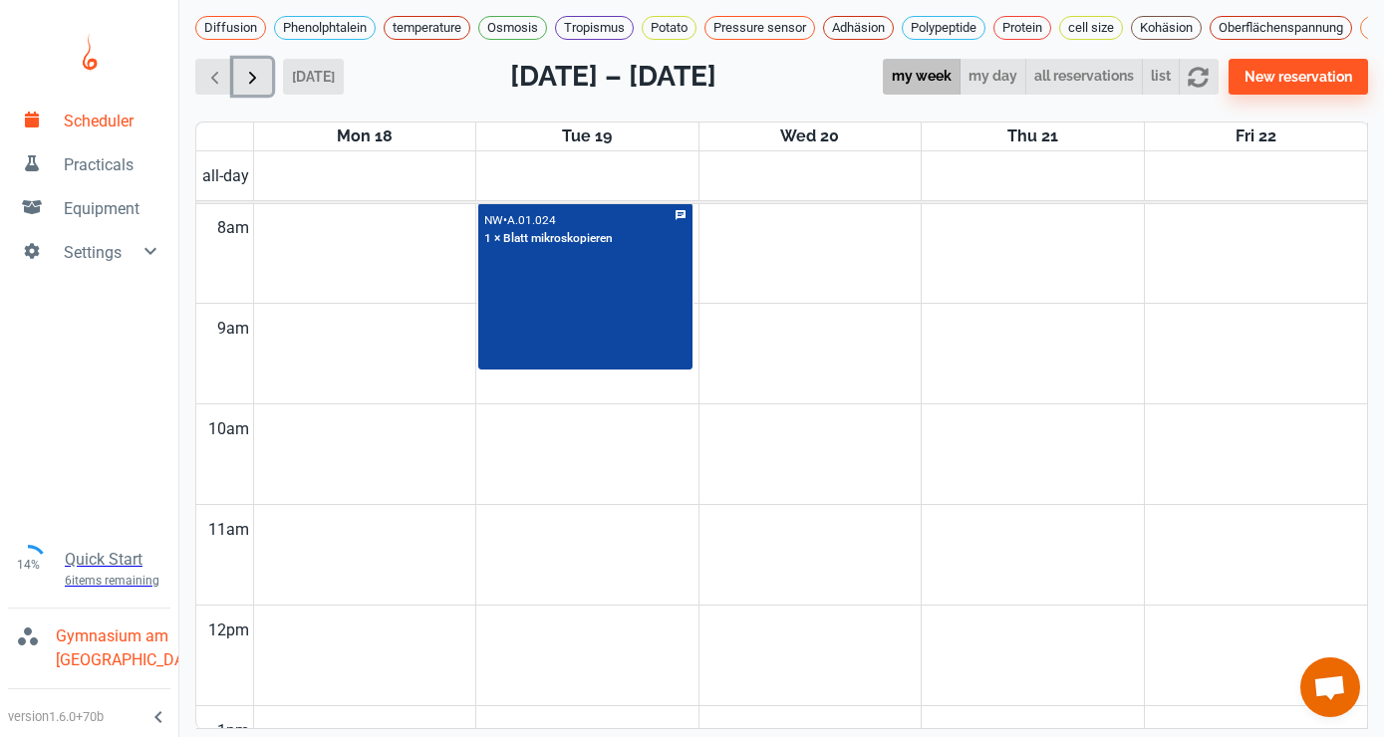
click at [255, 74] on span "button" at bounding box center [252, 77] width 21 height 21
click at [219, 75] on span "button" at bounding box center [214, 77] width 21 height 21
click at [250, 77] on span "button" at bounding box center [252, 77] width 21 height 21
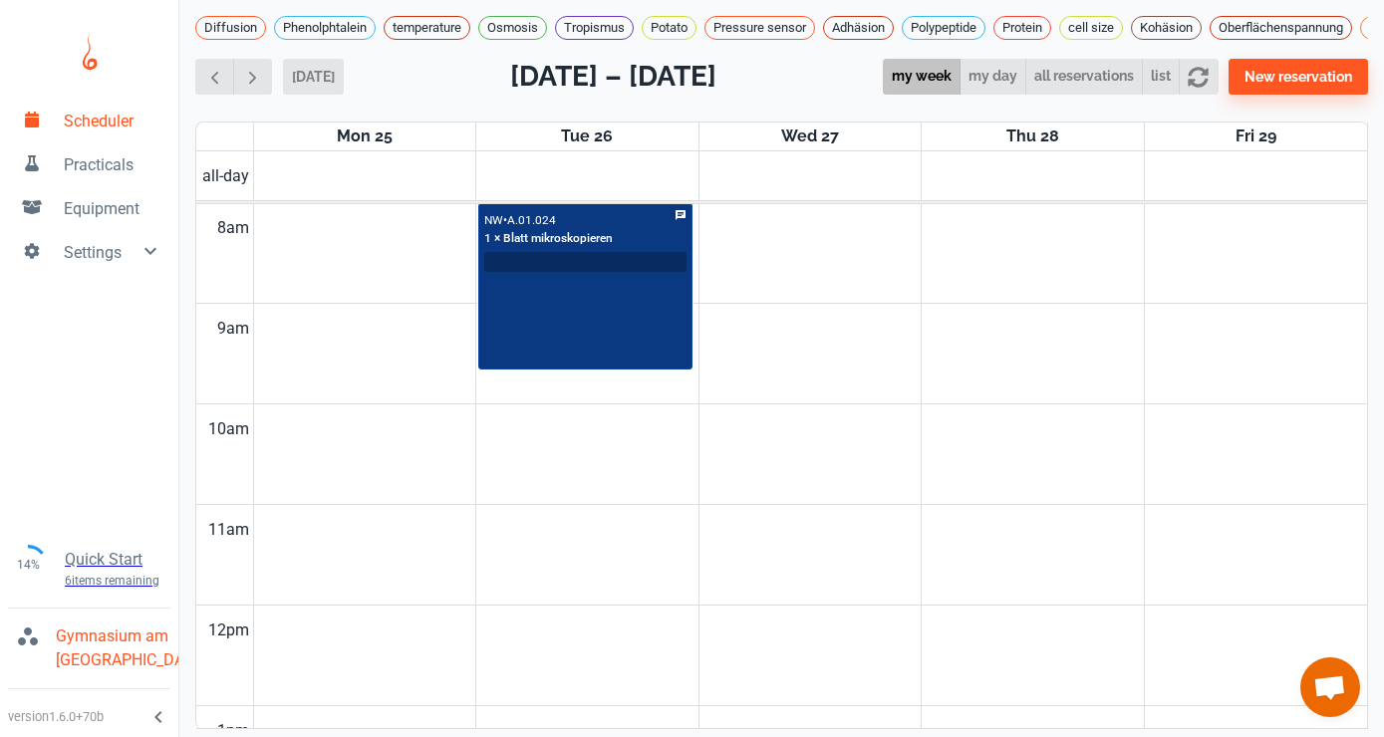
click at [615, 265] on input "text" at bounding box center [585, 261] width 200 height 17
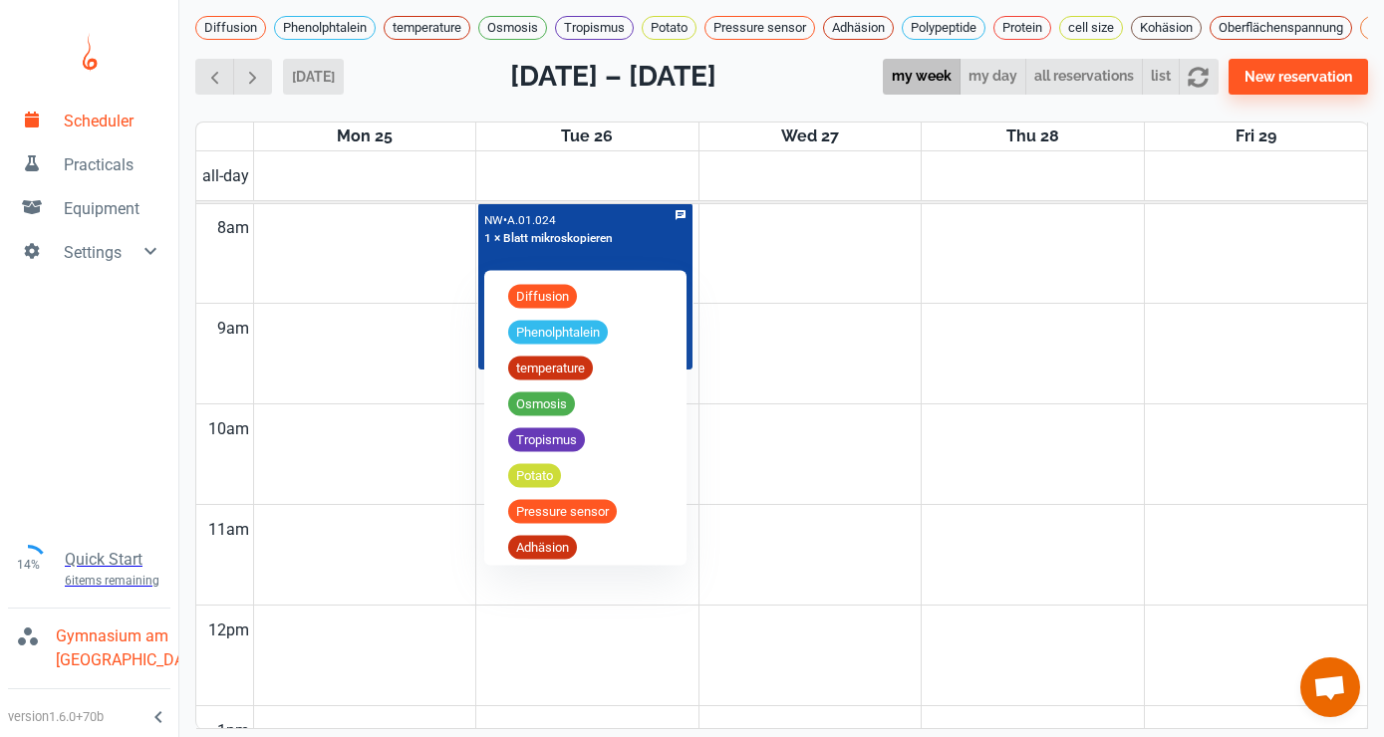
click at [831, 254] on td at bounding box center [810, 278] width 1114 height 51
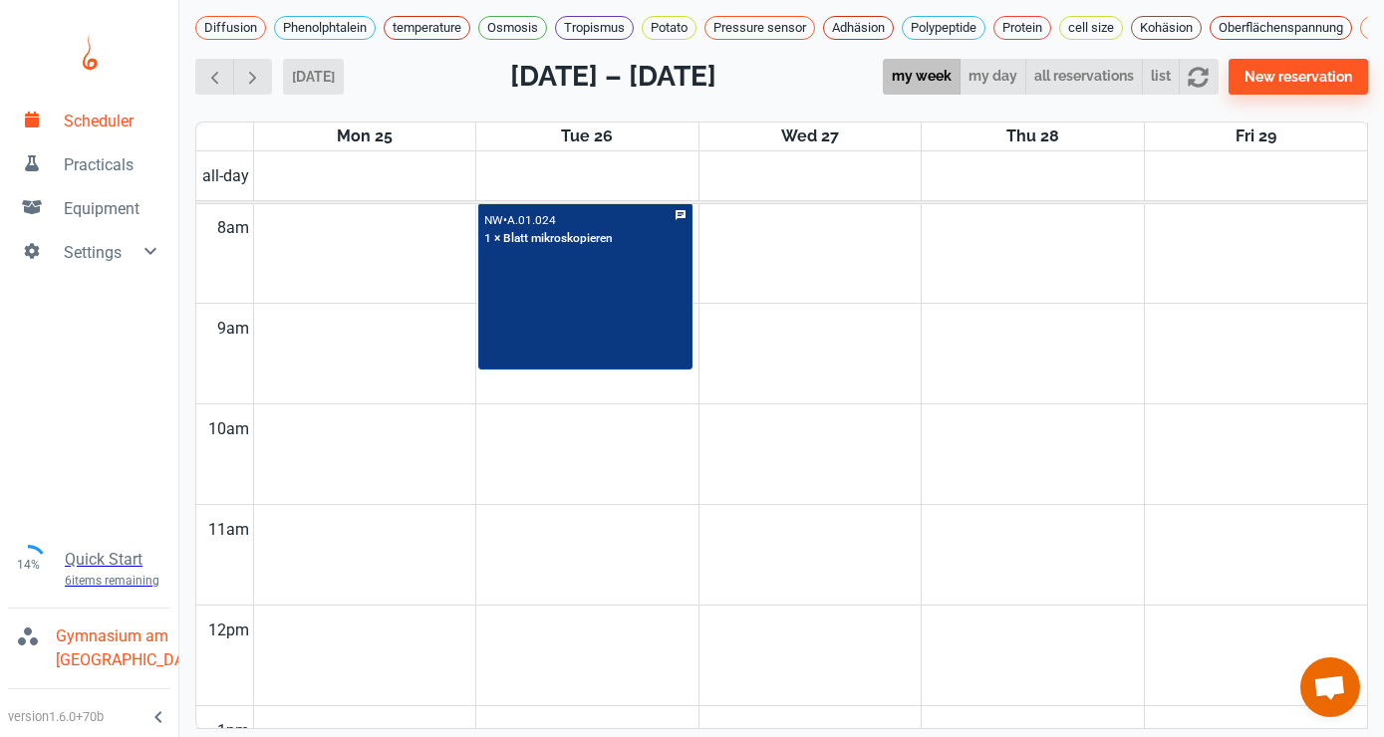
click at [599, 217] on div "NW • A.01.024 1 × Blatt mikroskopieren" at bounding box center [548, 228] width 129 height 39
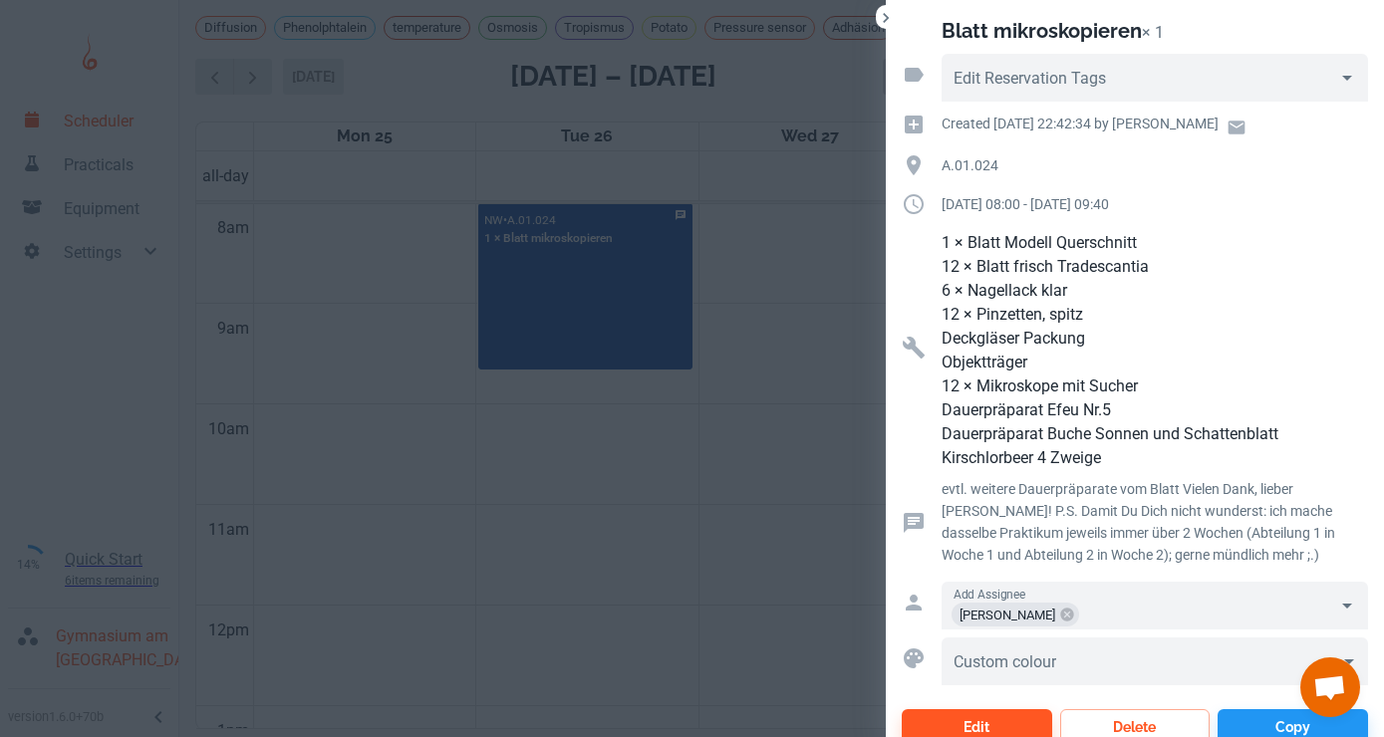
click at [843, 296] on div at bounding box center [692, 368] width 1384 height 737
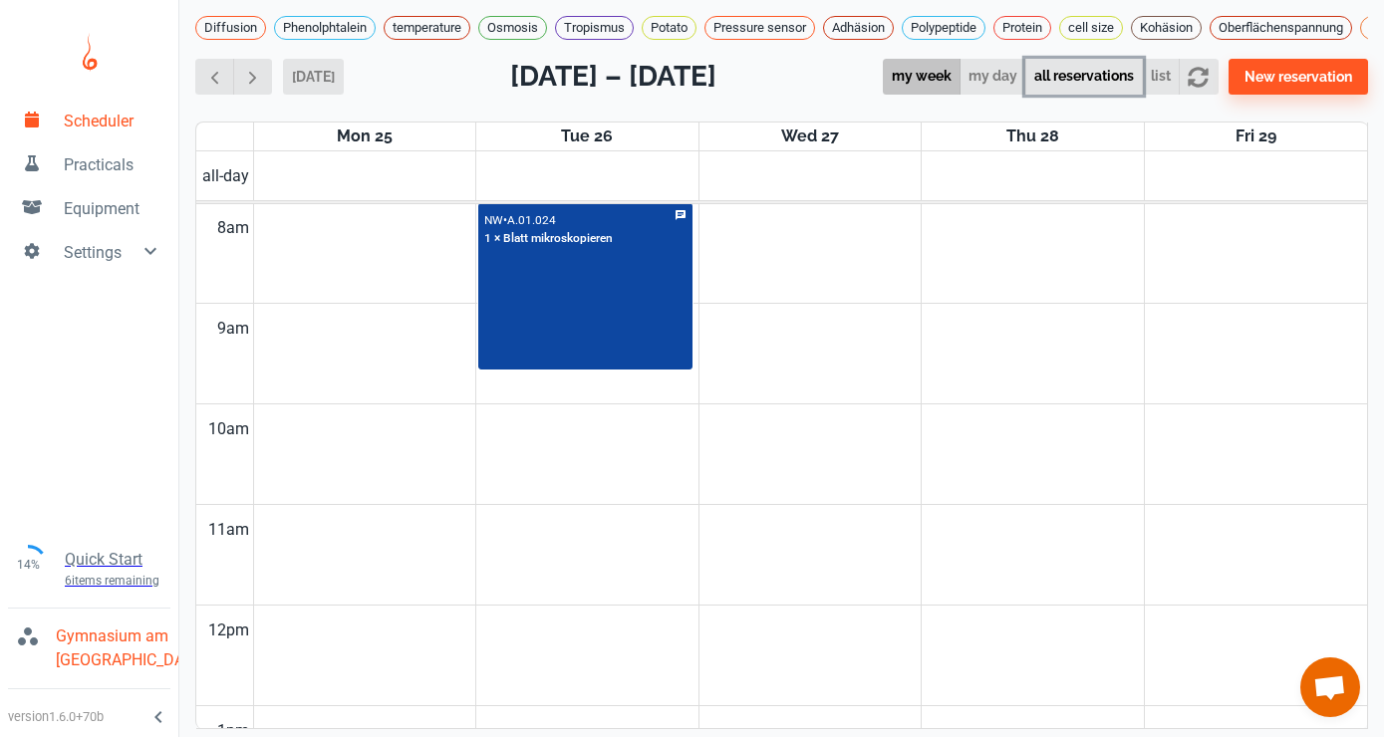
click at [1076, 78] on button "all reservations" at bounding box center [1084, 77] width 118 height 37
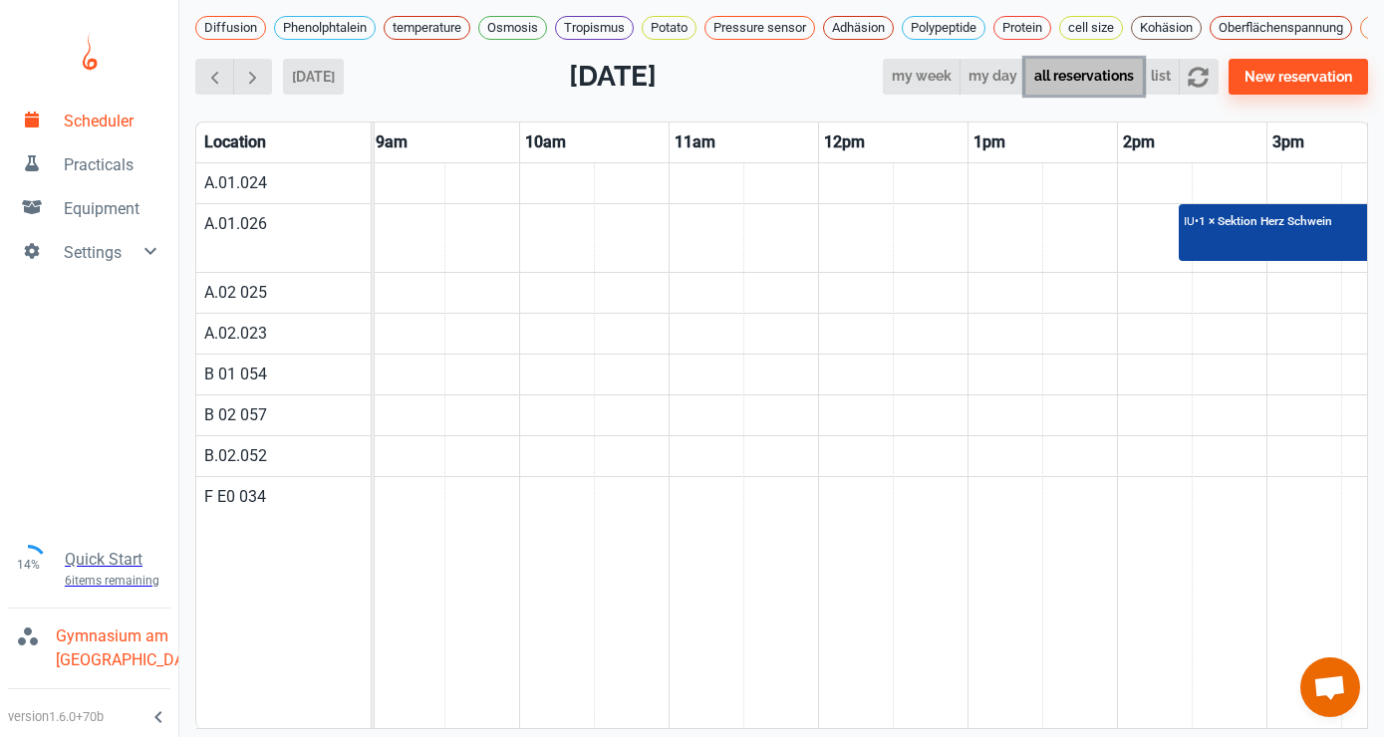
scroll to position [0, 1323]
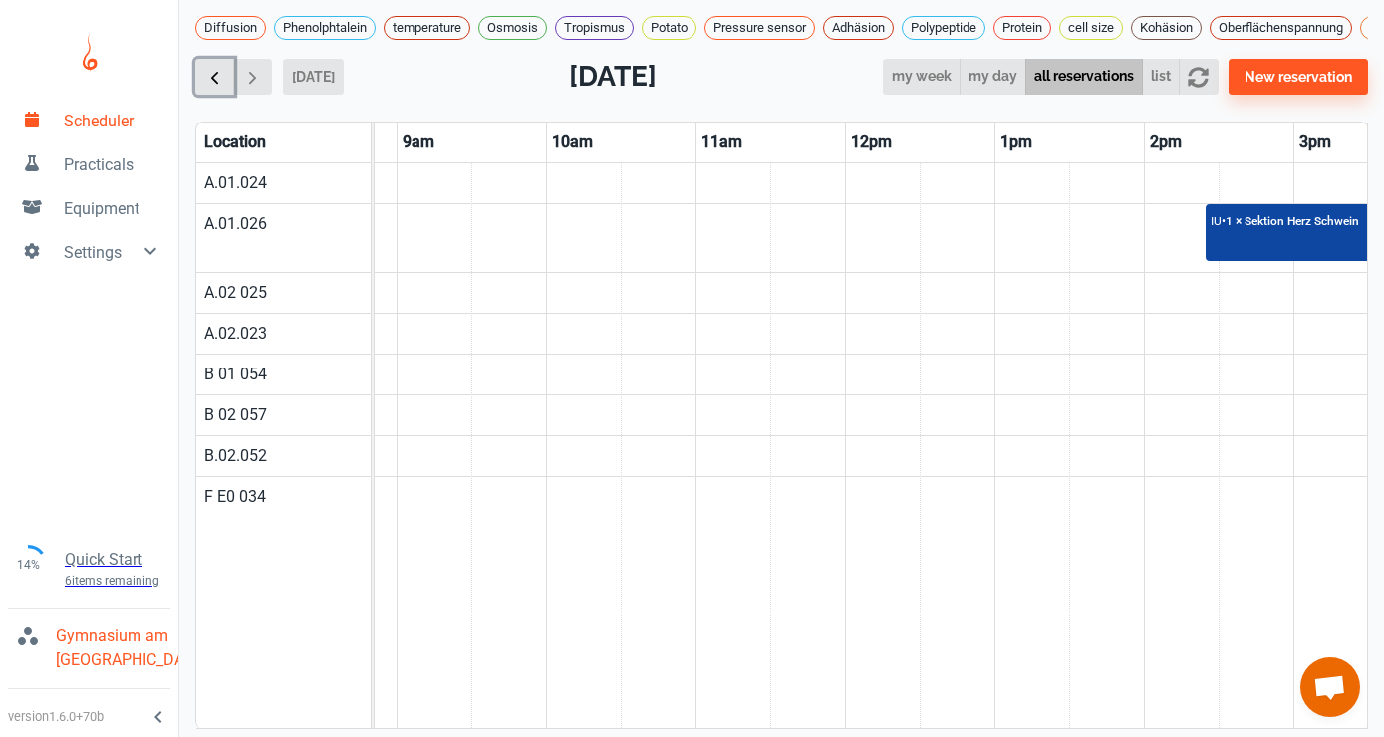
click at [219, 72] on span "button" at bounding box center [214, 77] width 21 height 21
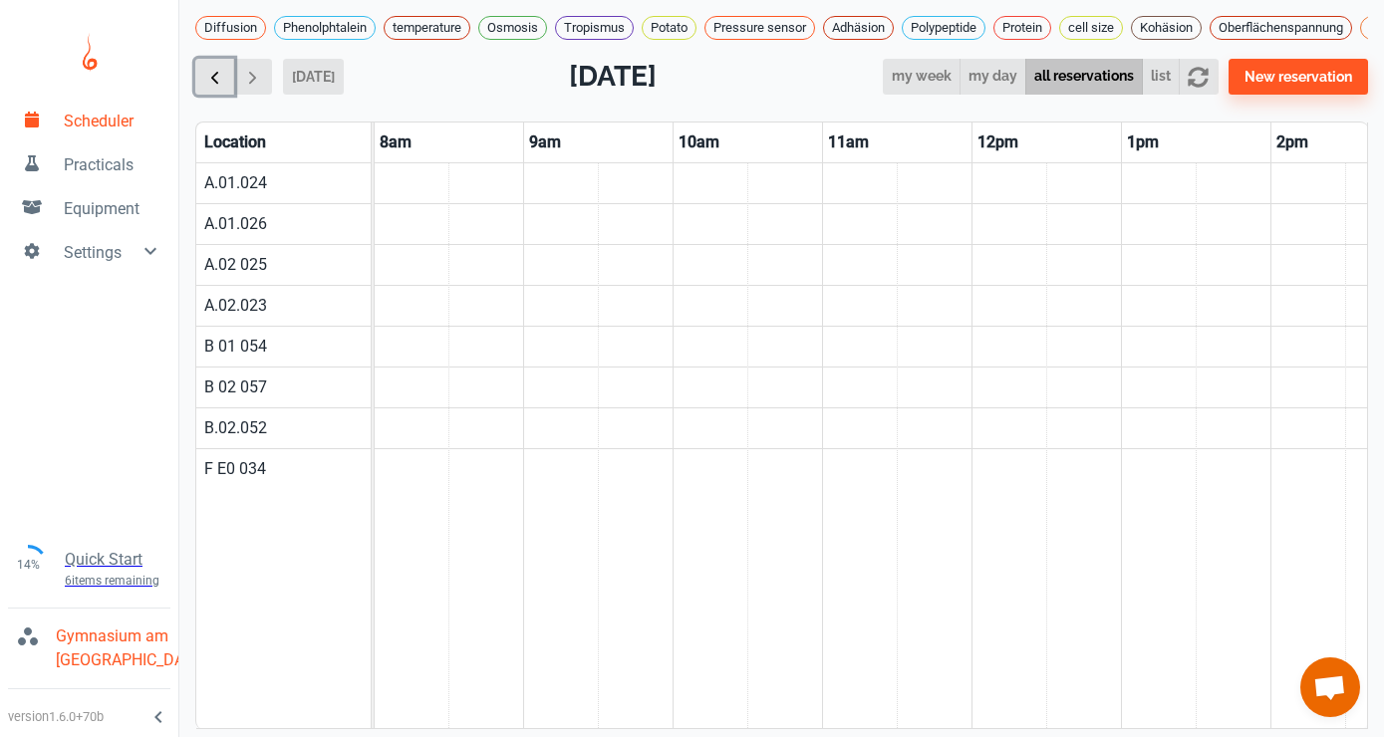
click at [219, 72] on span "button" at bounding box center [214, 77] width 21 height 21
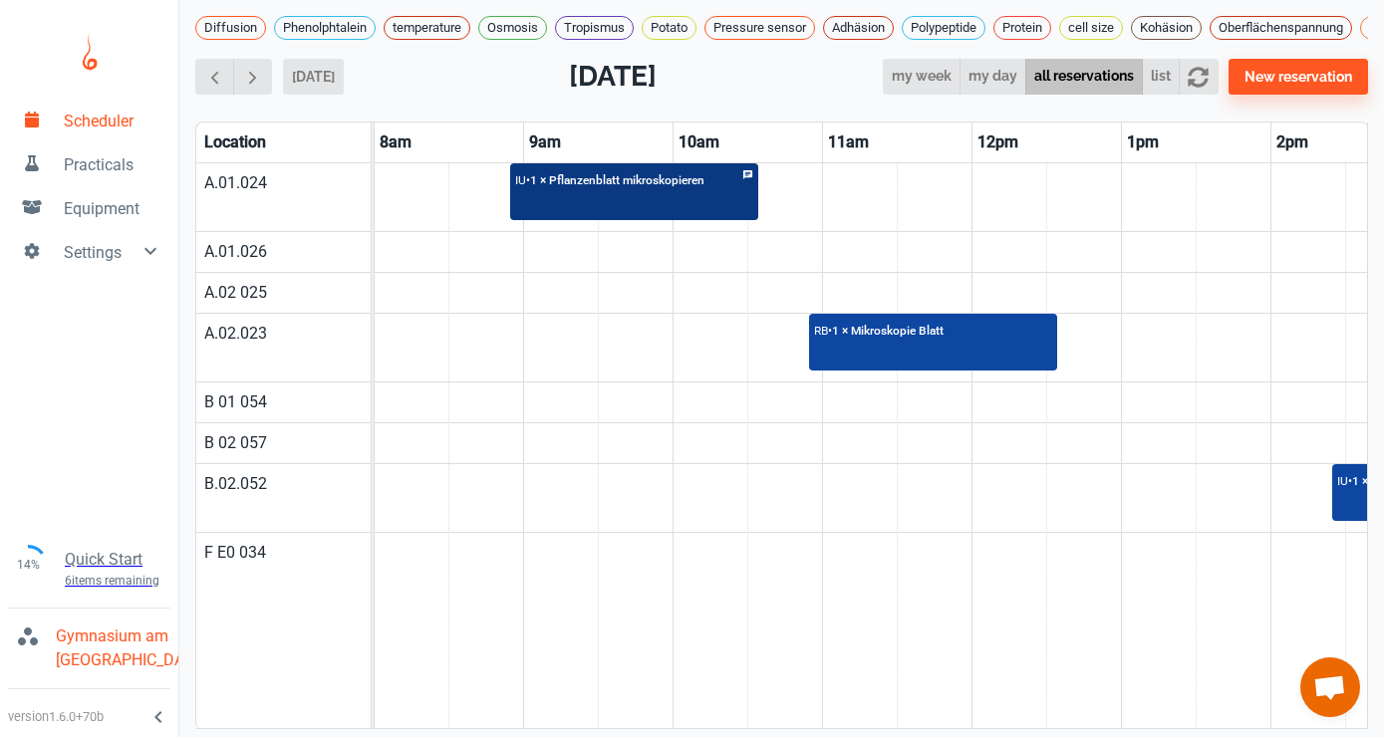
click at [527, 179] on p "IU •" at bounding box center [522, 180] width 15 height 14
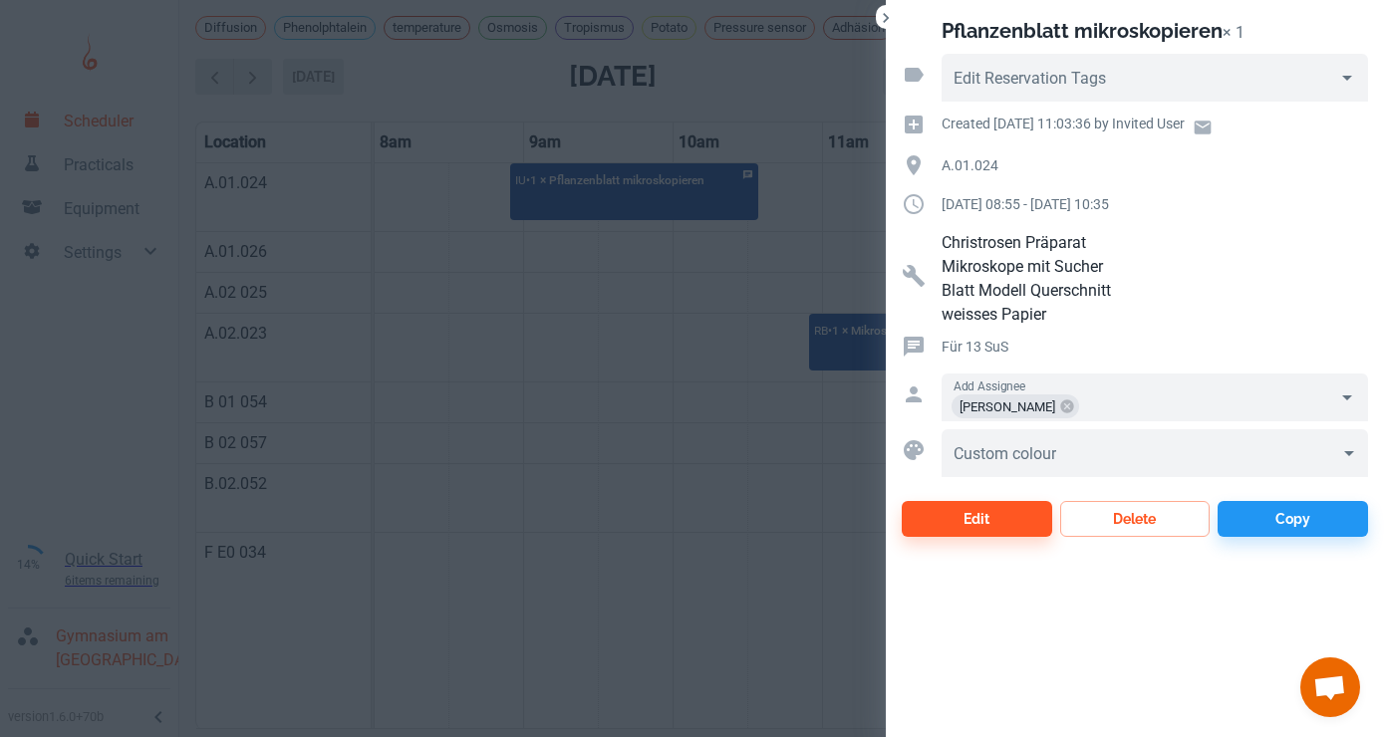
click at [764, 545] on div at bounding box center [692, 368] width 1384 height 737
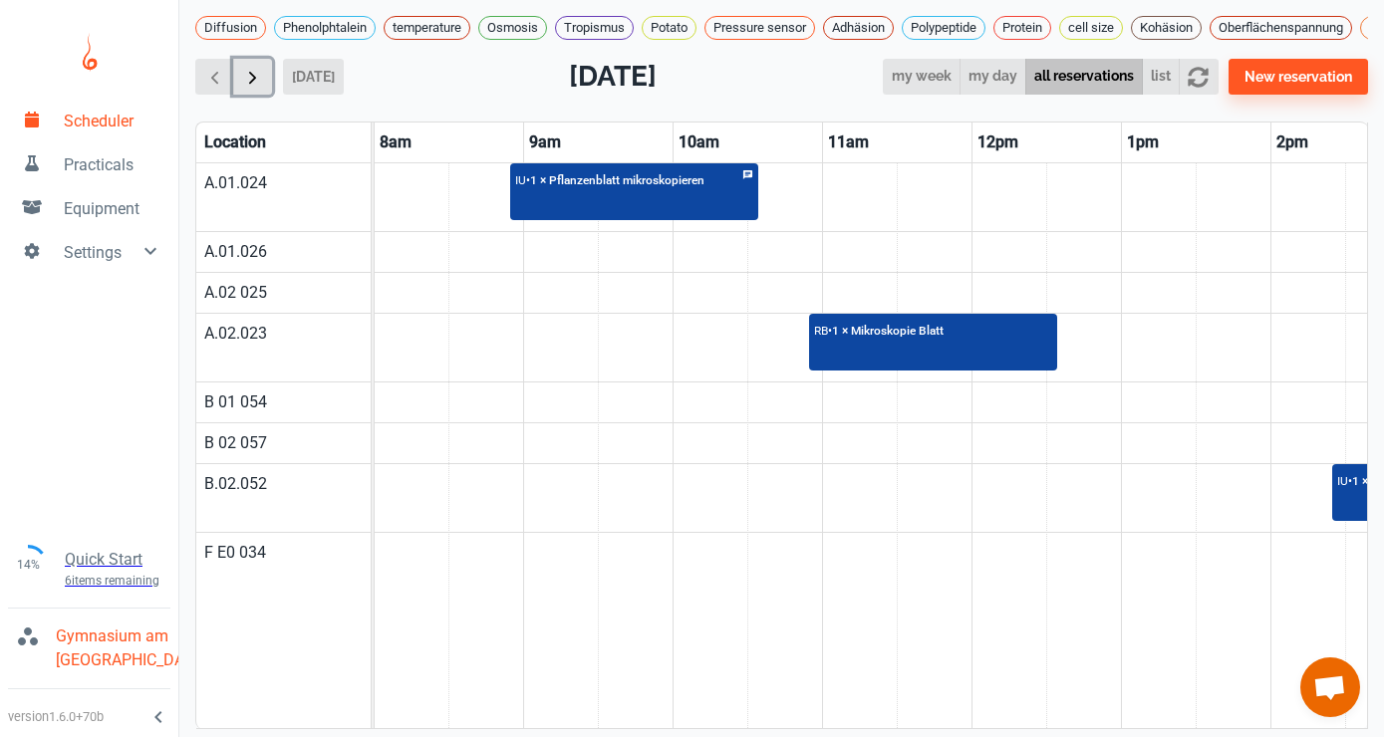
click at [256, 74] on span "button" at bounding box center [252, 77] width 21 height 21
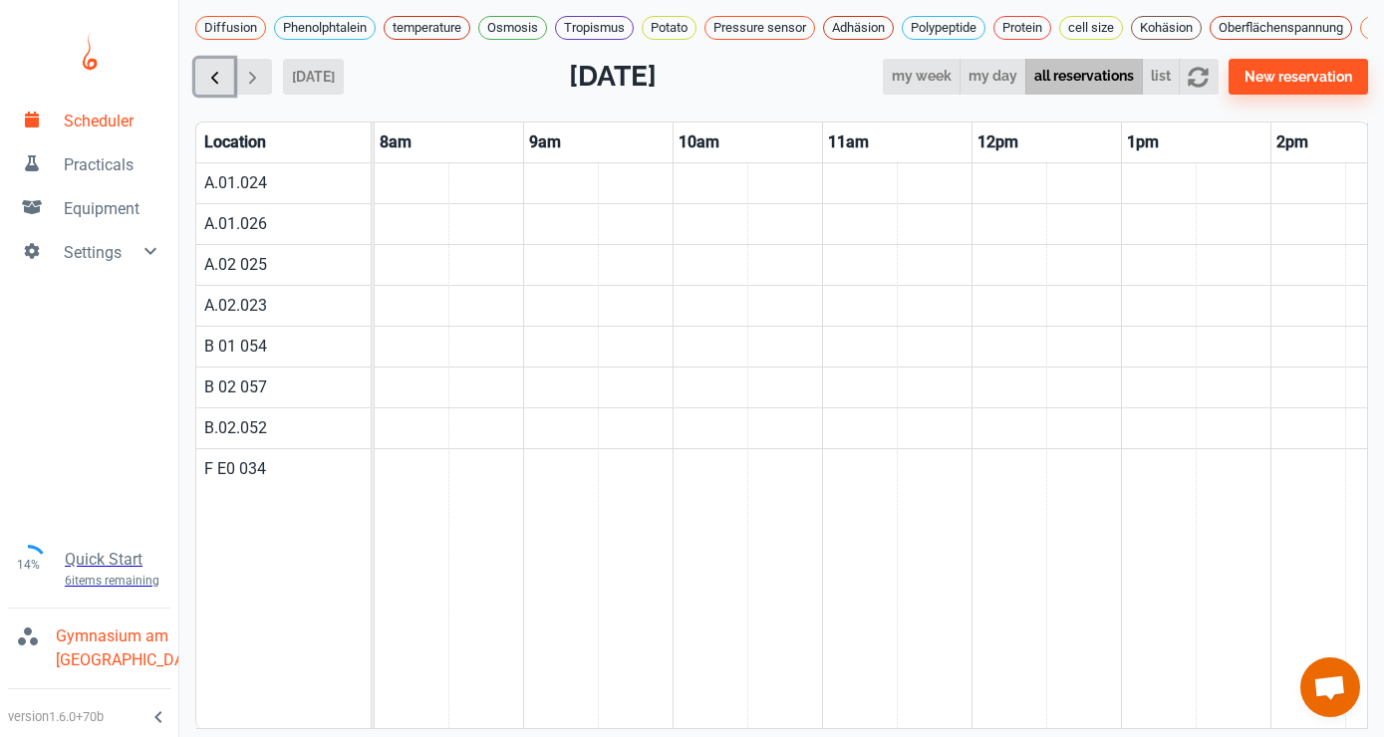
click at [217, 71] on span "button" at bounding box center [214, 77] width 21 height 21
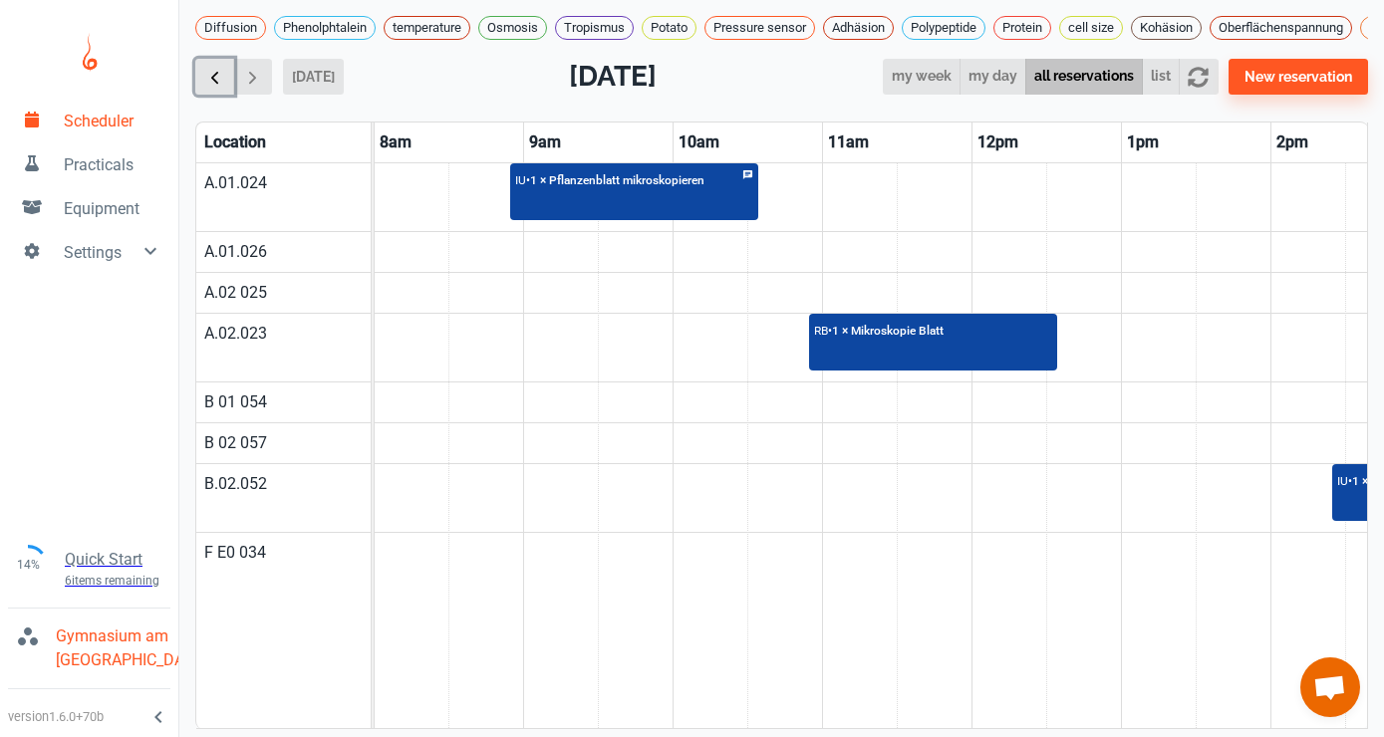
click at [217, 71] on span "button" at bounding box center [214, 77] width 21 height 21
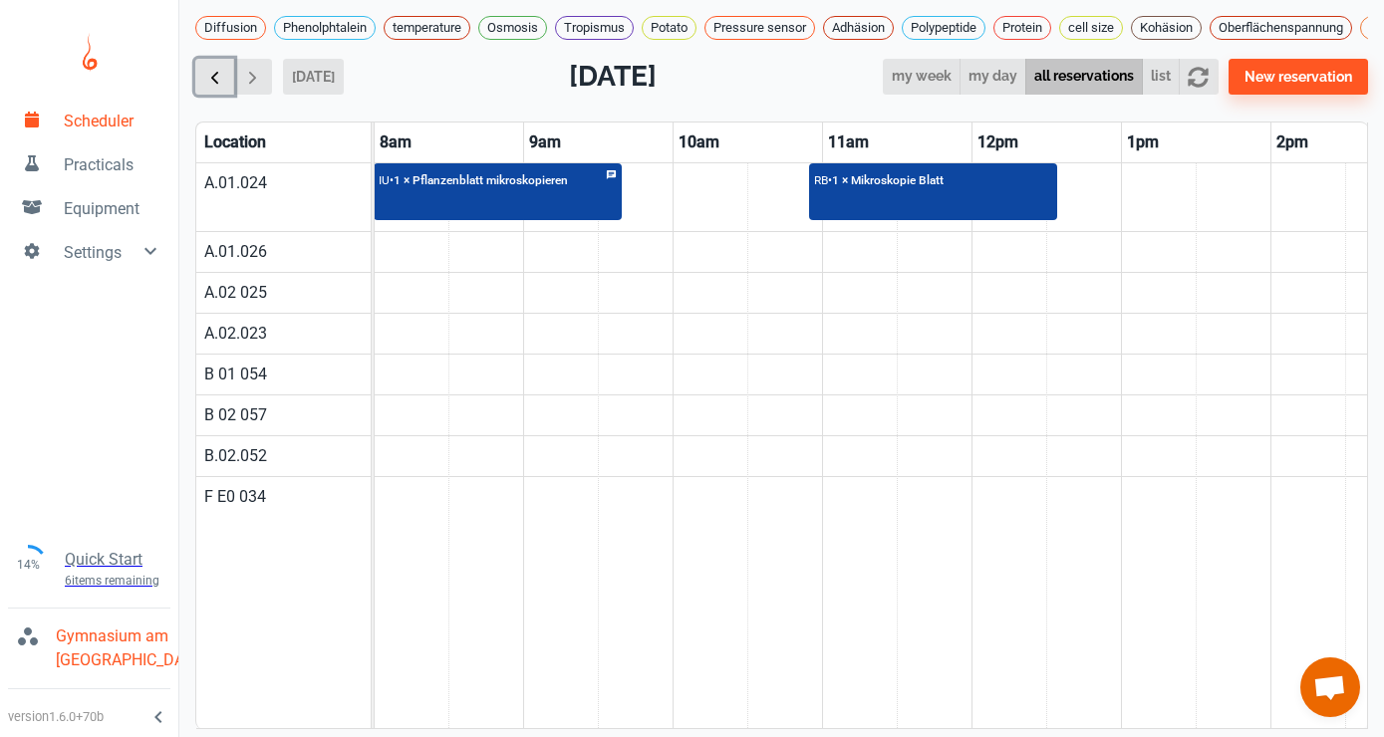
click at [217, 71] on span "button" at bounding box center [214, 77] width 21 height 21
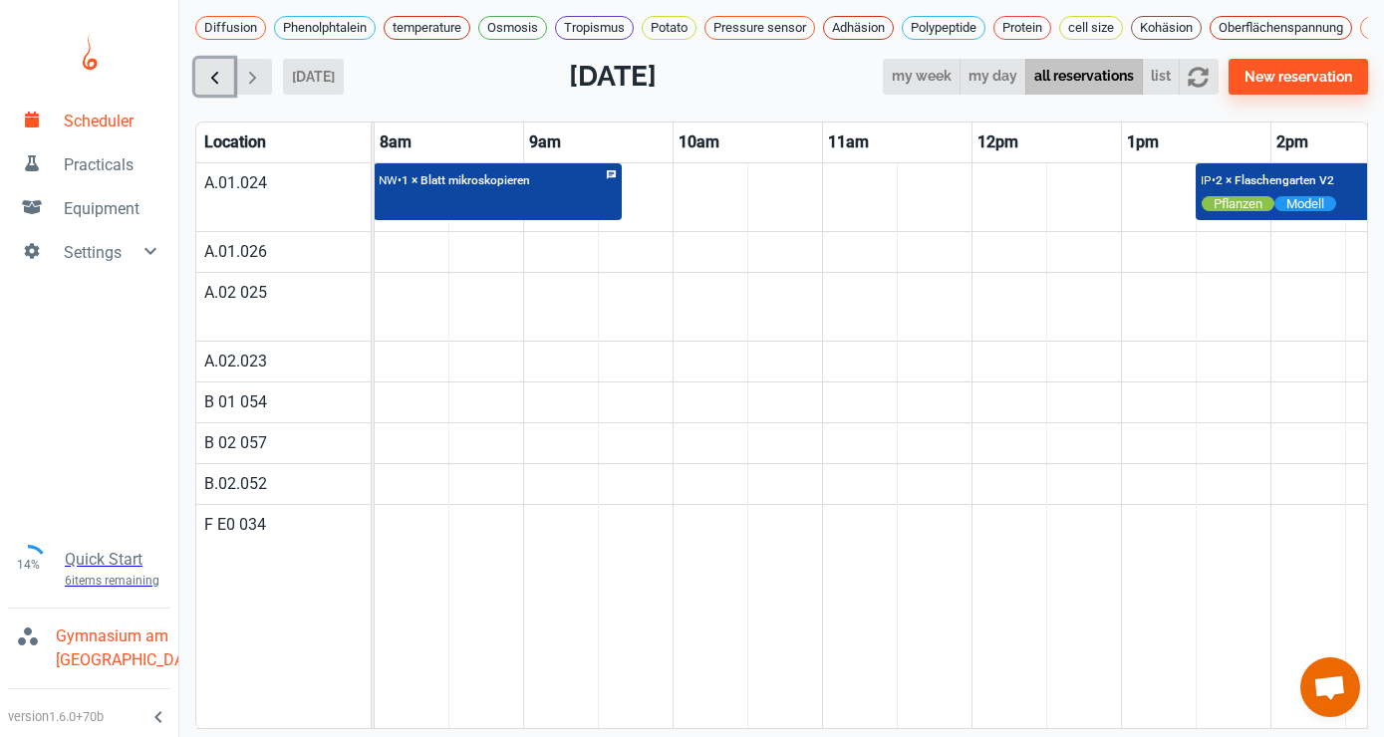
click at [217, 71] on span "button" at bounding box center [214, 77] width 21 height 21
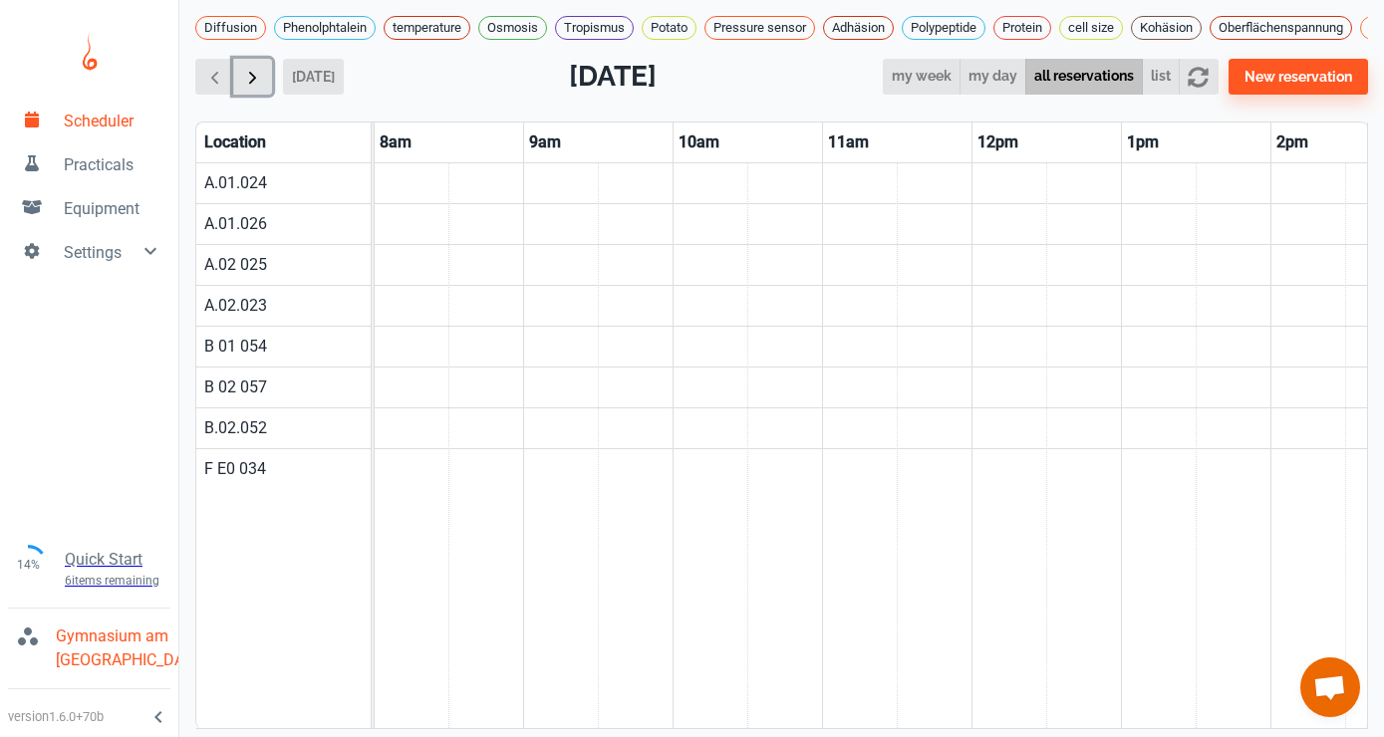
click at [251, 75] on span "button" at bounding box center [252, 77] width 21 height 21
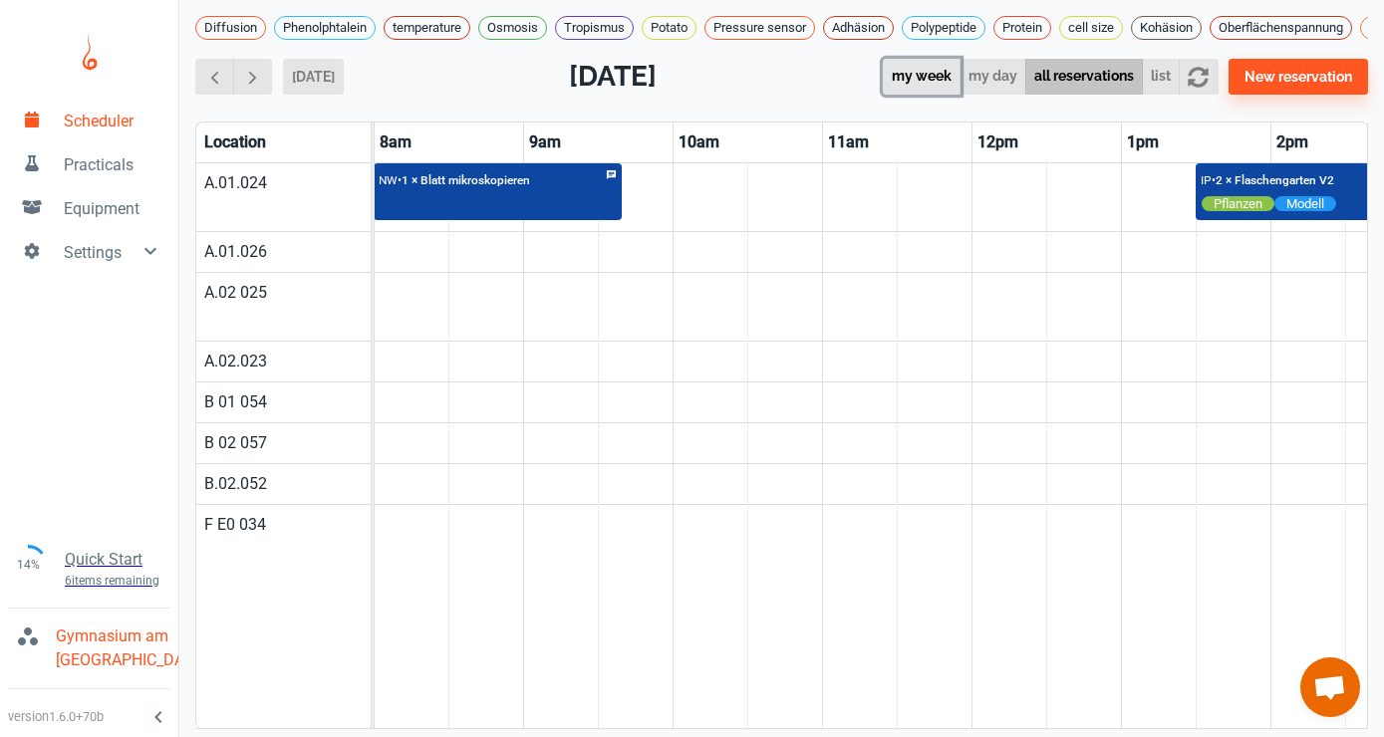
click at [928, 70] on button "my week" at bounding box center [922, 77] width 78 height 37
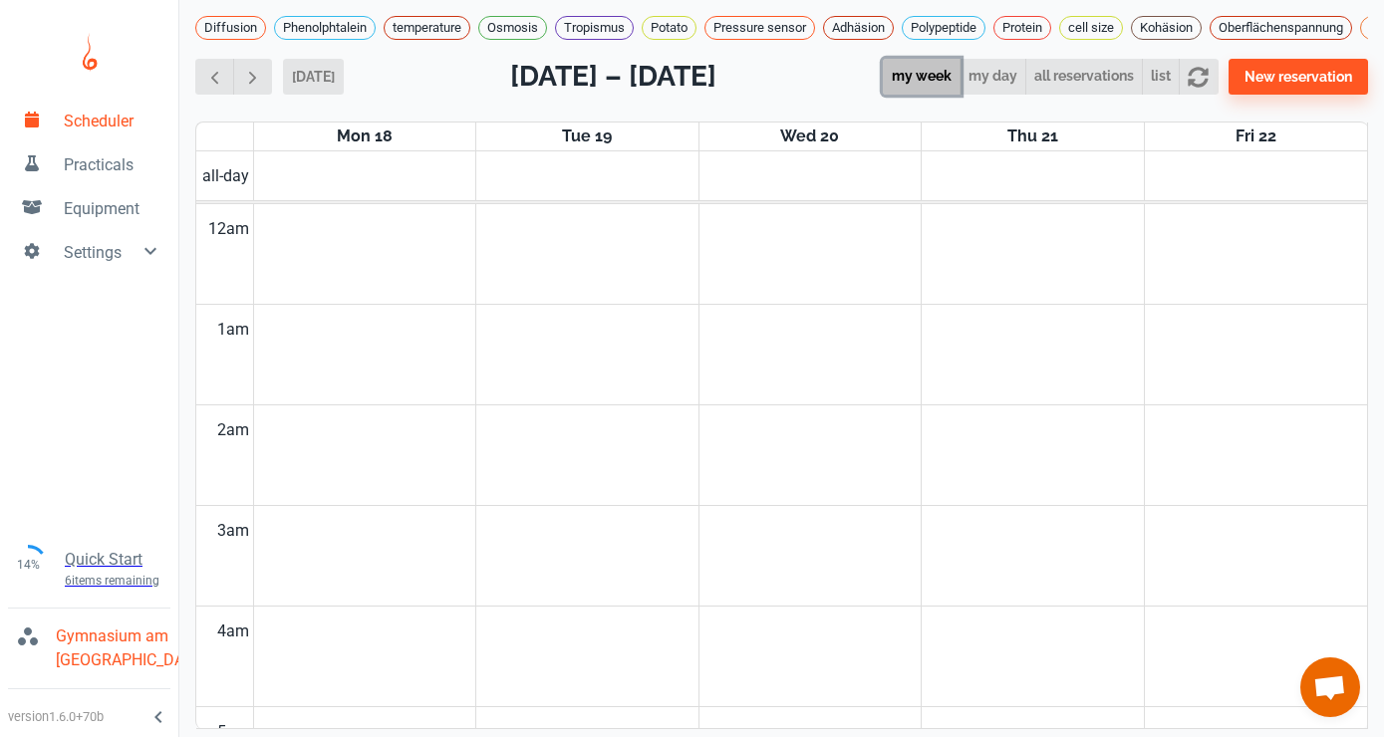
scroll to position [806, 0]
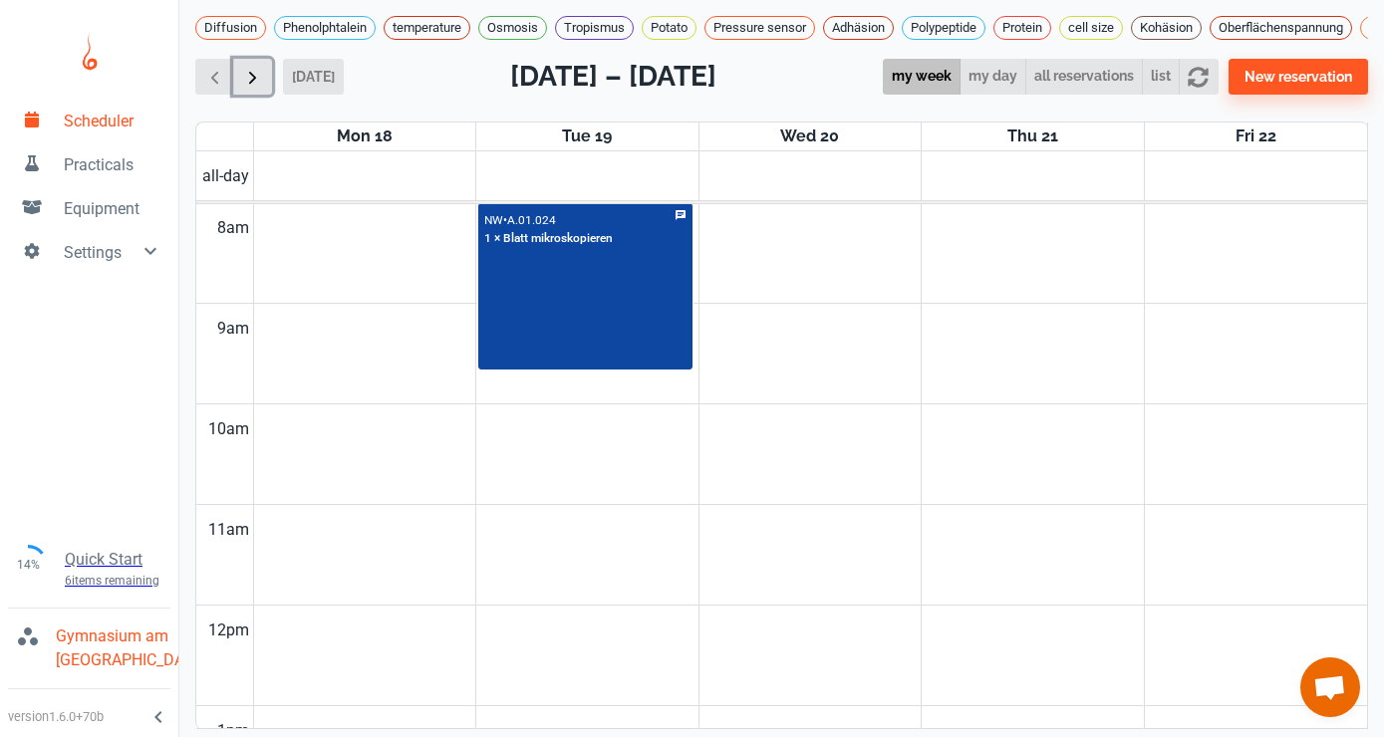
click at [260, 75] on span "button" at bounding box center [252, 77] width 21 height 21
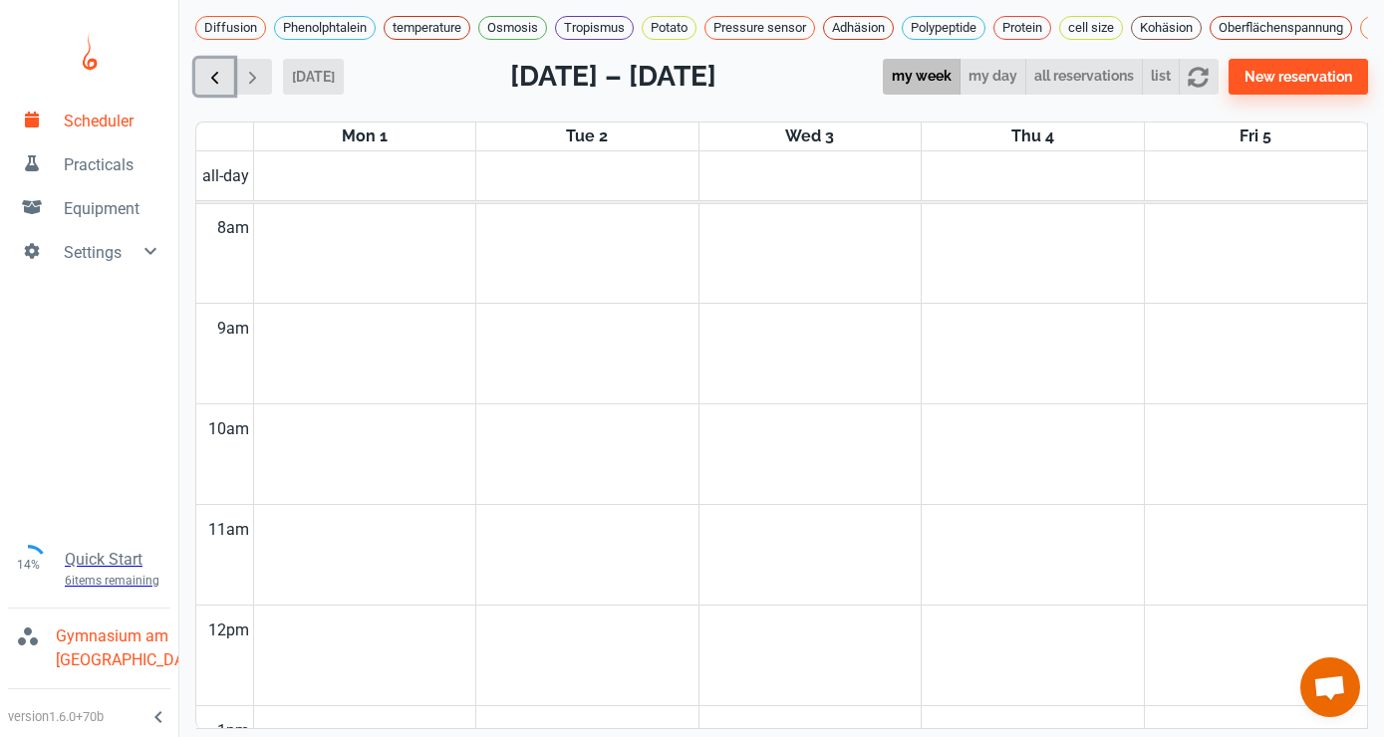
click at [217, 75] on span "button" at bounding box center [214, 77] width 21 height 21
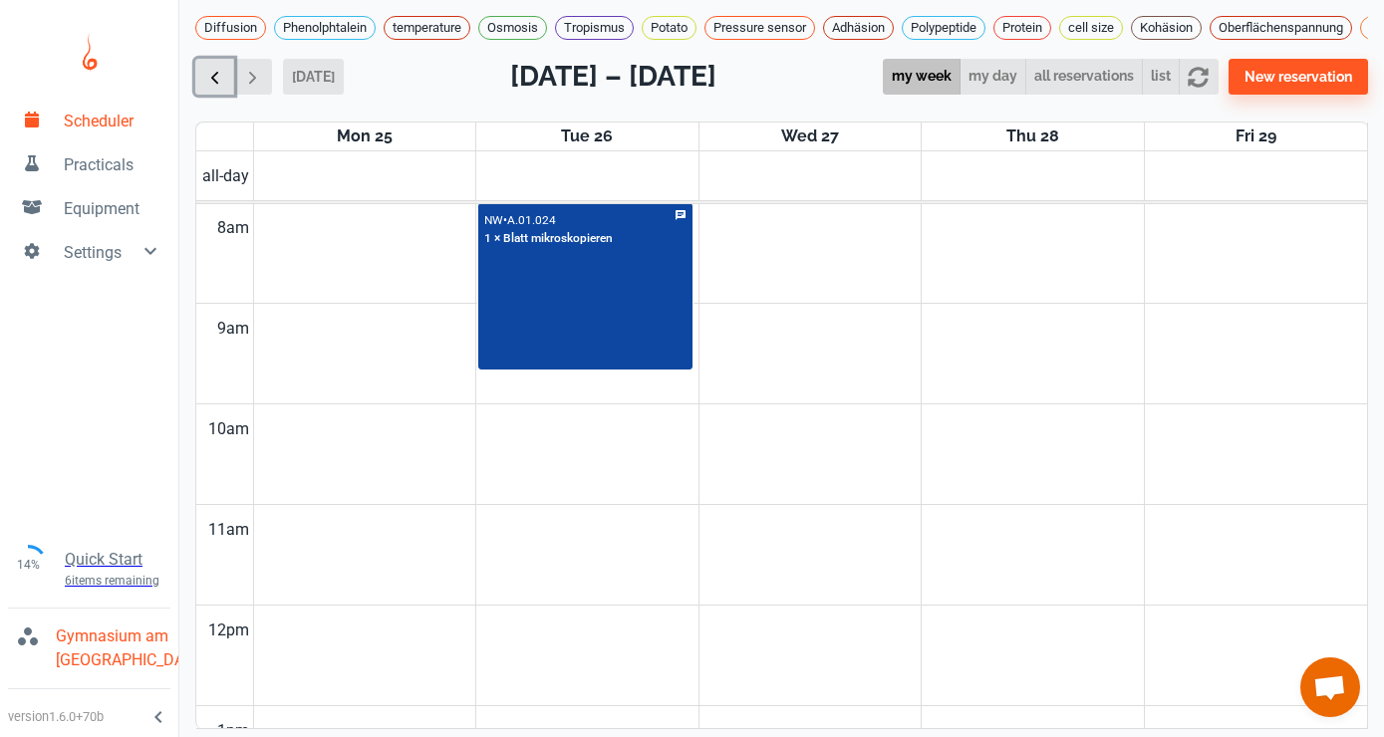
click at [217, 75] on span "button" at bounding box center [214, 77] width 21 height 21
click at [1157, 70] on button "list" at bounding box center [1161, 77] width 38 height 37
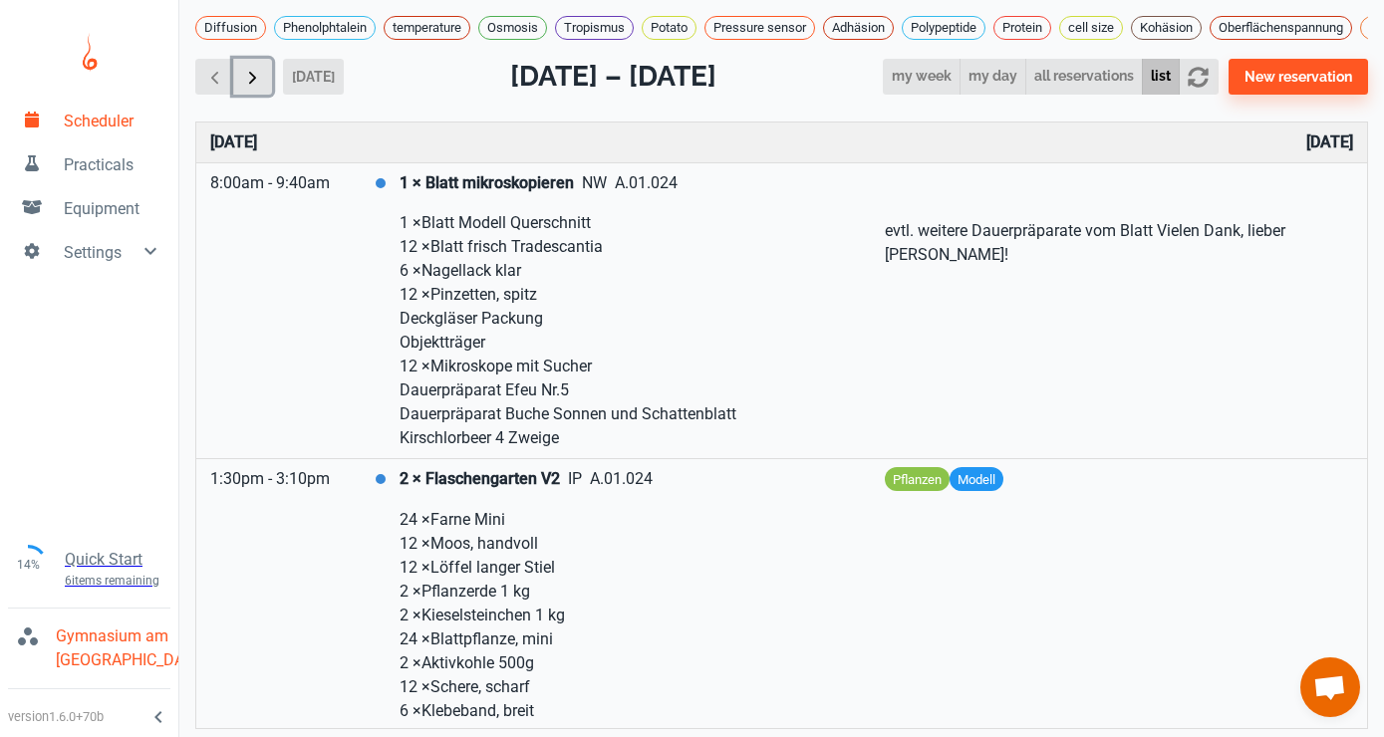
click at [252, 76] on span "button" at bounding box center [252, 77] width 21 height 21
